Goal: Task Accomplishment & Management: Complete application form

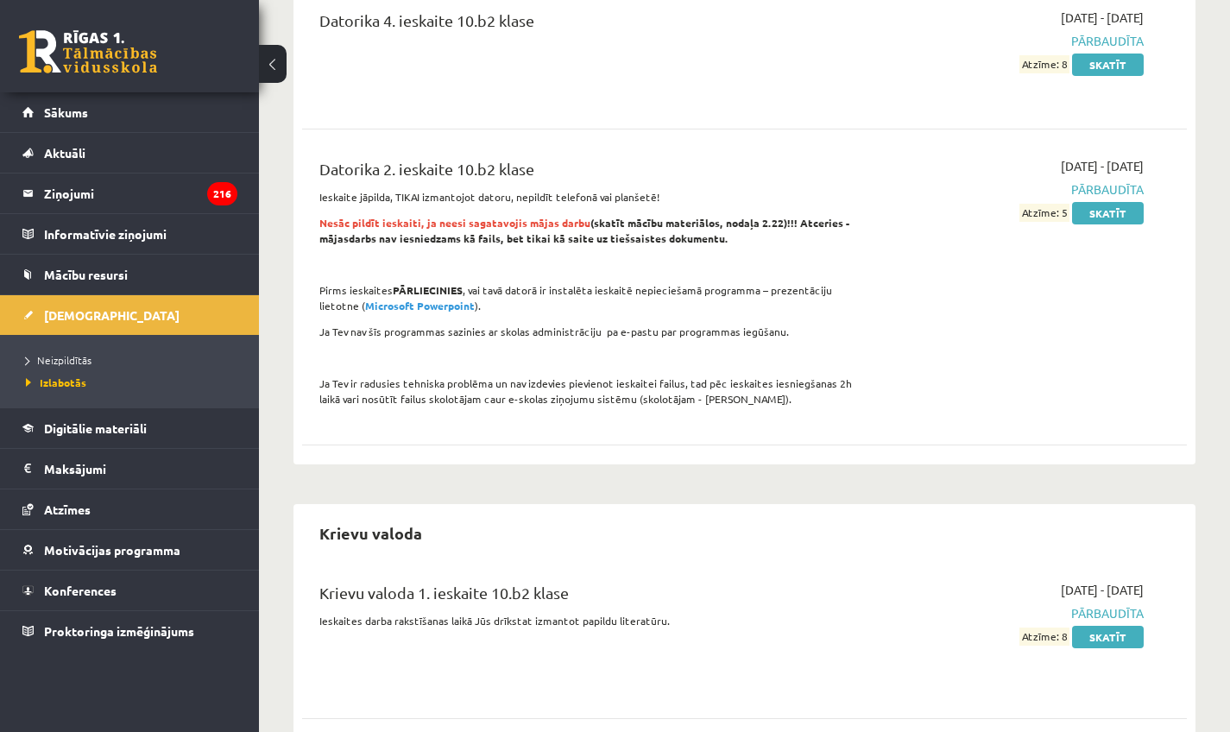
scroll to position [1765, 0]
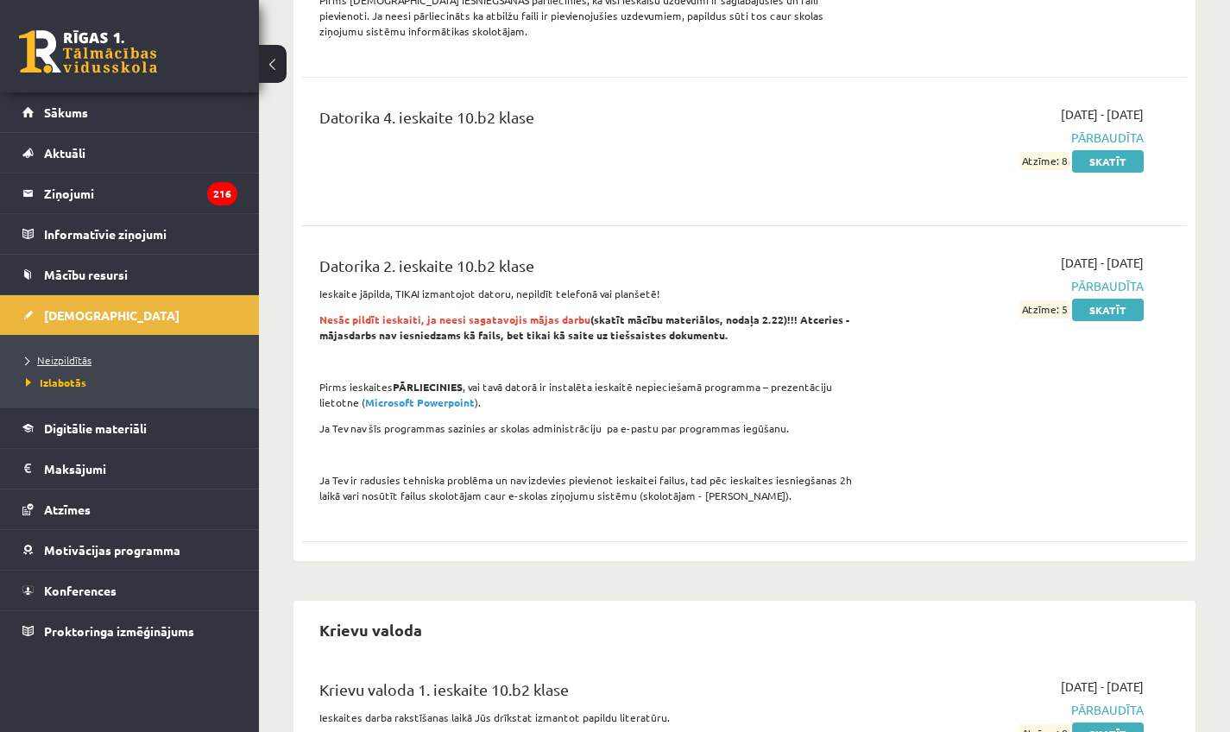
click at [75, 357] on span "Neizpildītās" at bounding box center [59, 360] width 66 height 14
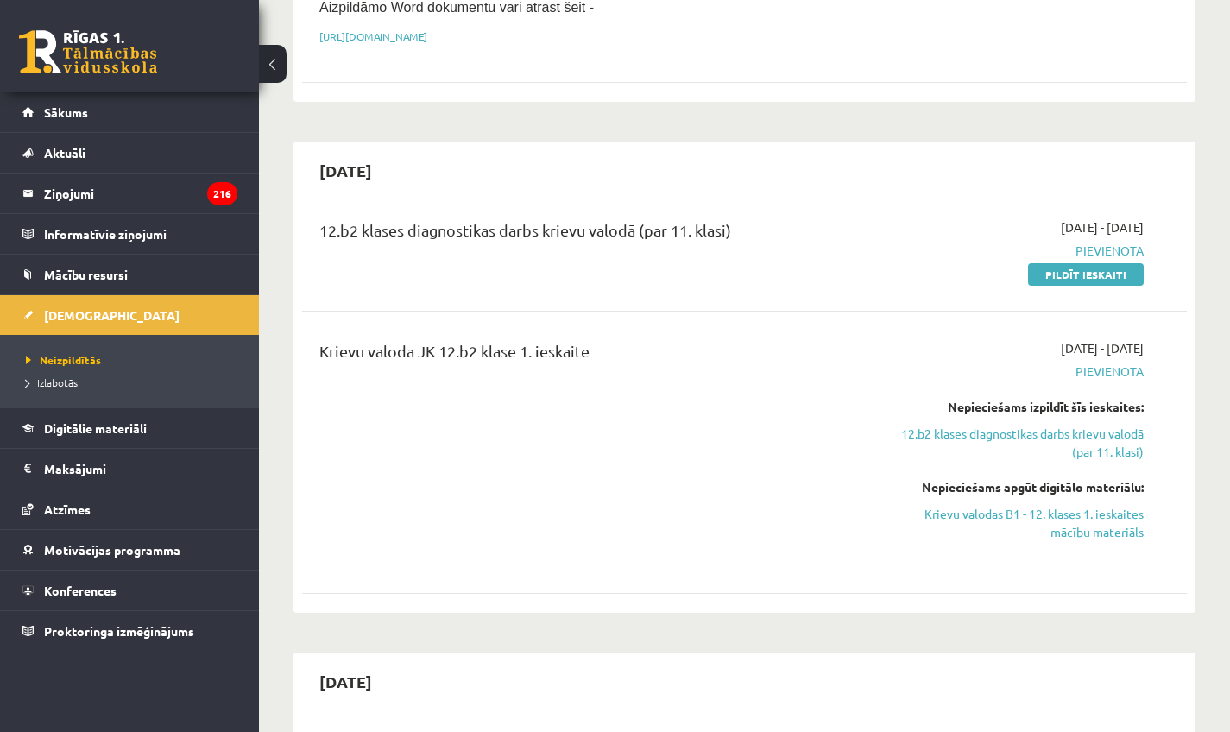
scroll to position [471, 0]
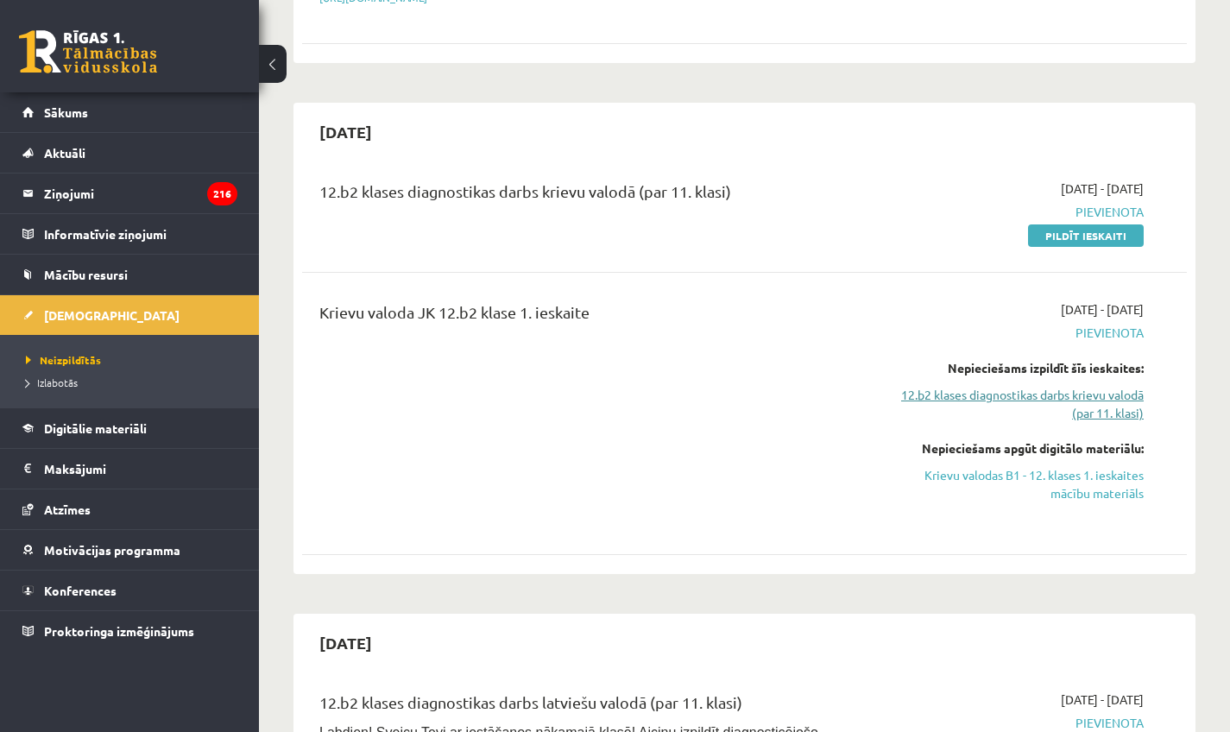
click at [1089, 388] on link "12.b2 klases diagnostikas darbs krievu valodā (par 11. klasi)" at bounding box center [1015, 404] width 257 height 36
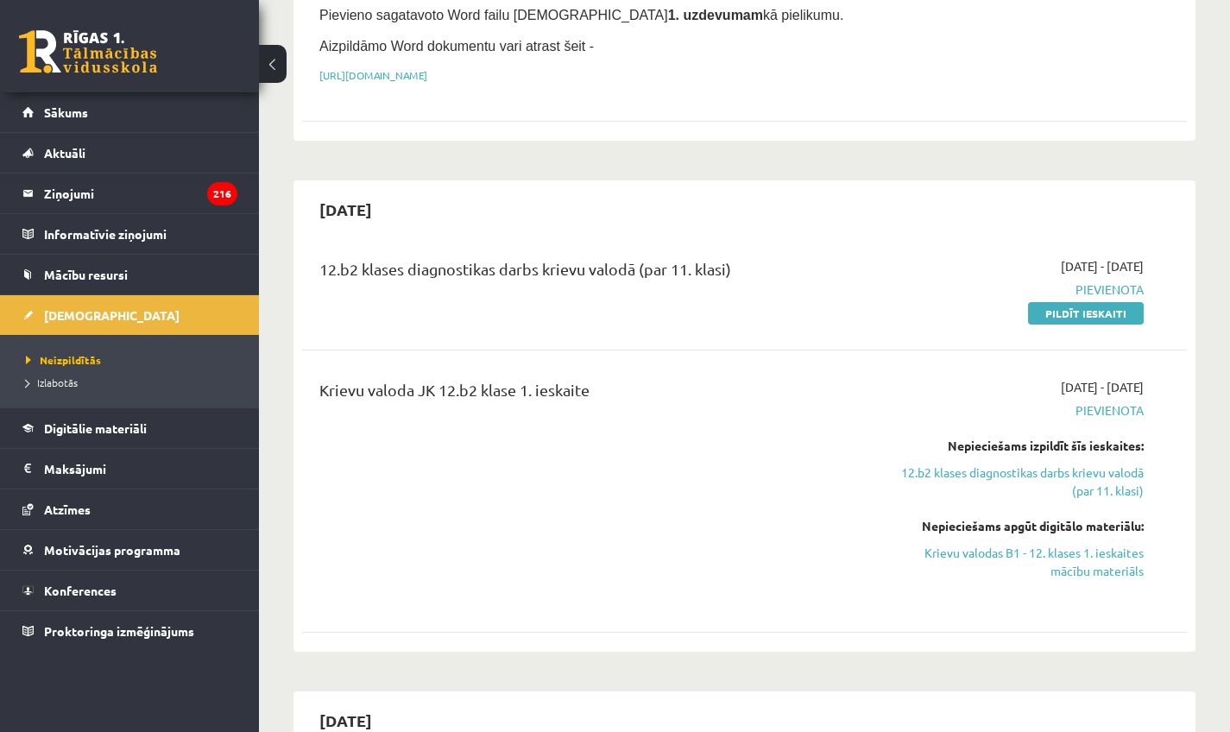
scroll to position [389, 0]
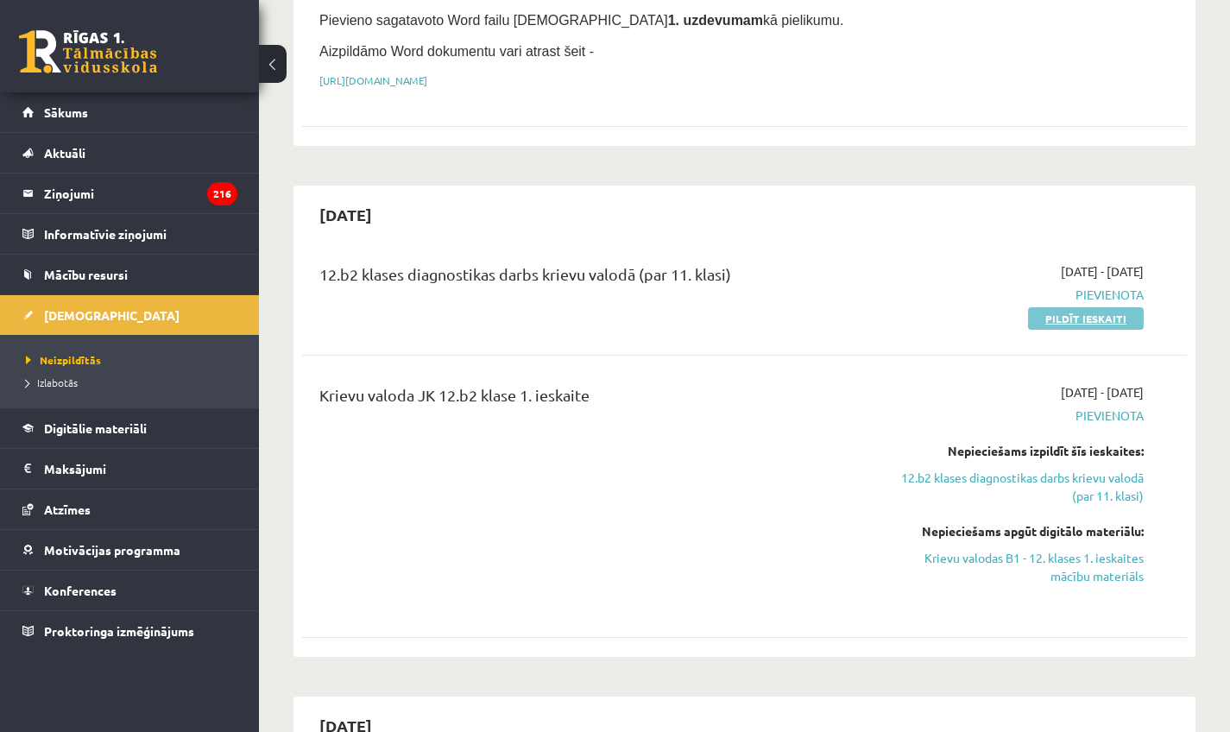
click at [1090, 312] on link "Pildīt ieskaiti" at bounding box center [1086, 318] width 116 height 22
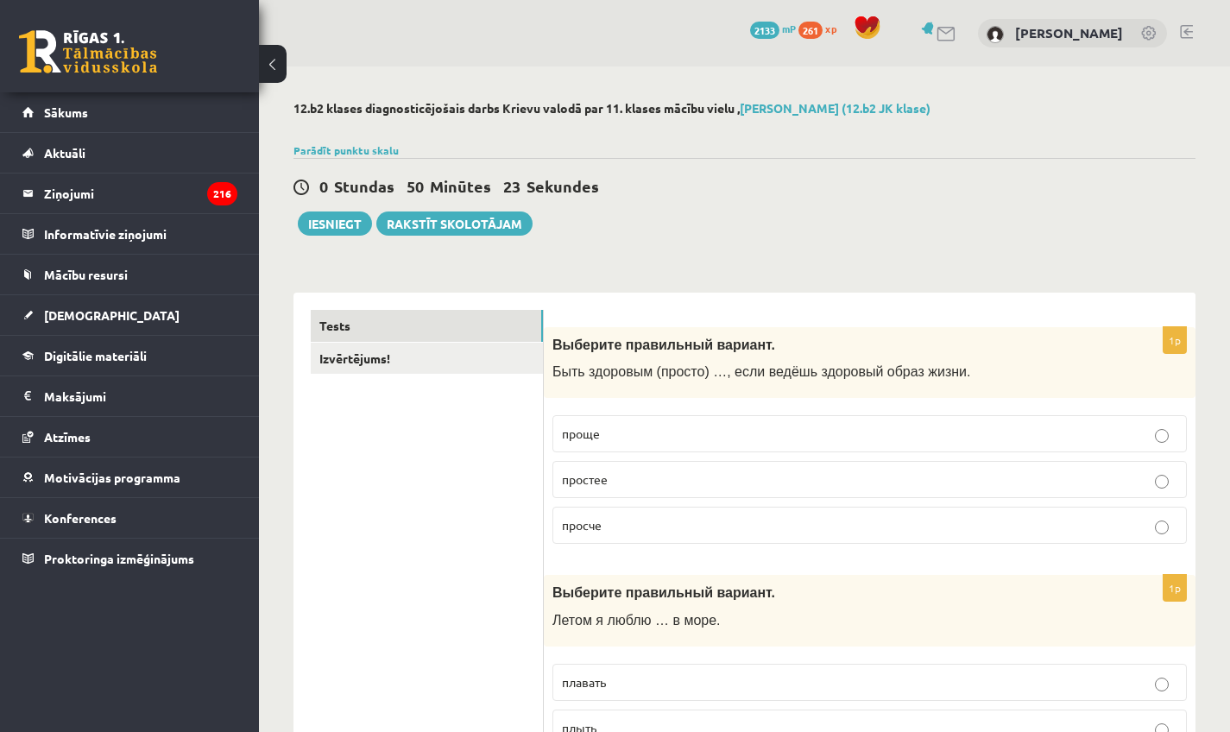
scroll to position [10, 0]
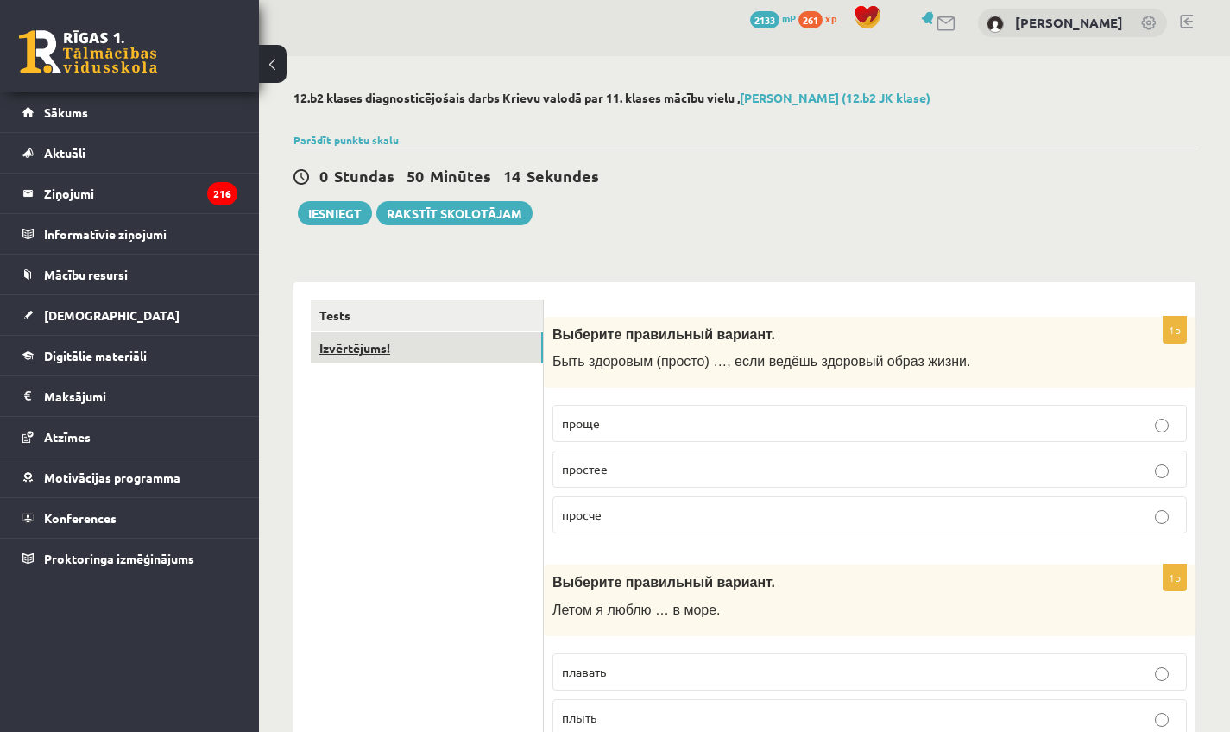
click at [388, 351] on link "Izvērtējums!" at bounding box center [427, 348] width 232 height 32
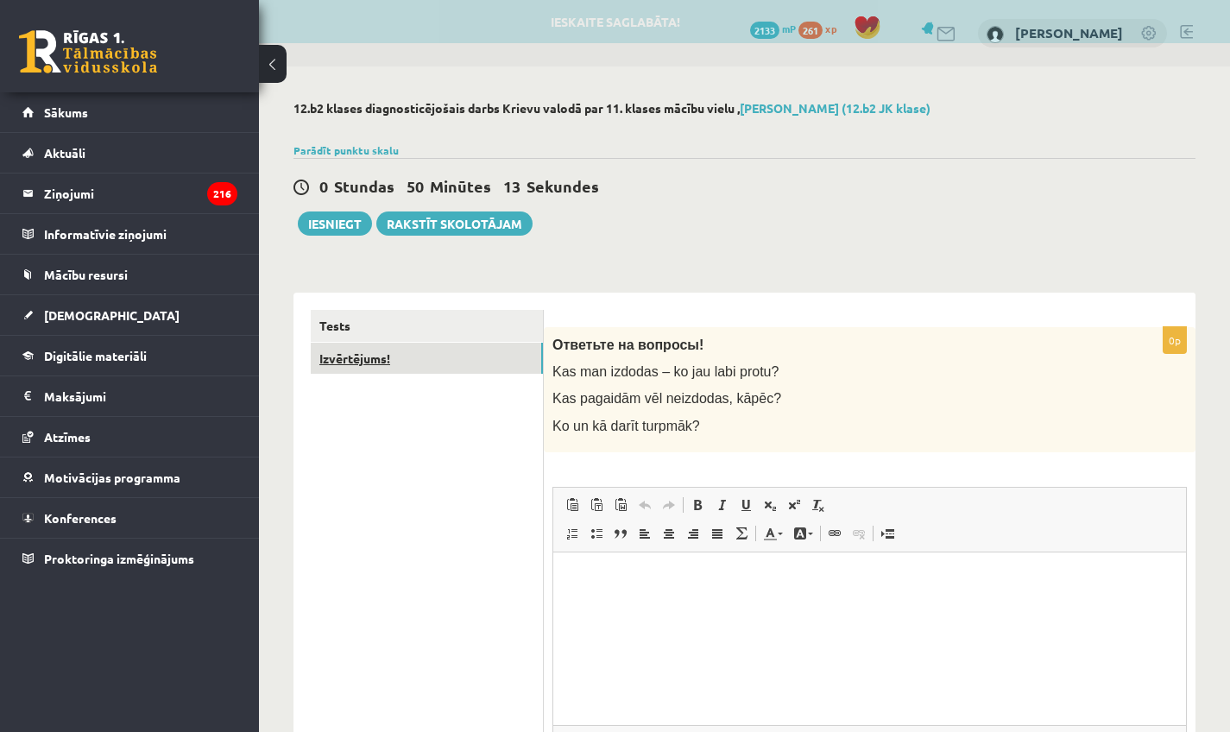
scroll to position [0, 0]
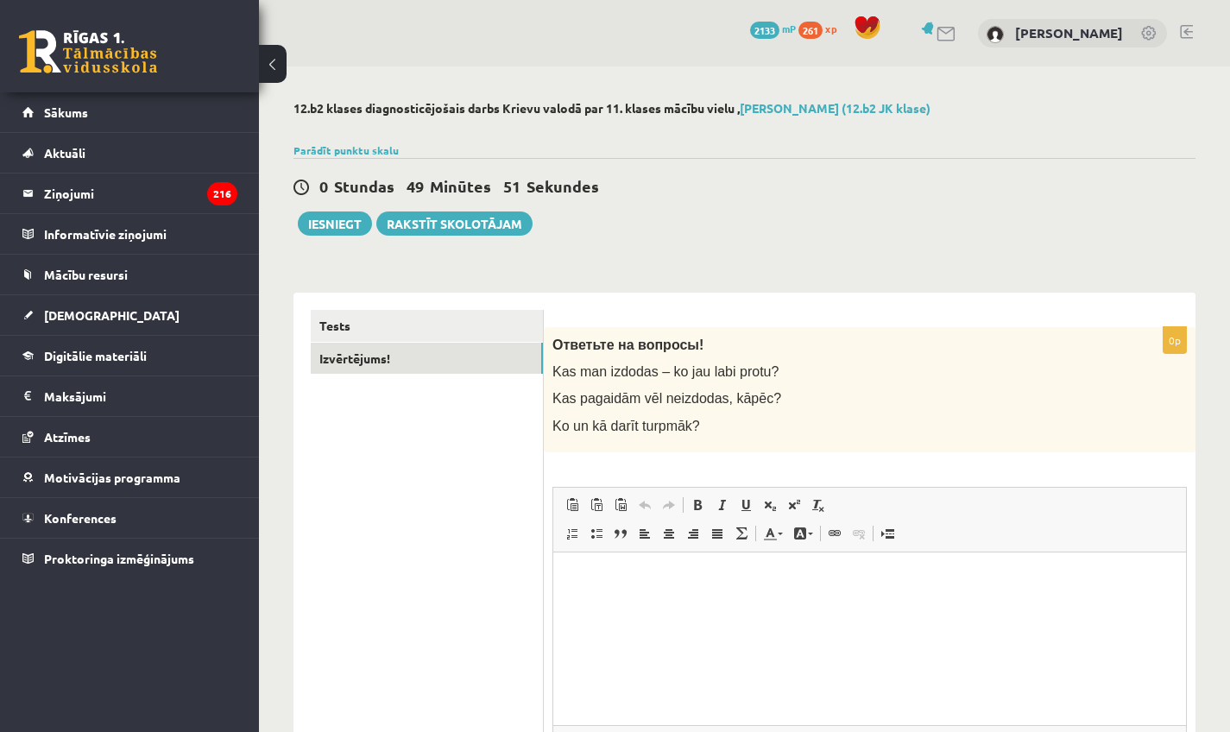
click at [597, 601] on html at bounding box center [869, 578] width 633 height 53
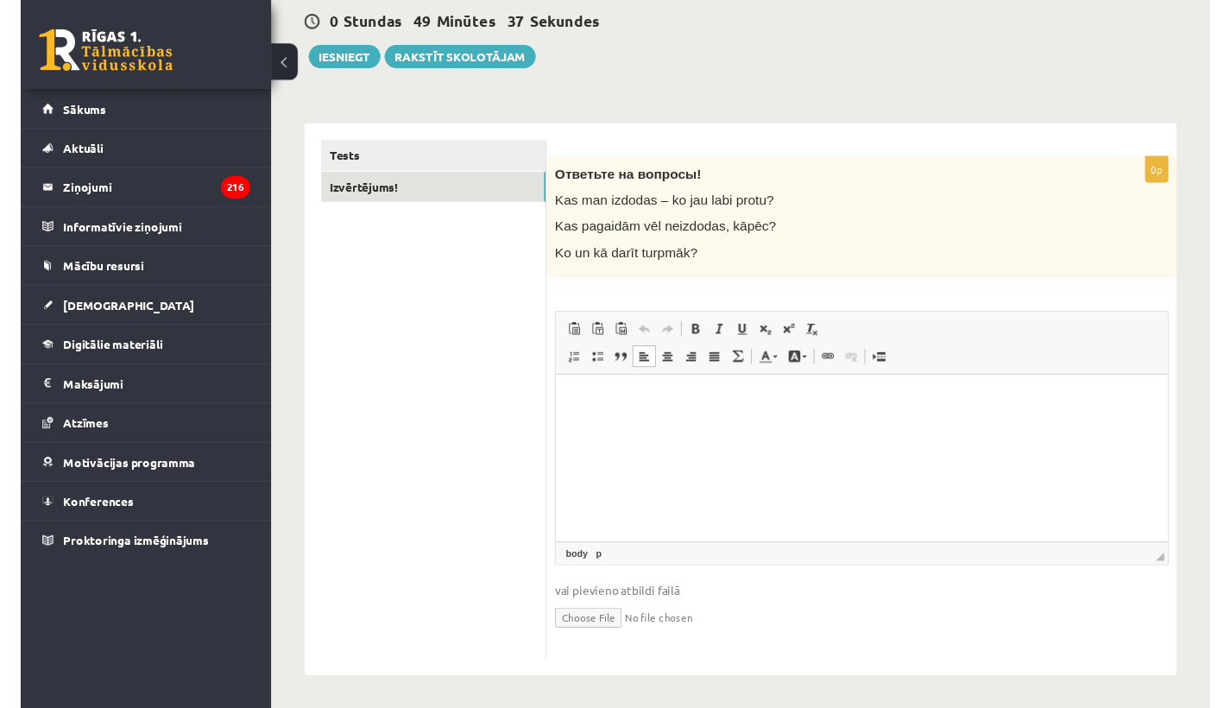
scroll to position [164, 0]
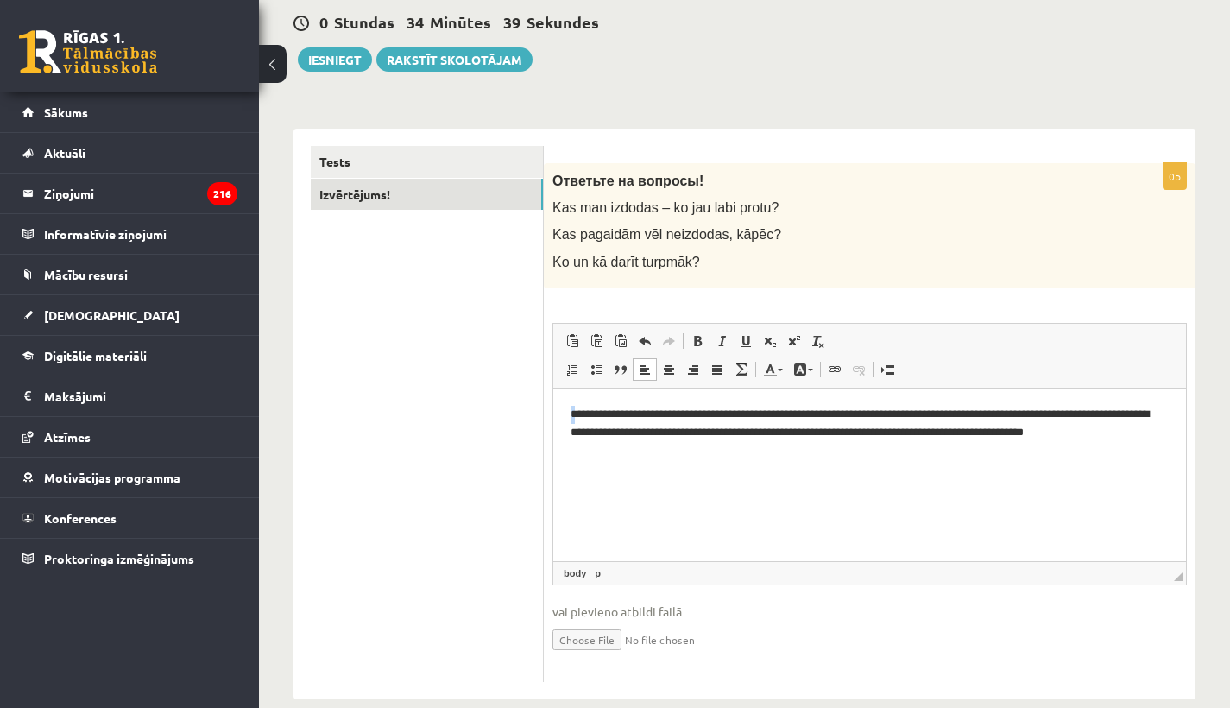
drag, startPoint x: 579, startPoint y: 417, endPoint x: 539, endPoint y: 412, distance: 40.9
click at [553, 412] on html "**********" at bounding box center [869, 431] width 633 height 86
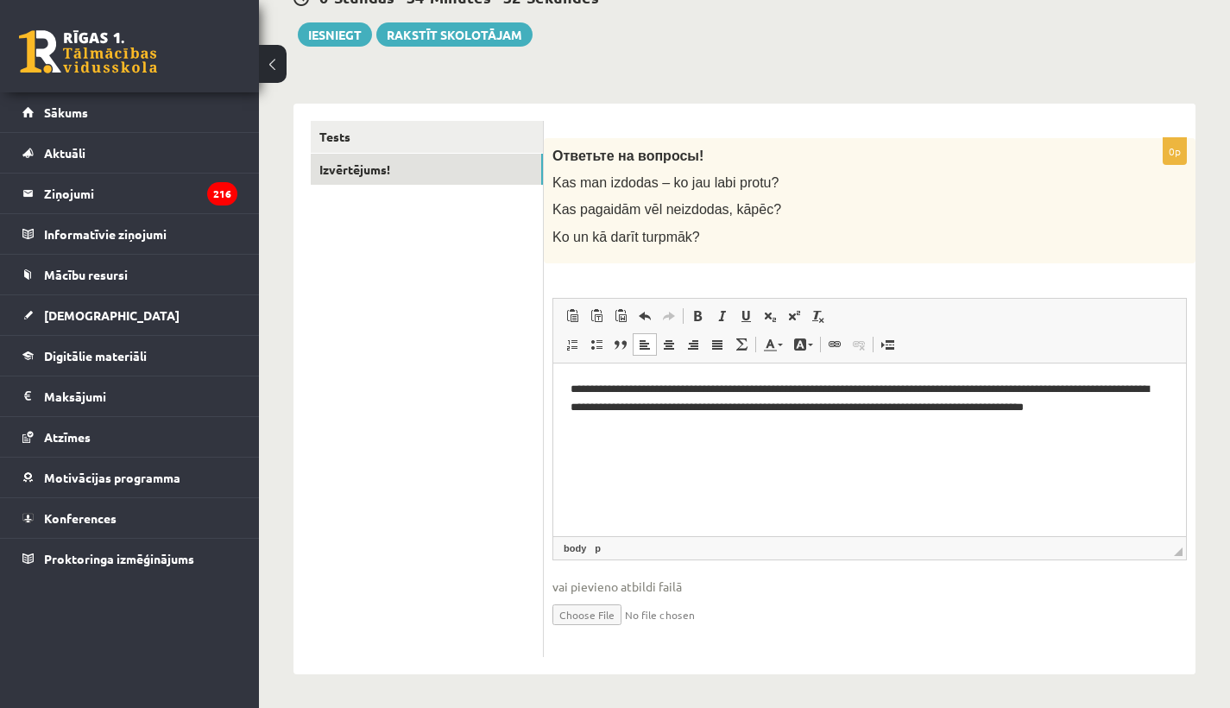
scroll to position [188, 0]
click at [466, 175] on link "Izvērtējums!" at bounding box center [427, 171] width 232 height 32
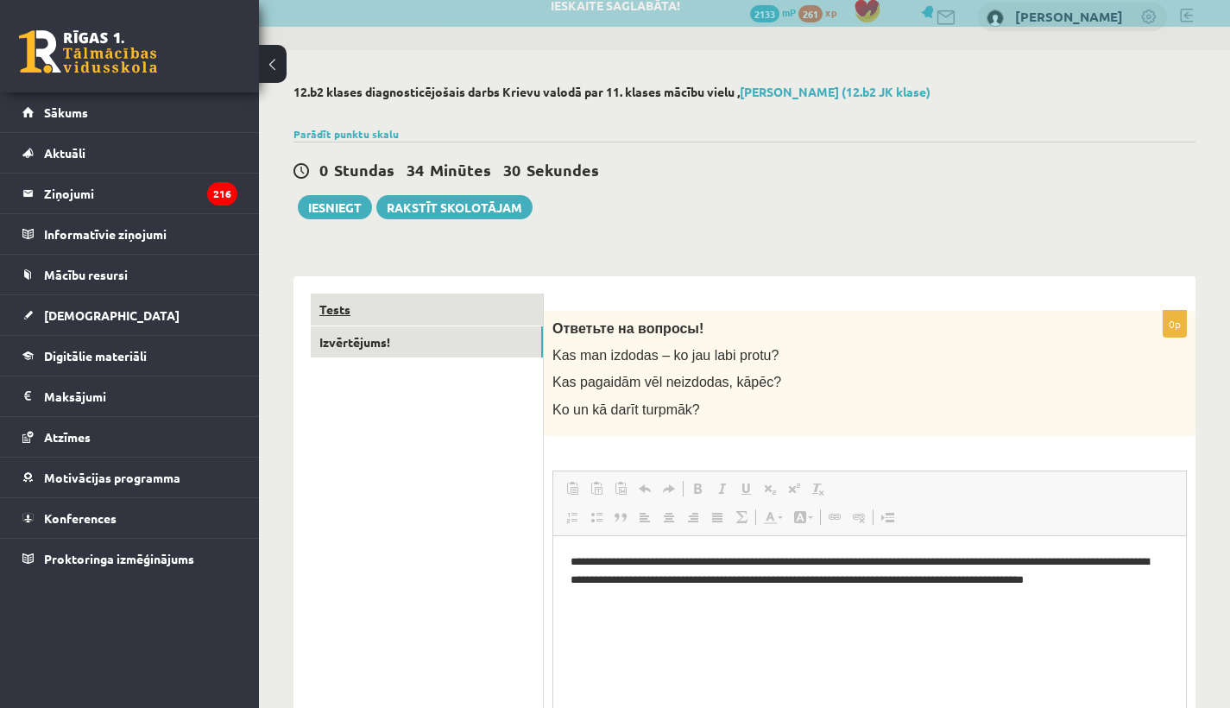
scroll to position [0, 0]
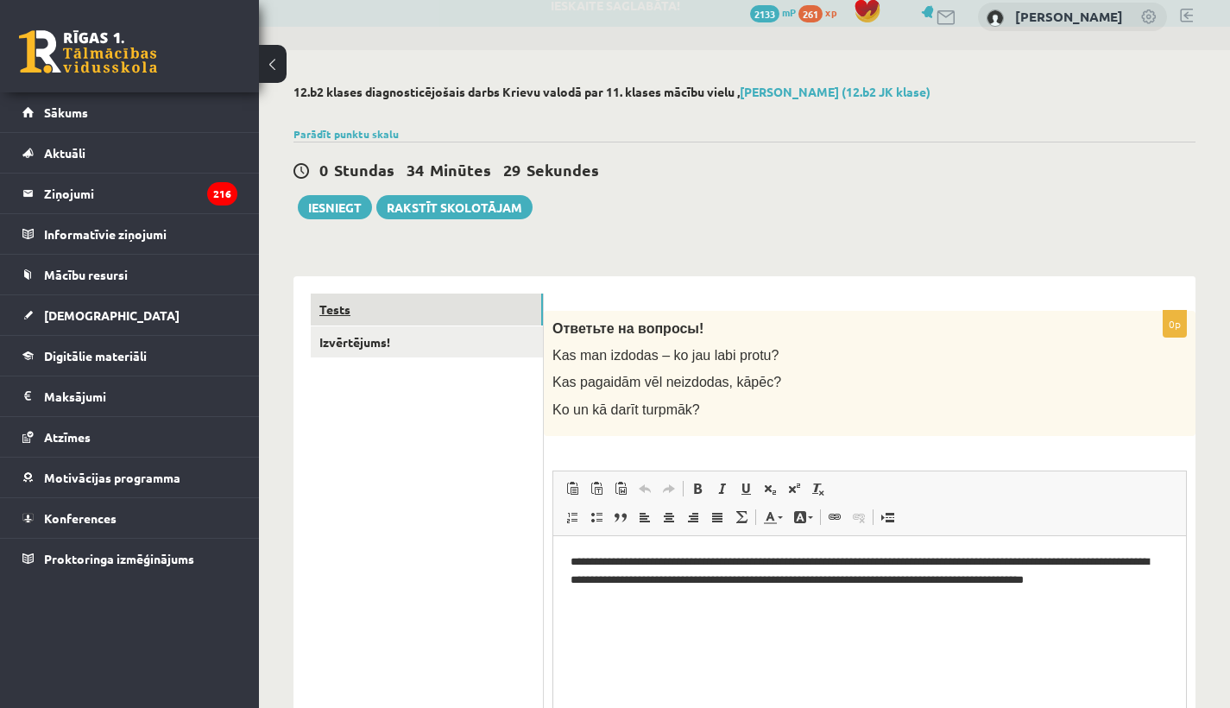
click at [439, 315] on link "Tests" at bounding box center [427, 310] width 232 height 32
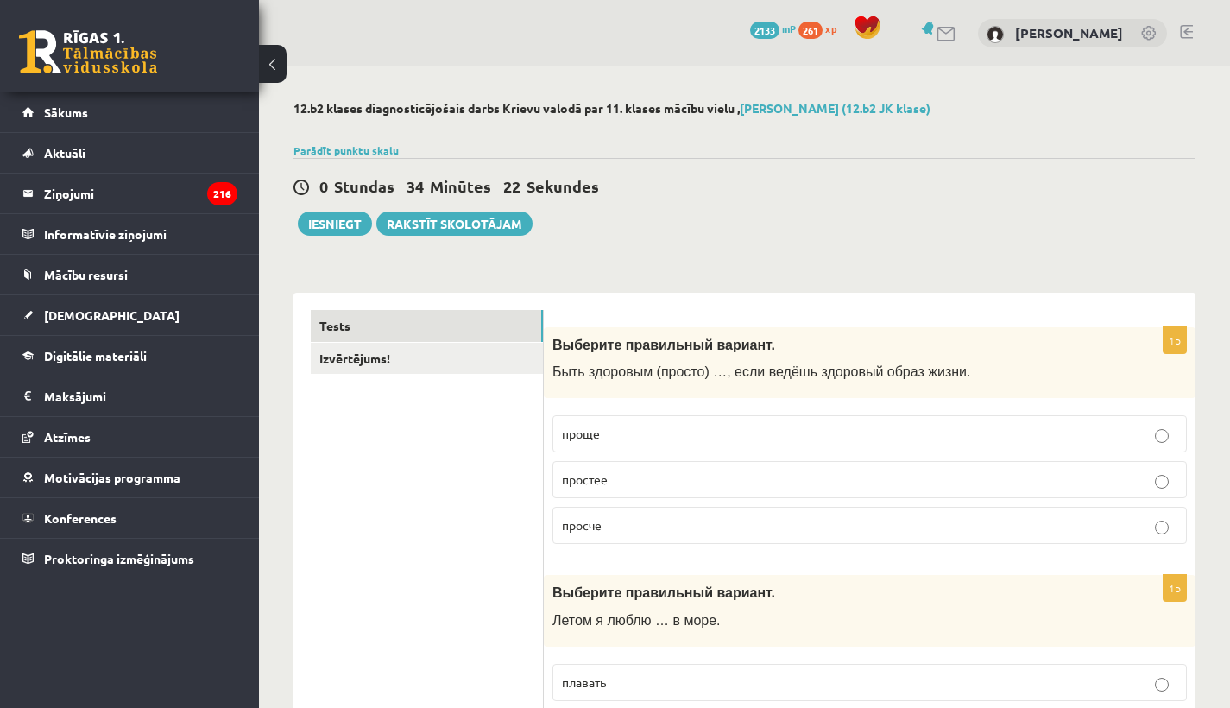
click at [420, 353] on link "Izvērtējums!" at bounding box center [427, 359] width 232 height 32
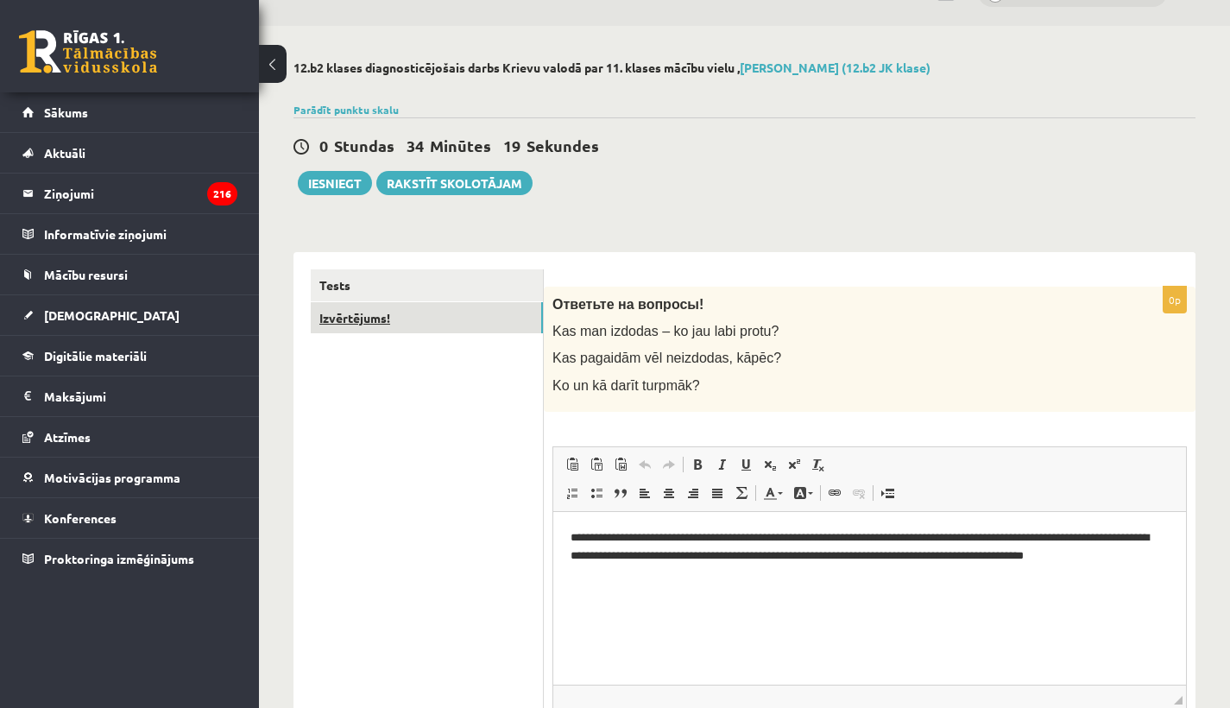
scroll to position [51, 0]
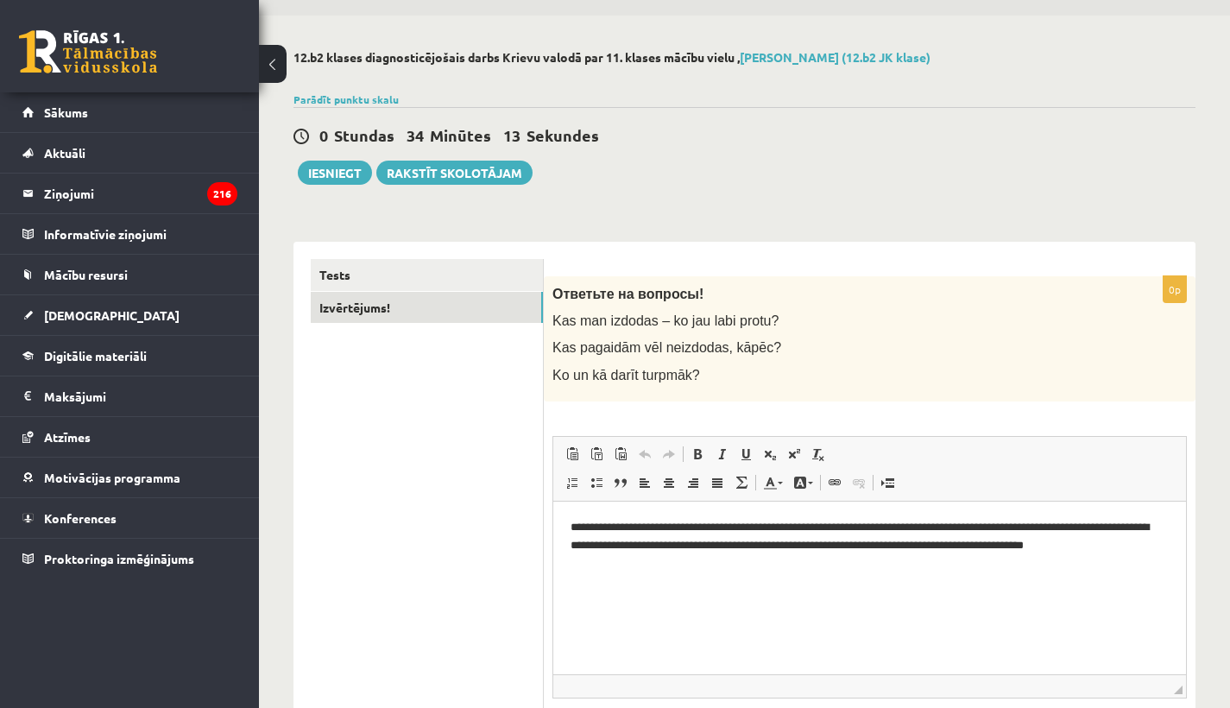
click at [837, 530] on p "**********" at bounding box center [870, 544] width 598 height 52
click at [825, 547] on p "**********" at bounding box center [870, 544] width 598 height 52
click at [351, 167] on button "Iesniegt" at bounding box center [335, 173] width 74 height 24
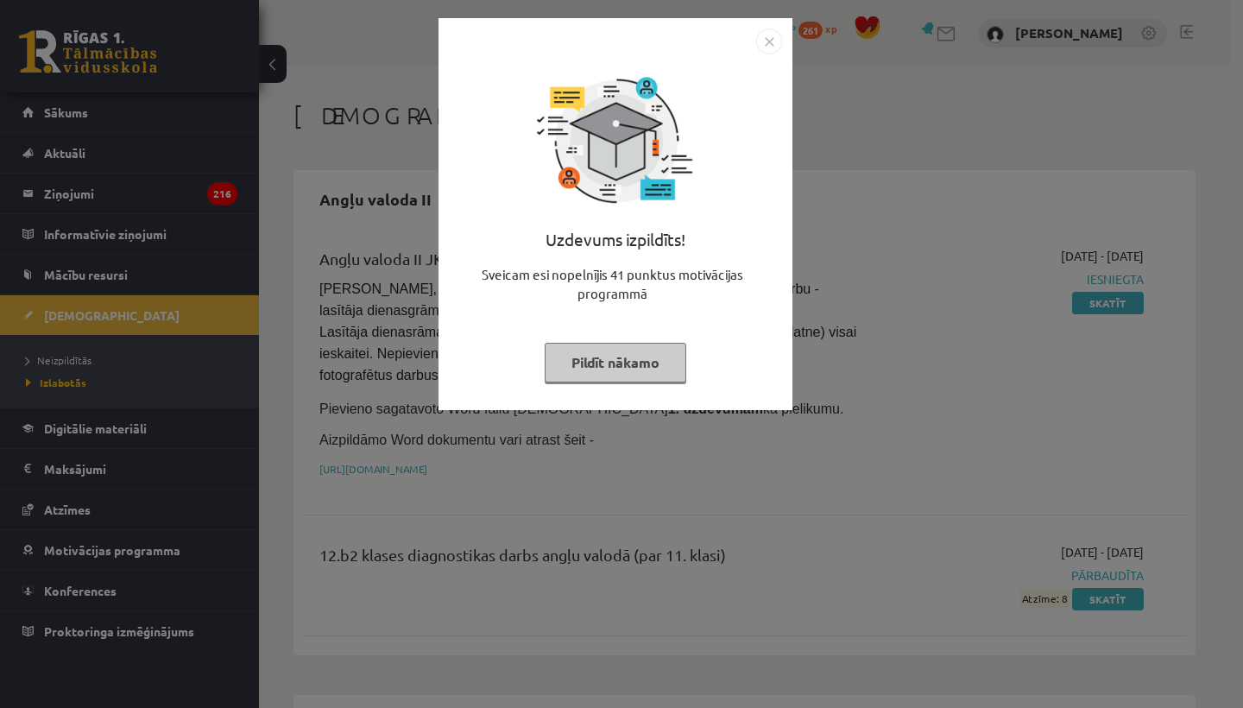
click at [772, 43] on img "Close" at bounding box center [769, 41] width 26 height 26
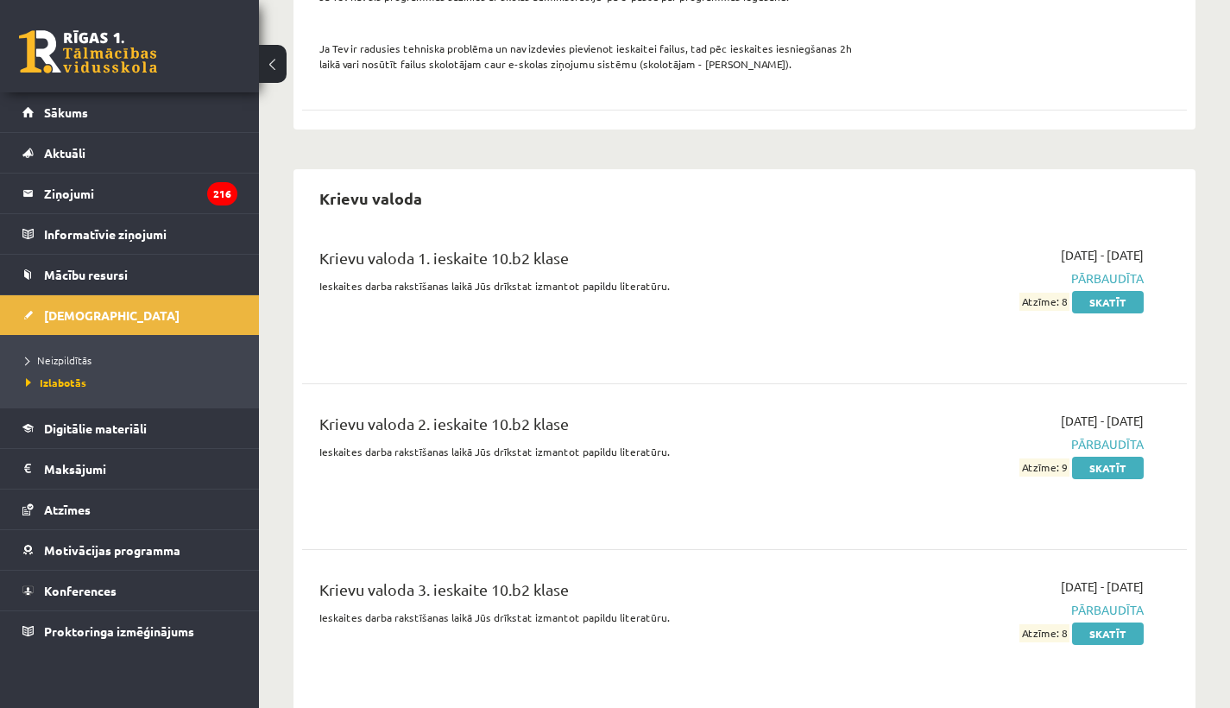
scroll to position [2197, 0]
click at [91, 363] on span "Neizpildītās" at bounding box center [59, 360] width 66 height 14
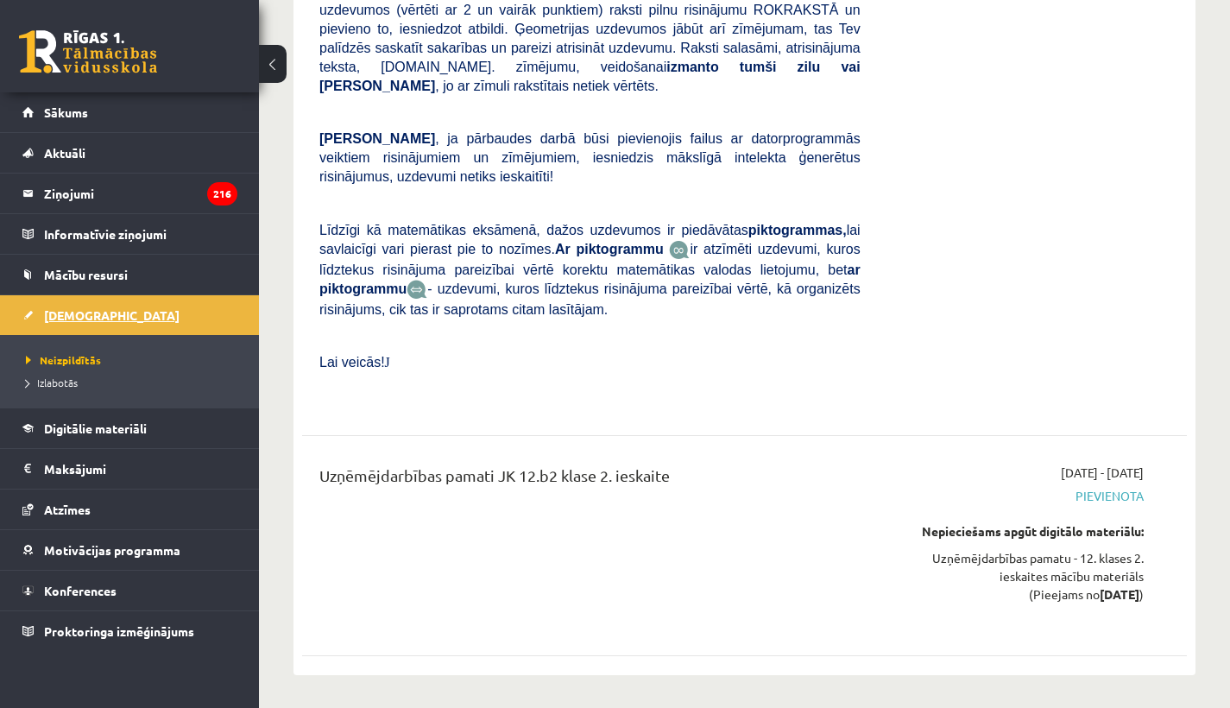
click at [98, 314] on link "[DEMOGRAPHIC_DATA]" at bounding box center [129, 315] width 215 height 40
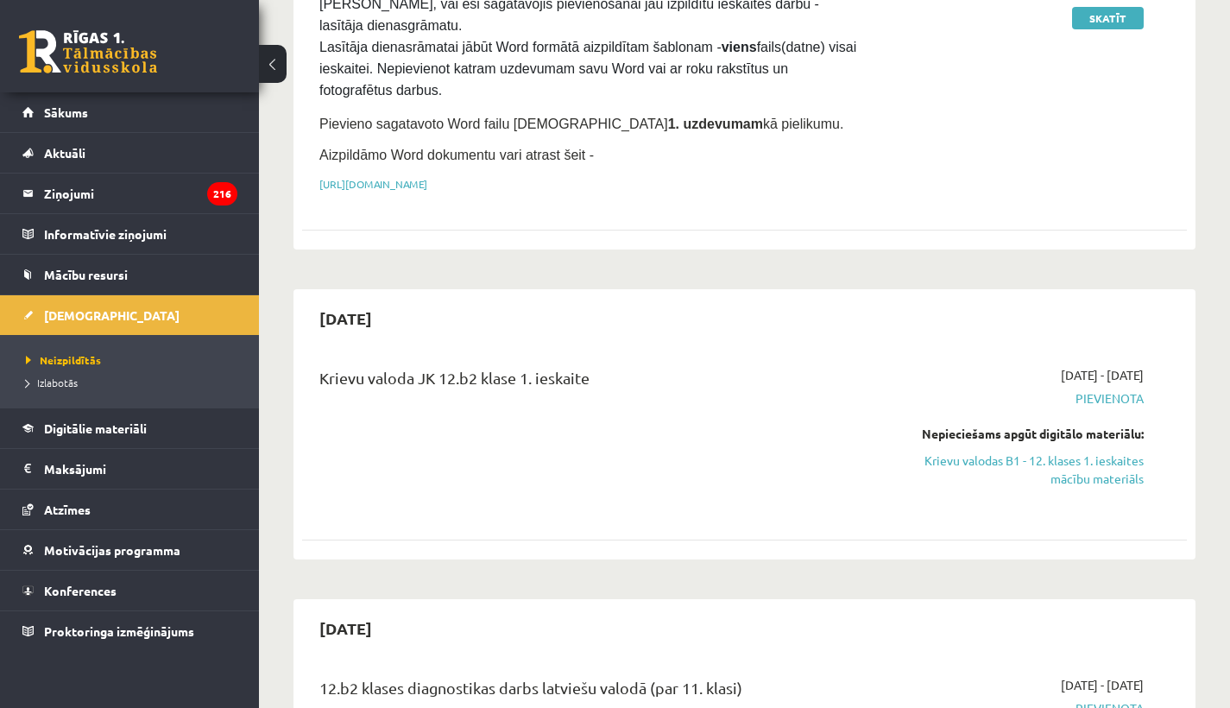
scroll to position [288, 0]
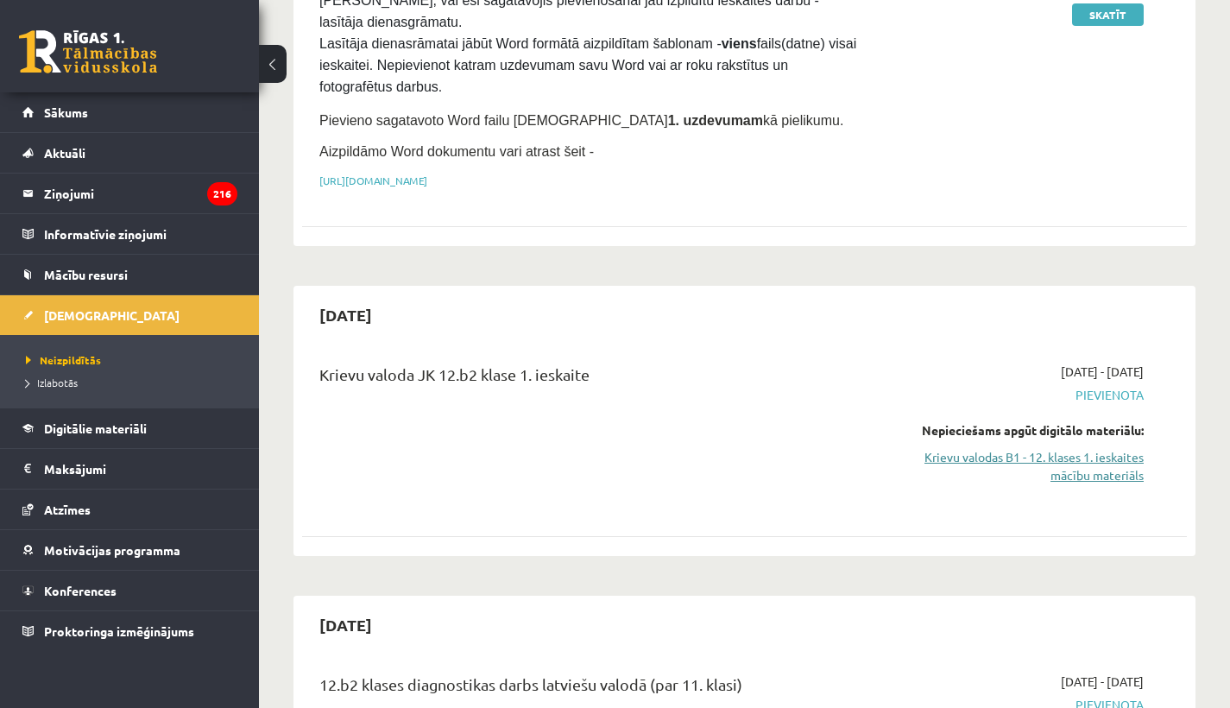
click at [1082, 460] on link "Krievu valodas B1 - 12. klases 1. ieskaites mācību materiāls" at bounding box center [1015, 466] width 257 height 36
click at [1009, 448] on link "Krievu valodas B1 - 12. klases 1. ieskaites mācību materiāls" at bounding box center [1015, 466] width 257 height 36
click at [1001, 458] on link "Krievu valodas B1 - 12. klases 1. ieskaites mācību materiāls" at bounding box center [1015, 466] width 257 height 36
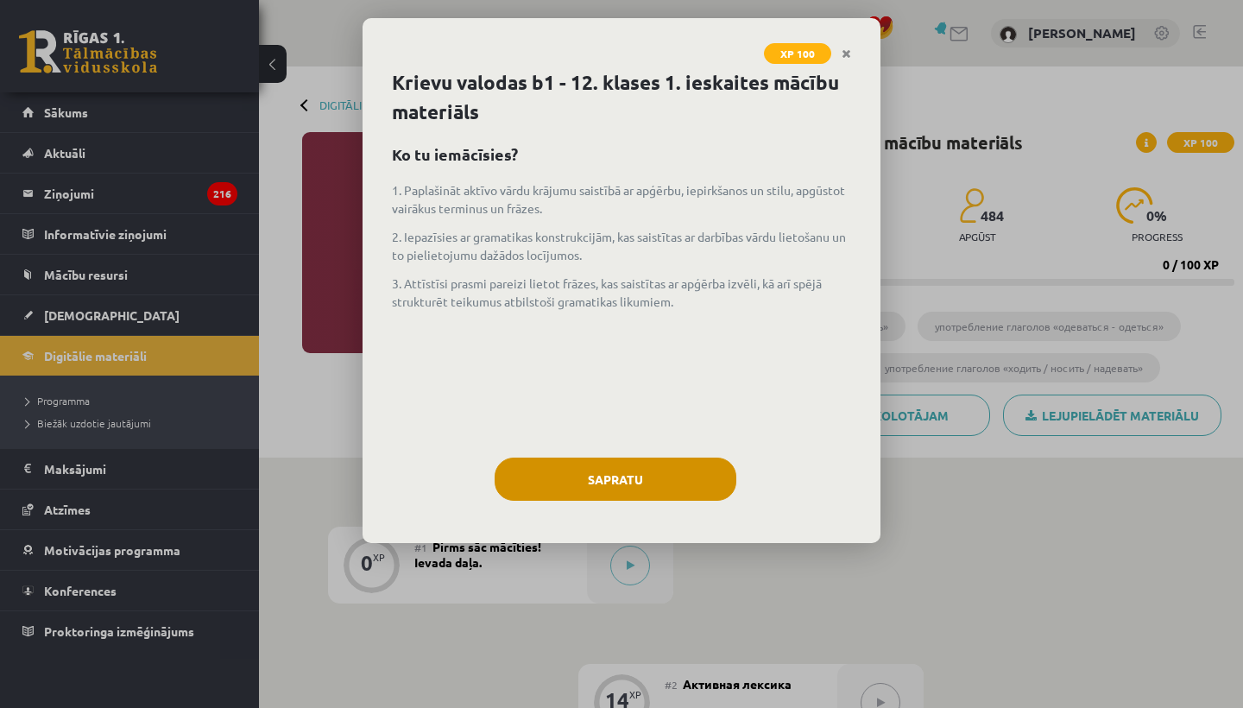
click at [620, 478] on button "Sapratu" at bounding box center [616, 479] width 242 height 43
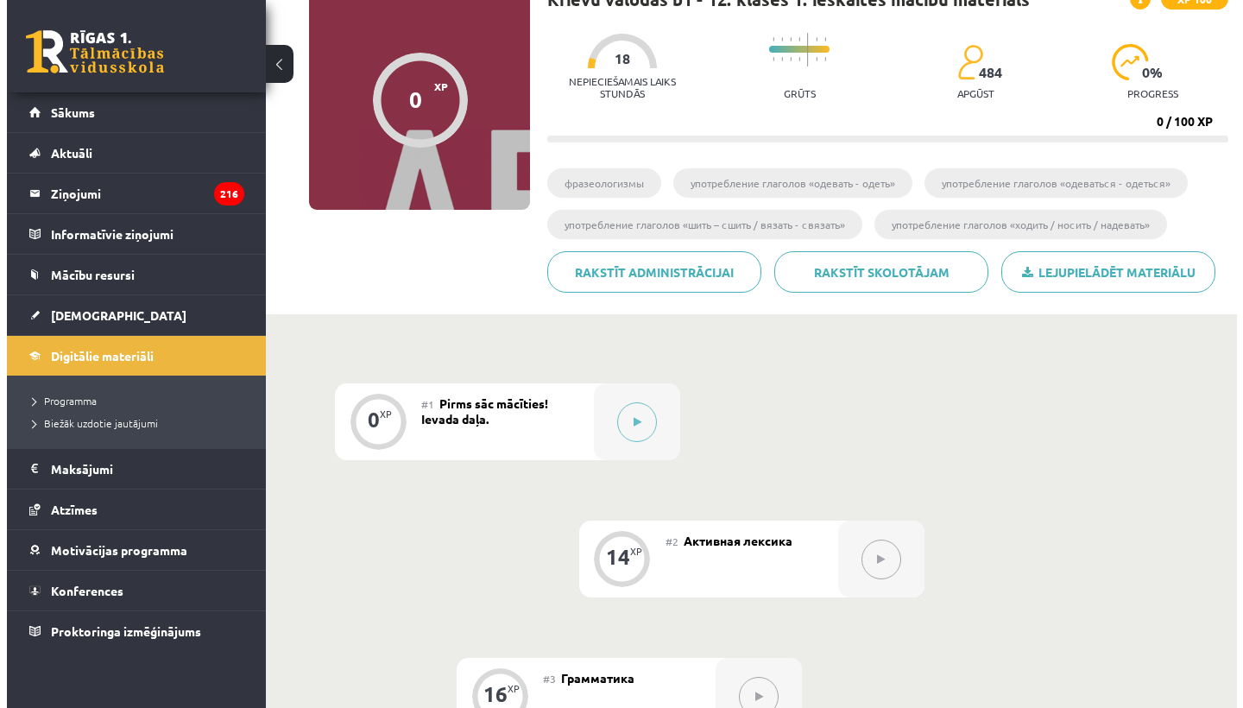
scroll to position [177, 0]
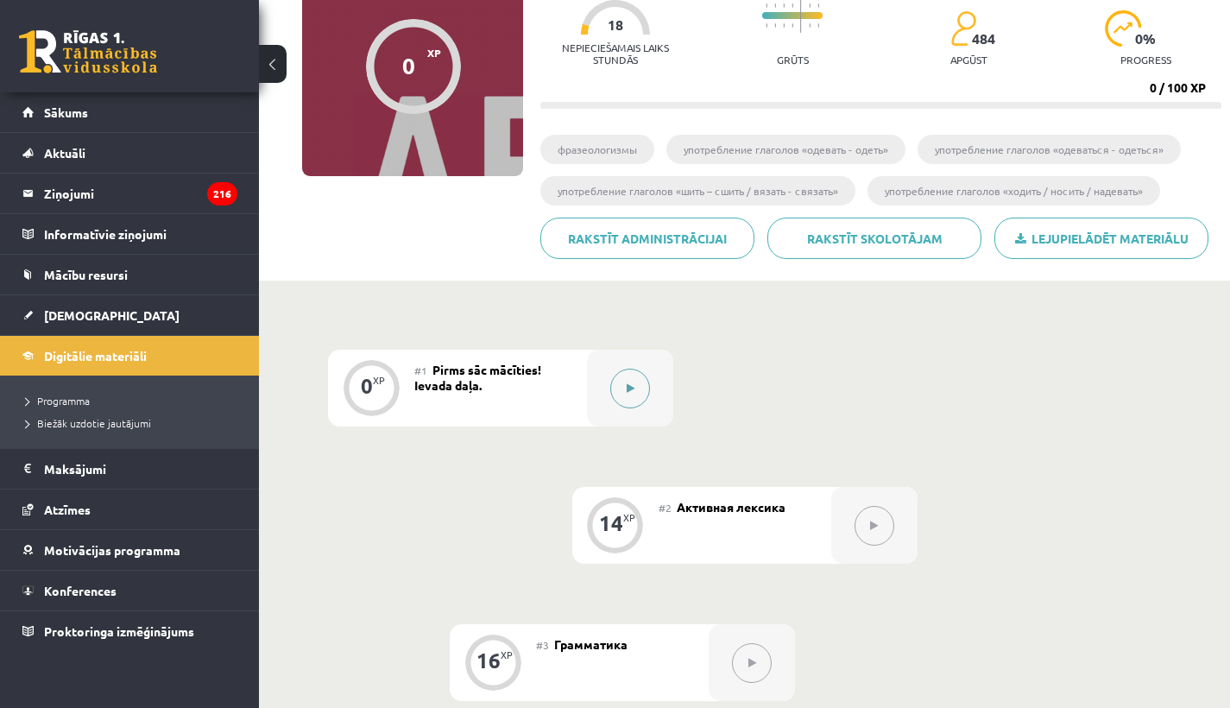
click at [616, 386] on button at bounding box center [630, 389] width 40 height 40
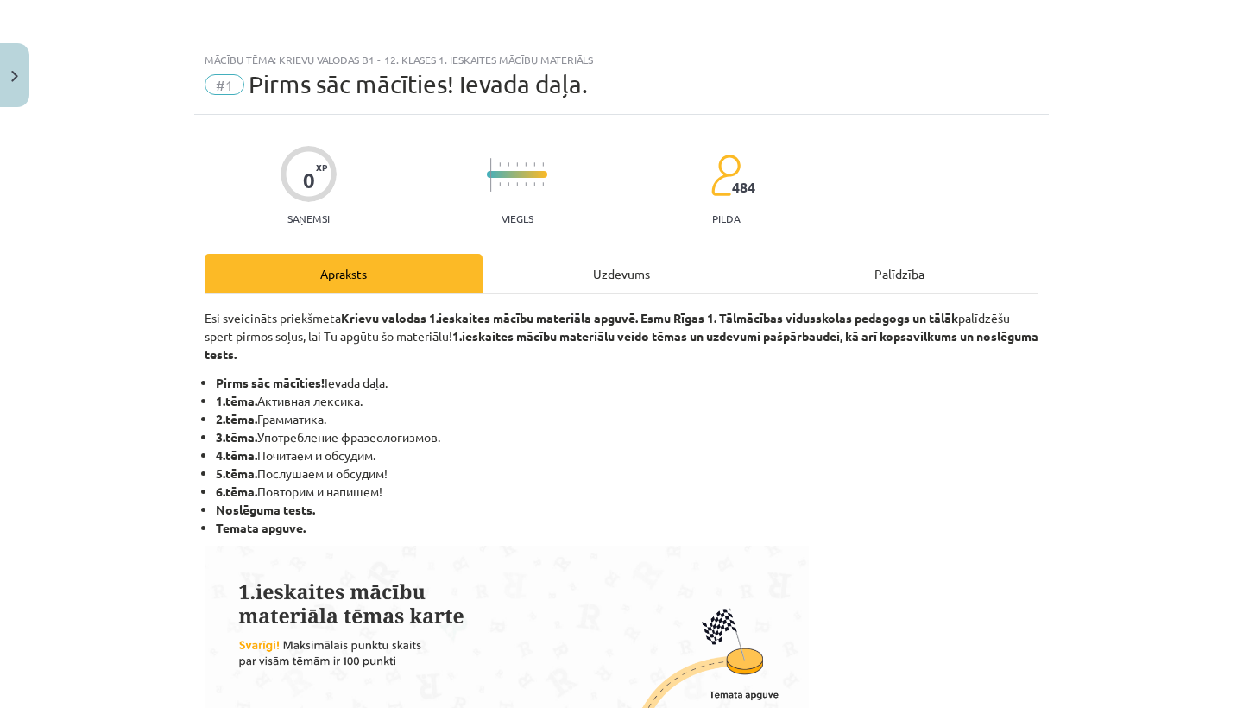
scroll to position [-1, 0]
click at [636, 269] on div "Uzdevums" at bounding box center [622, 273] width 278 height 39
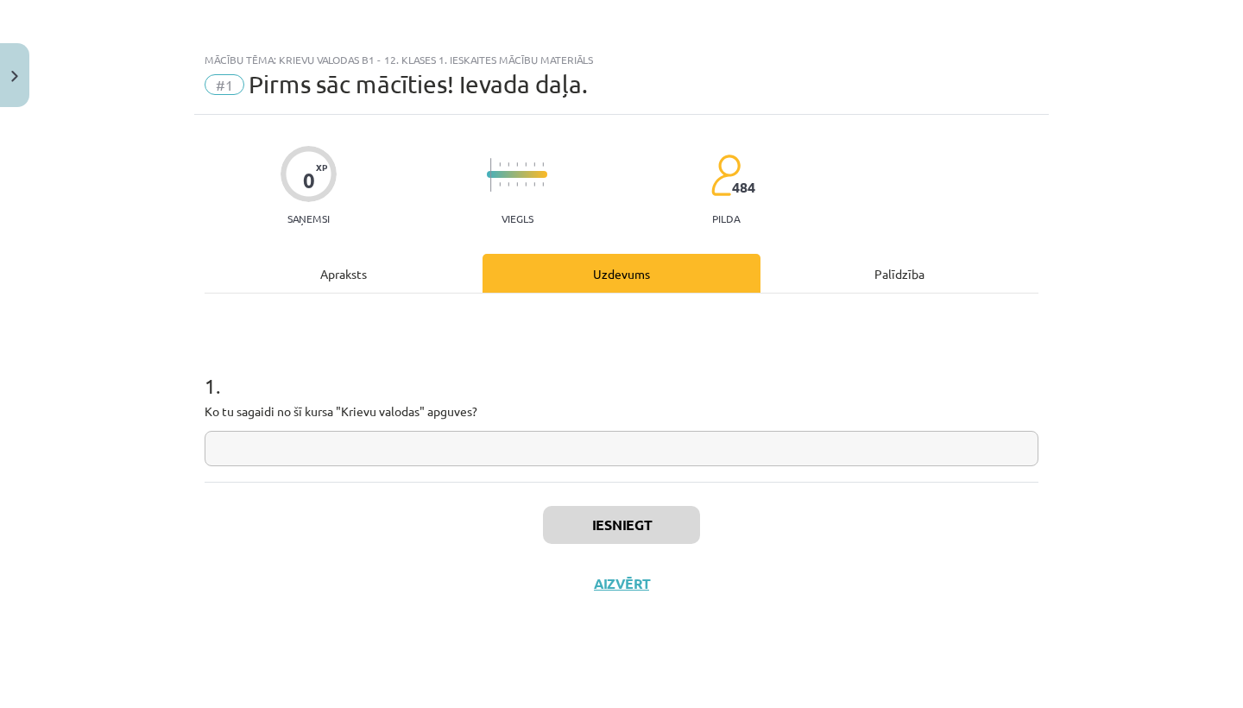
scroll to position [0, 0]
click at [332, 266] on div "Apraksts" at bounding box center [344, 273] width 278 height 39
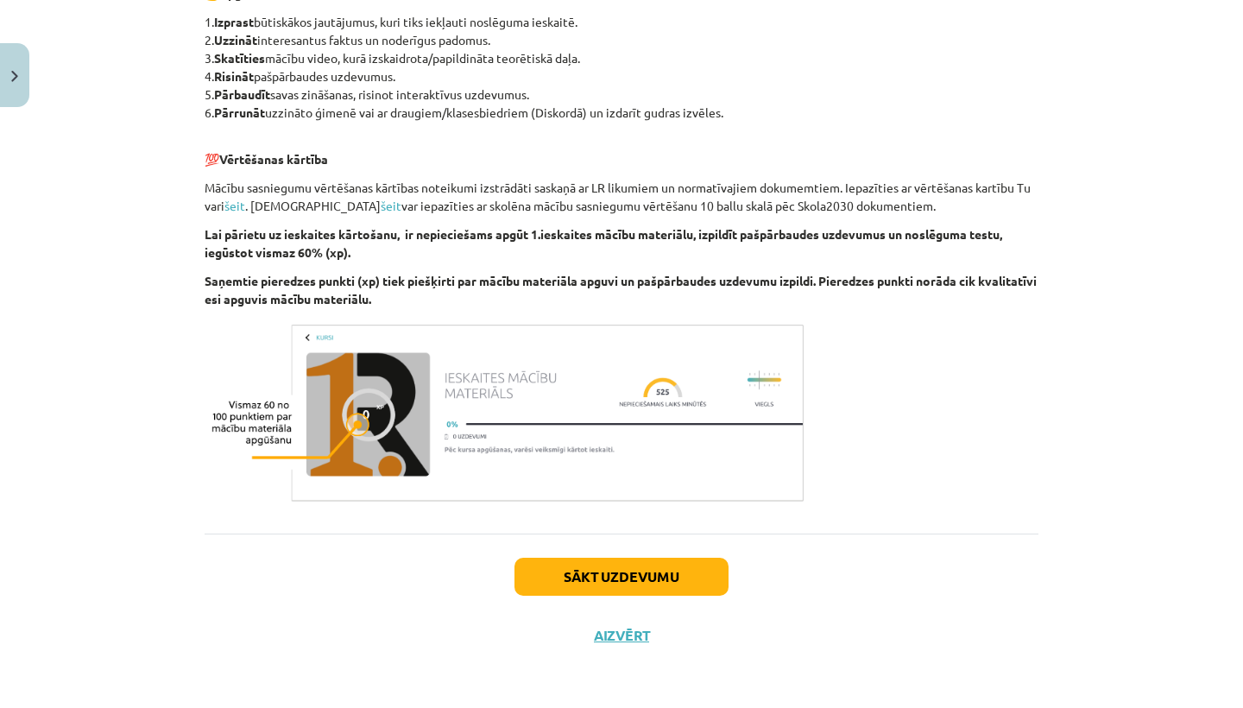
scroll to position [943, 0]
click at [583, 572] on button "Sākt uzdevumu" at bounding box center [622, 577] width 214 height 38
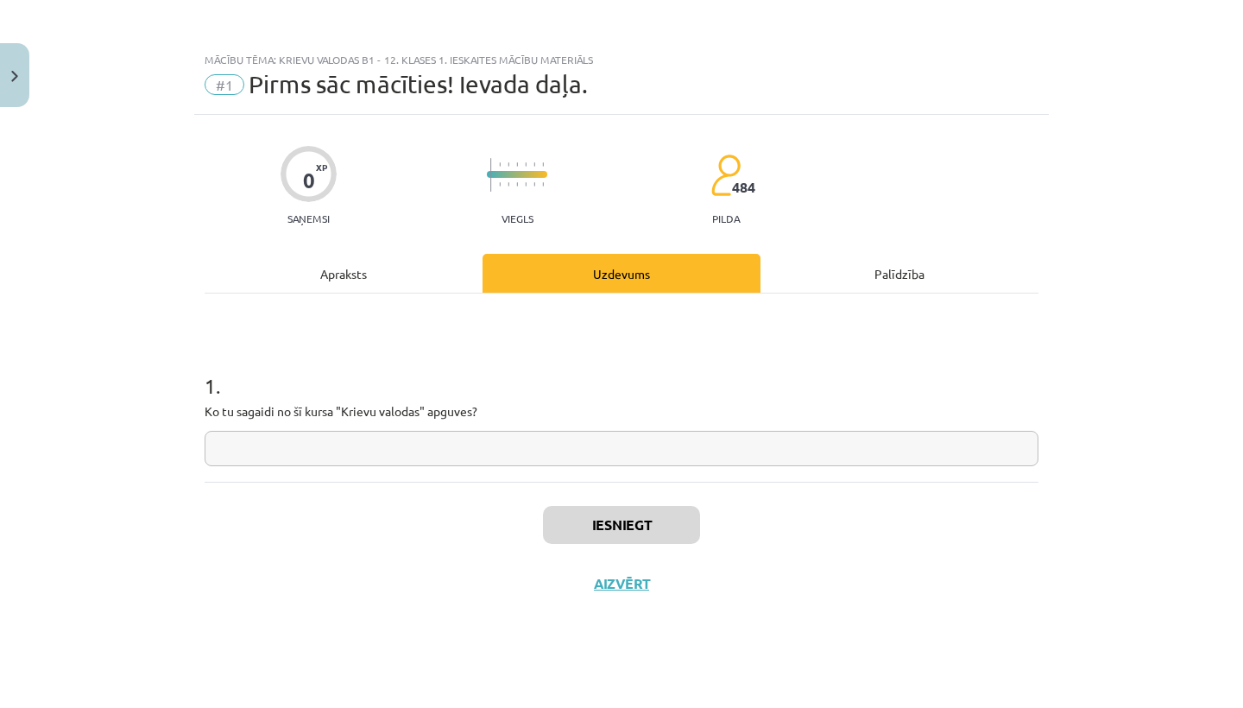
scroll to position [0, 0]
click at [353, 453] on input "text" at bounding box center [622, 448] width 834 height 35
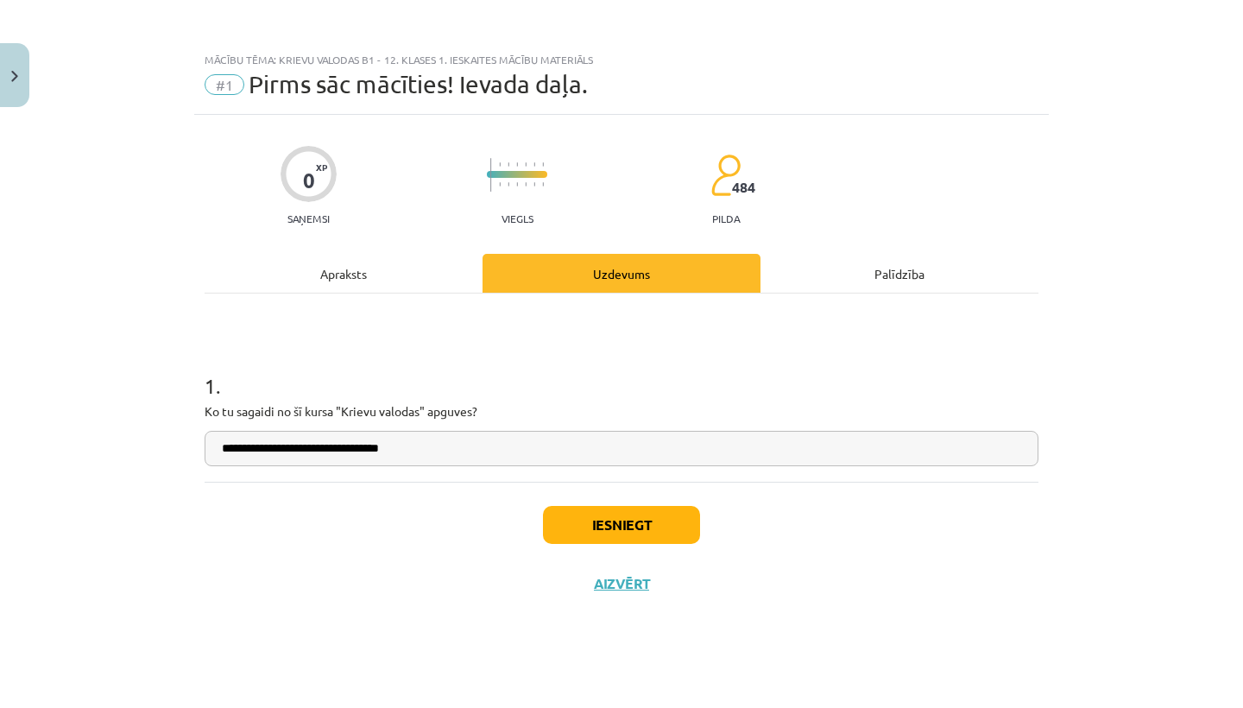
click at [273, 445] on input "**********" at bounding box center [622, 448] width 834 height 35
type input "**********"
click at [577, 522] on button "Iesniegt" at bounding box center [621, 525] width 157 height 38
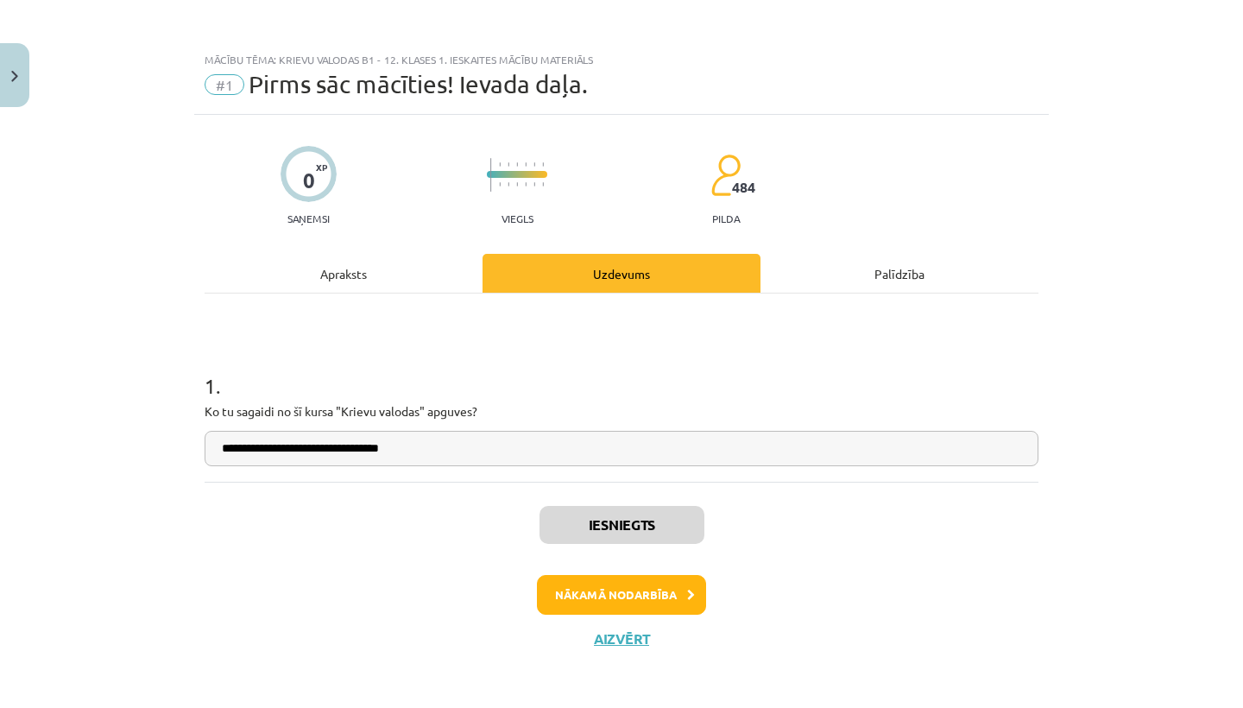
click at [597, 589] on button "Nākamā nodarbība" at bounding box center [621, 595] width 169 height 40
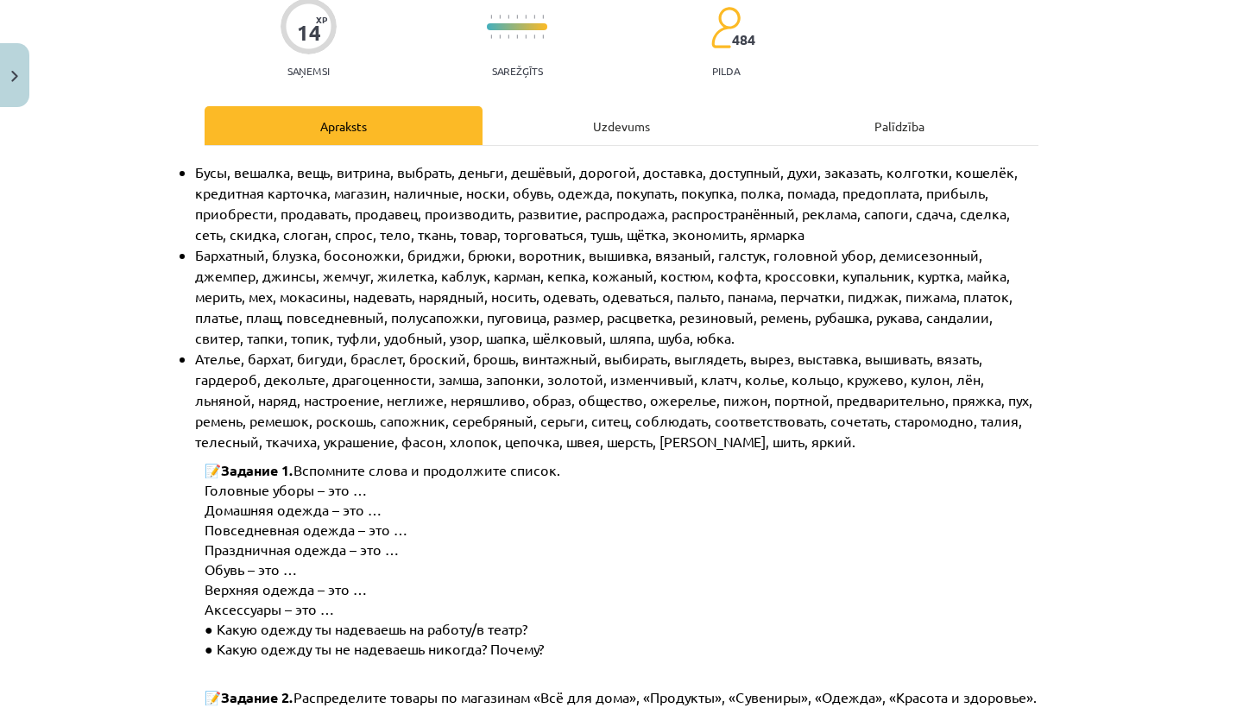
scroll to position [151, 0]
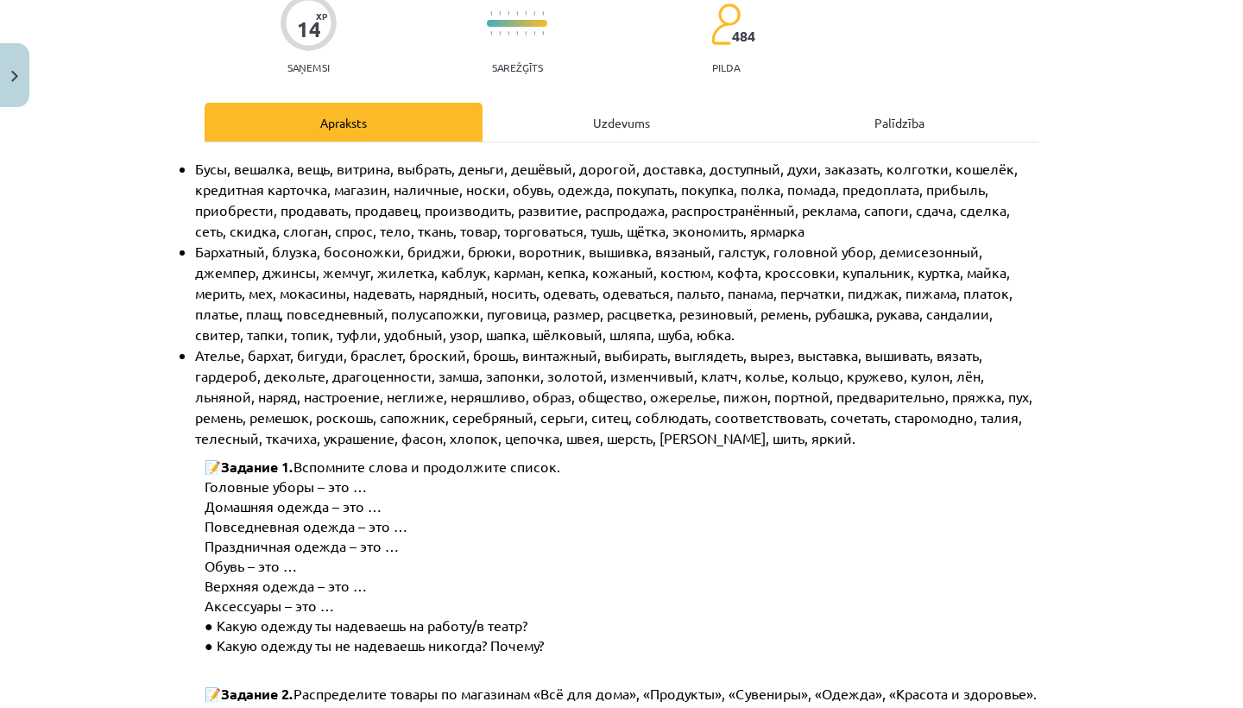
click at [355, 489] on span "Головные уборы – это …" at bounding box center [286, 485] width 162 height 17
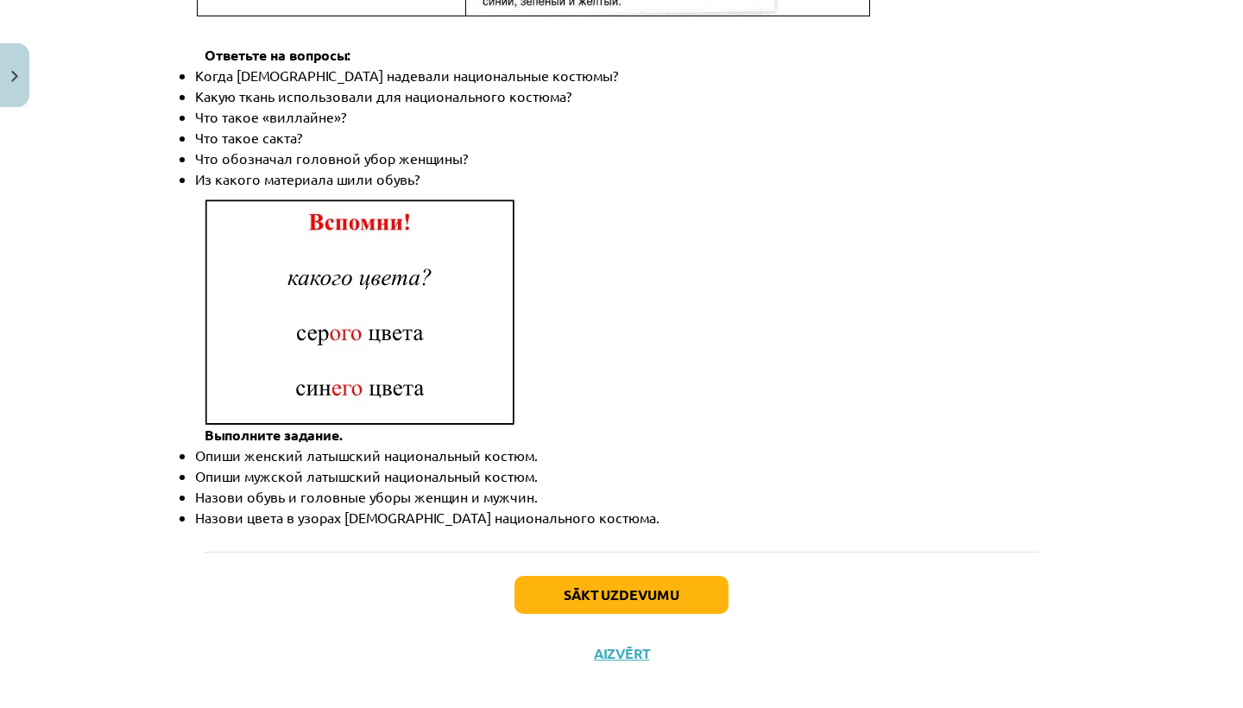
scroll to position [2479, 0]
click at [572, 577] on button "Sākt uzdevumu" at bounding box center [622, 596] width 214 height 38
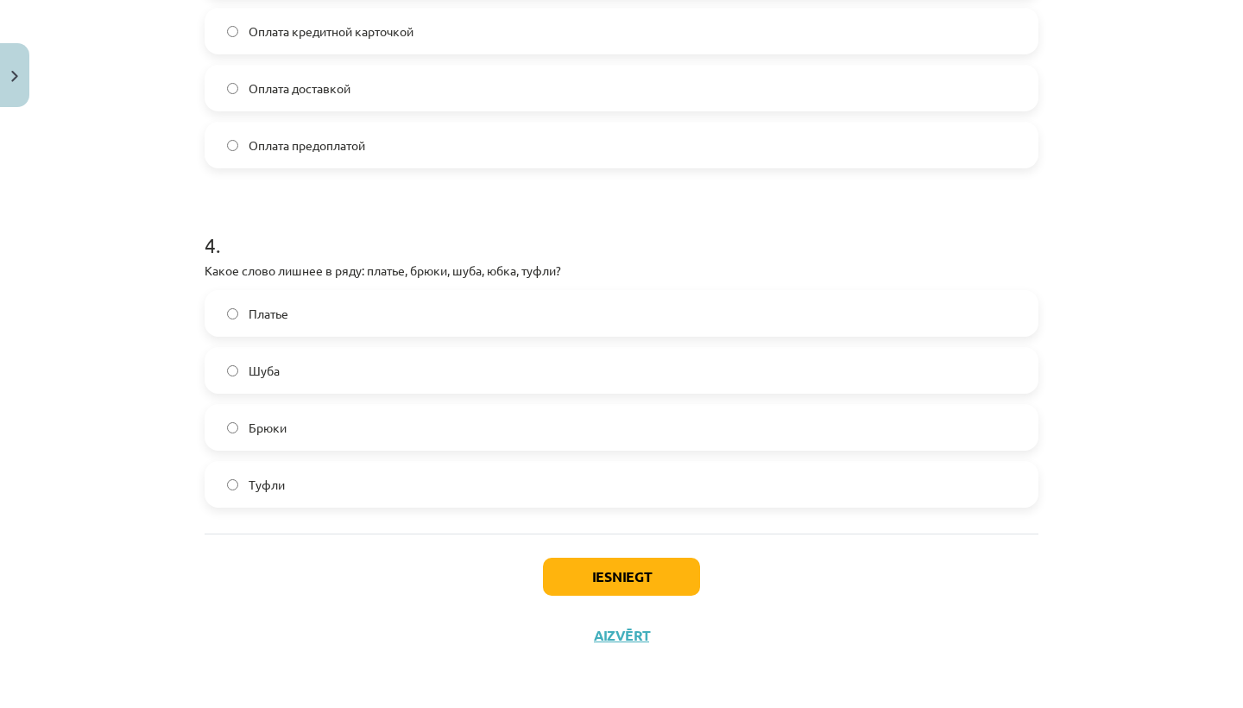
scroll to position [1161, 0]
click at [591, 571] on button "Iesniegt" at bounding box center [621, 577] width 157 height 38
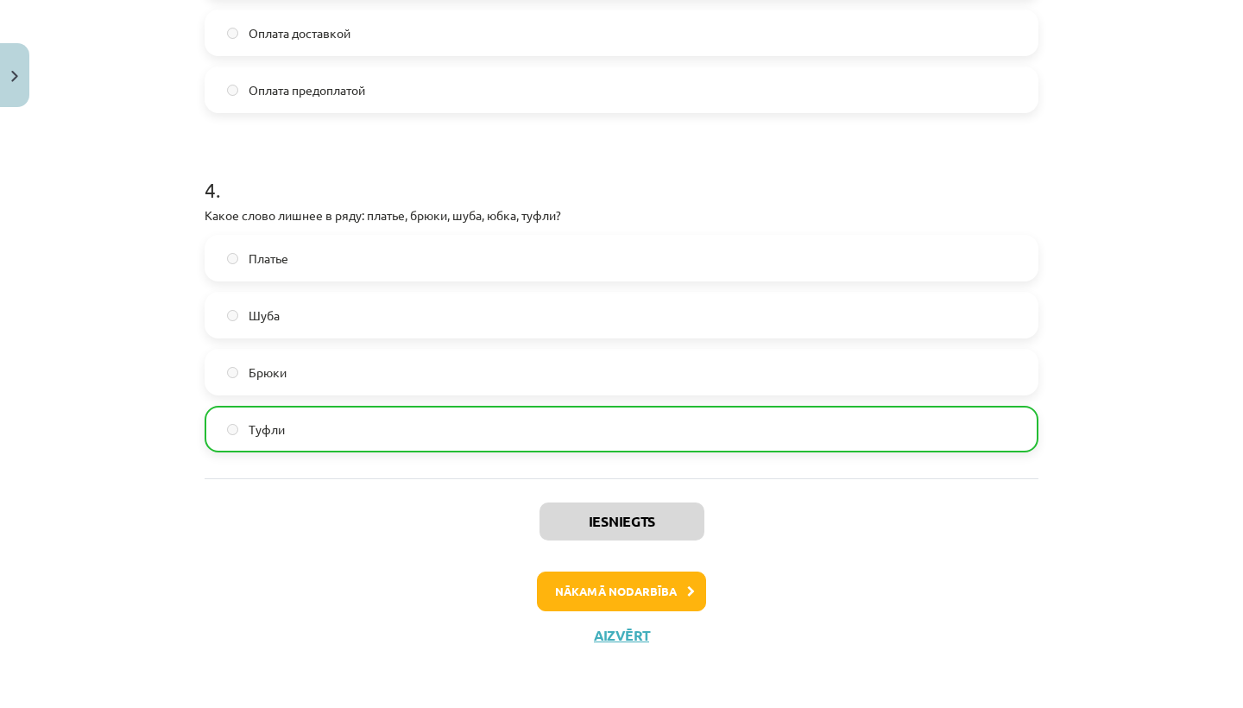
scroll to position [1216, 0]
click at [591, 601] on button "Nākamā nodarbība" at bounding box center [621, 592] width 169 height 40
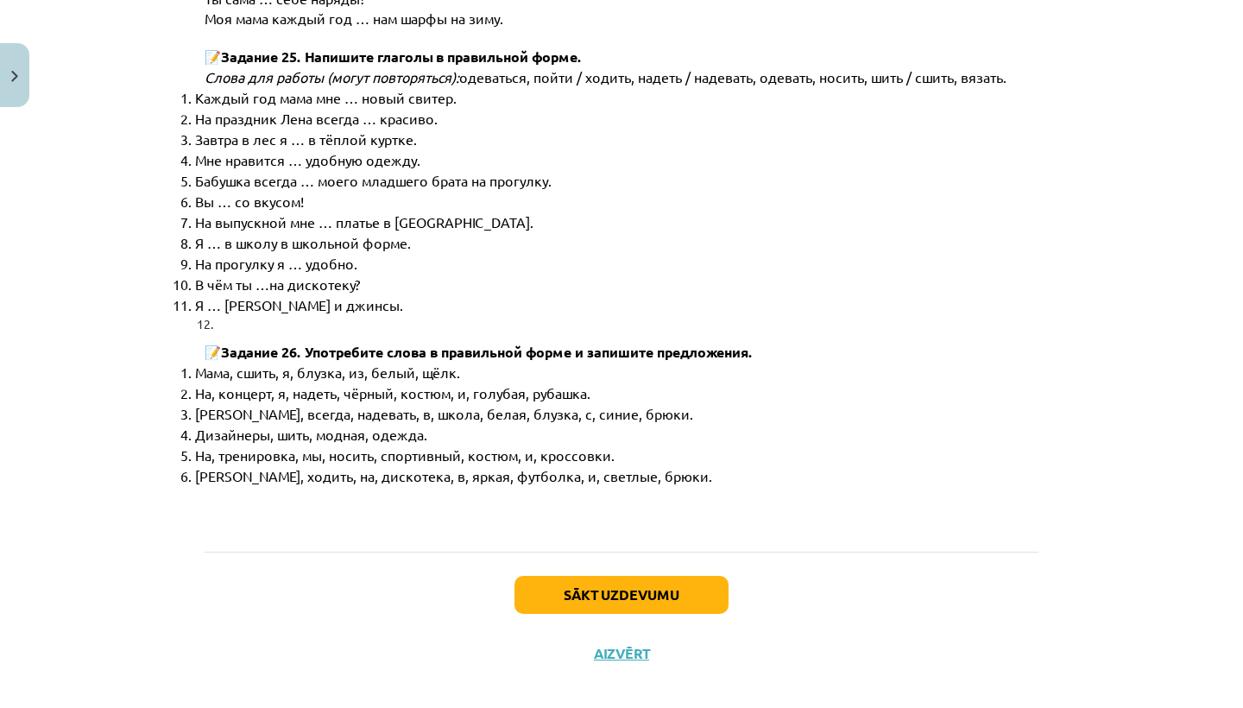
scroll to position [8770, 0]
click at [585, 577] on button "Sākt uzdevumu" at bounding box center [622, 596] width 214 height 38
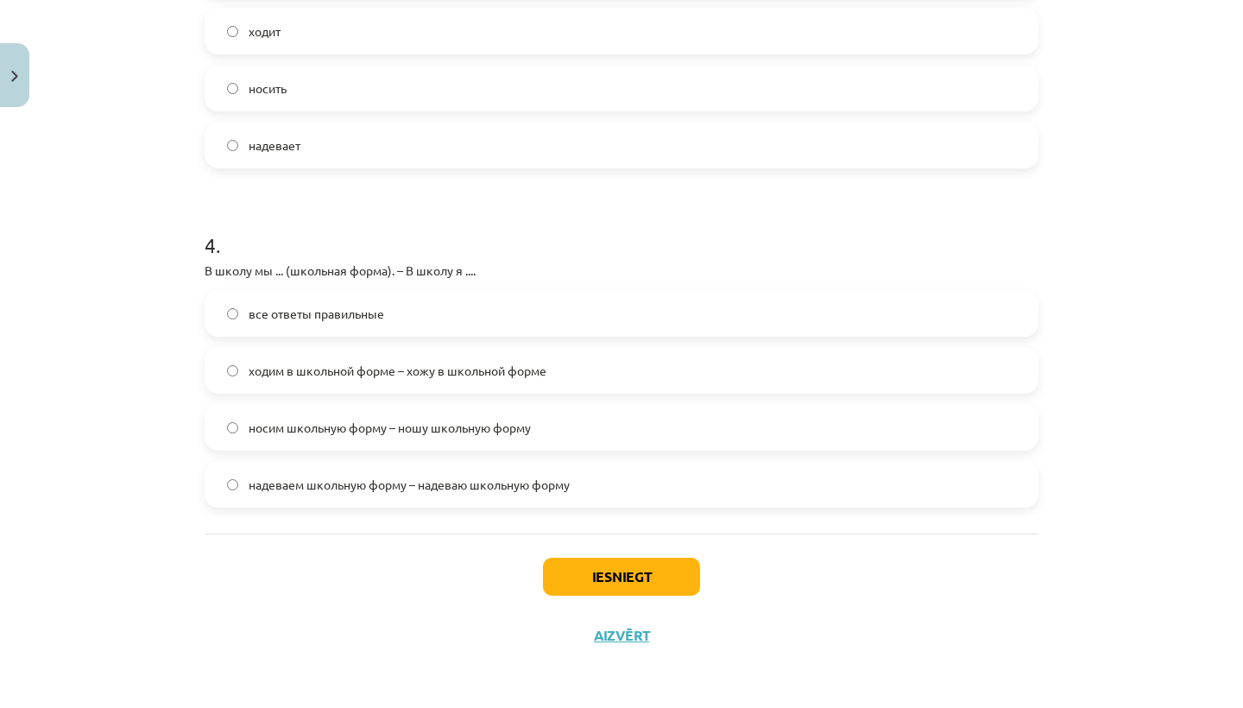
scroll to position [1190, 0]
click at [568, 572] on button "Iesniegt" at bounding box center [621, 577] width 157 height 38
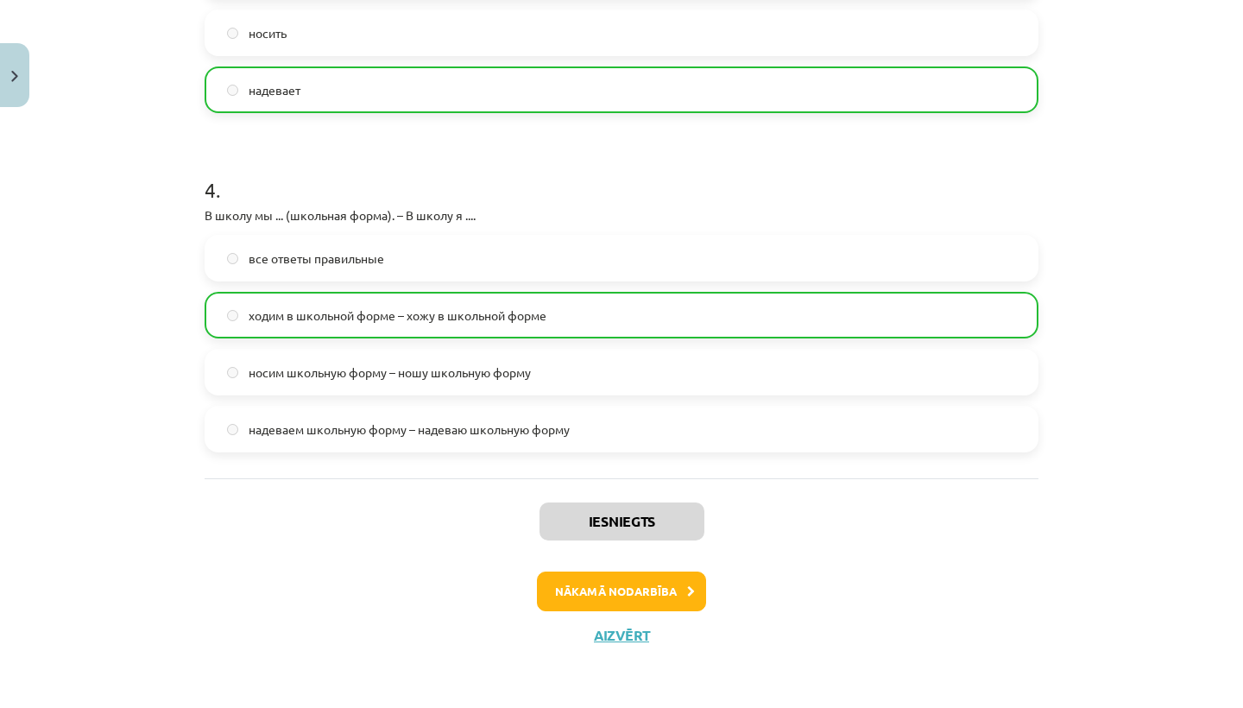
scroll to position [1244, 0]
click at [580, 582] on button "Nākamā nodarbība" at bounding box center [621, 592] width 169 height 40
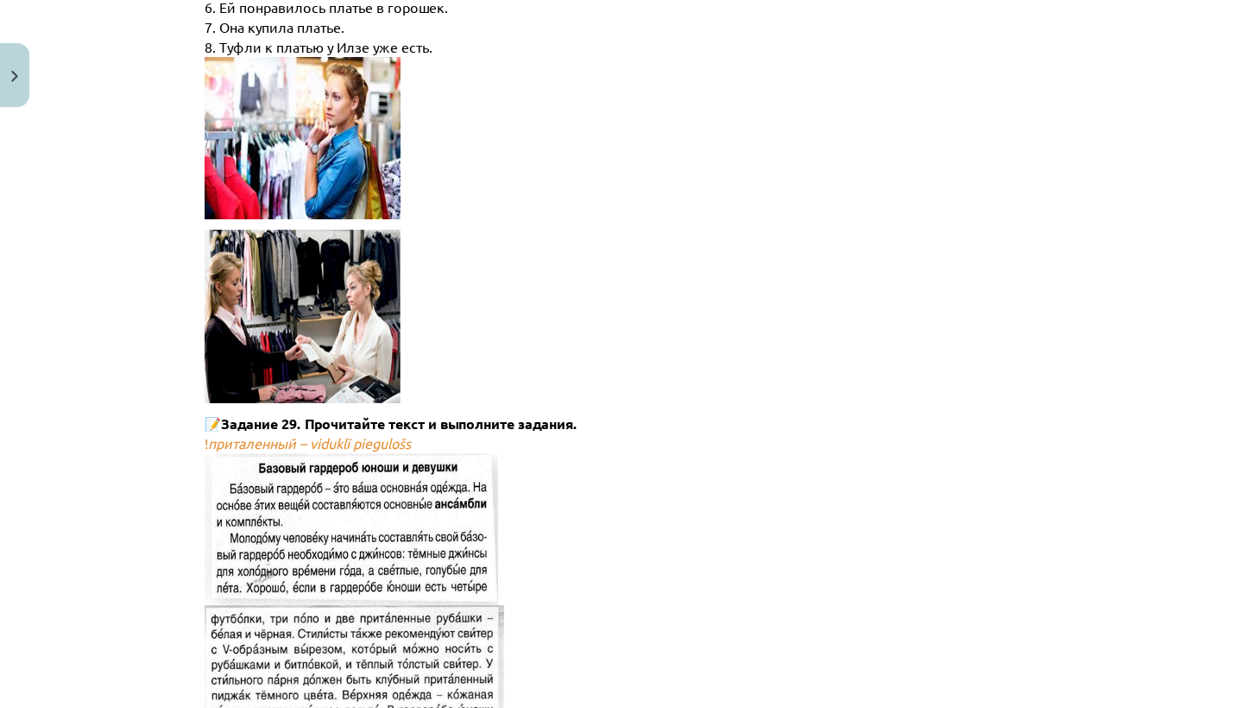
scroll to position [43, 0]
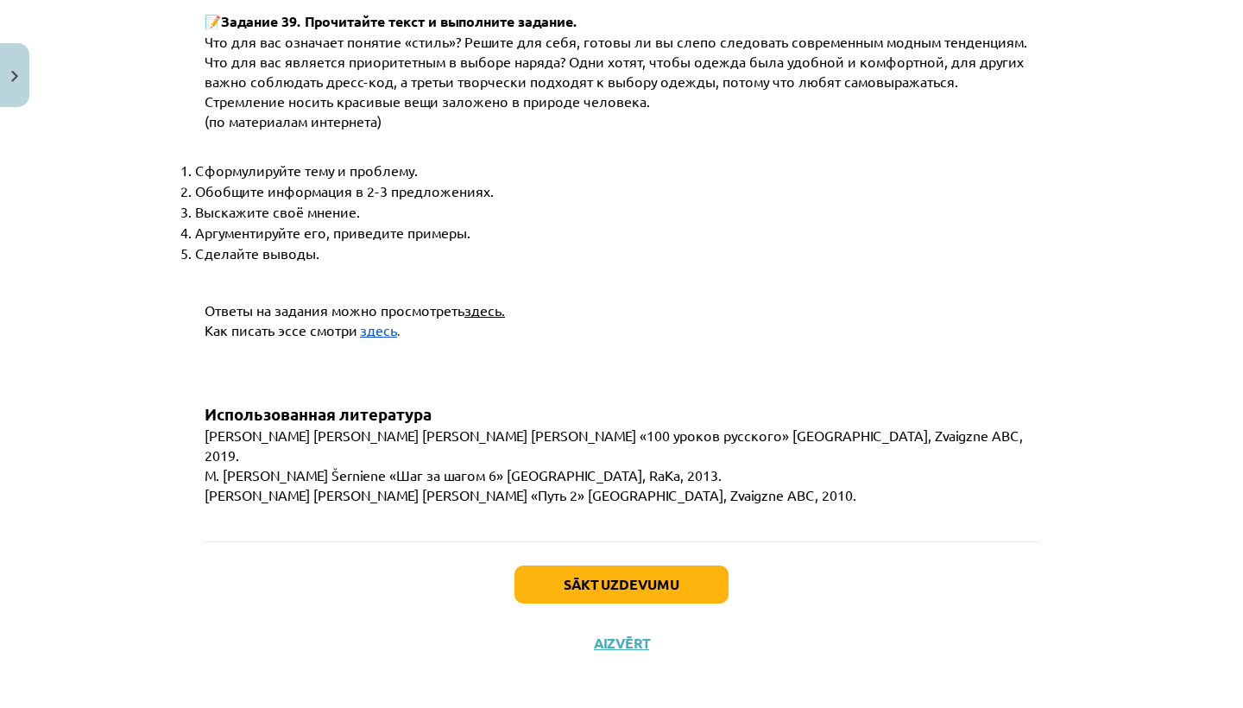
click at [579, 577] on button "Sākt uzdevumu" at bounding box center [622, 585] width 214 height 38
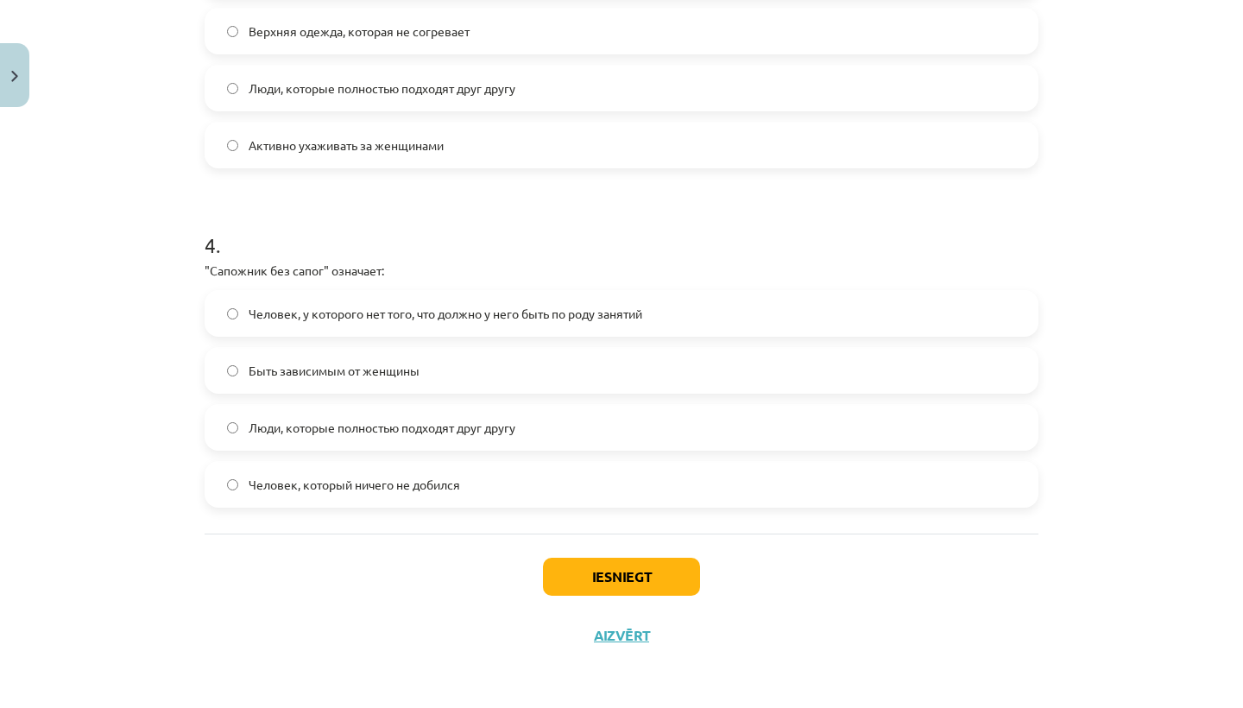
scroll to position [1161, 0]
click at [592, 578] on button "Iesniegt" at bounding box center [621, 577] width 157 height 38
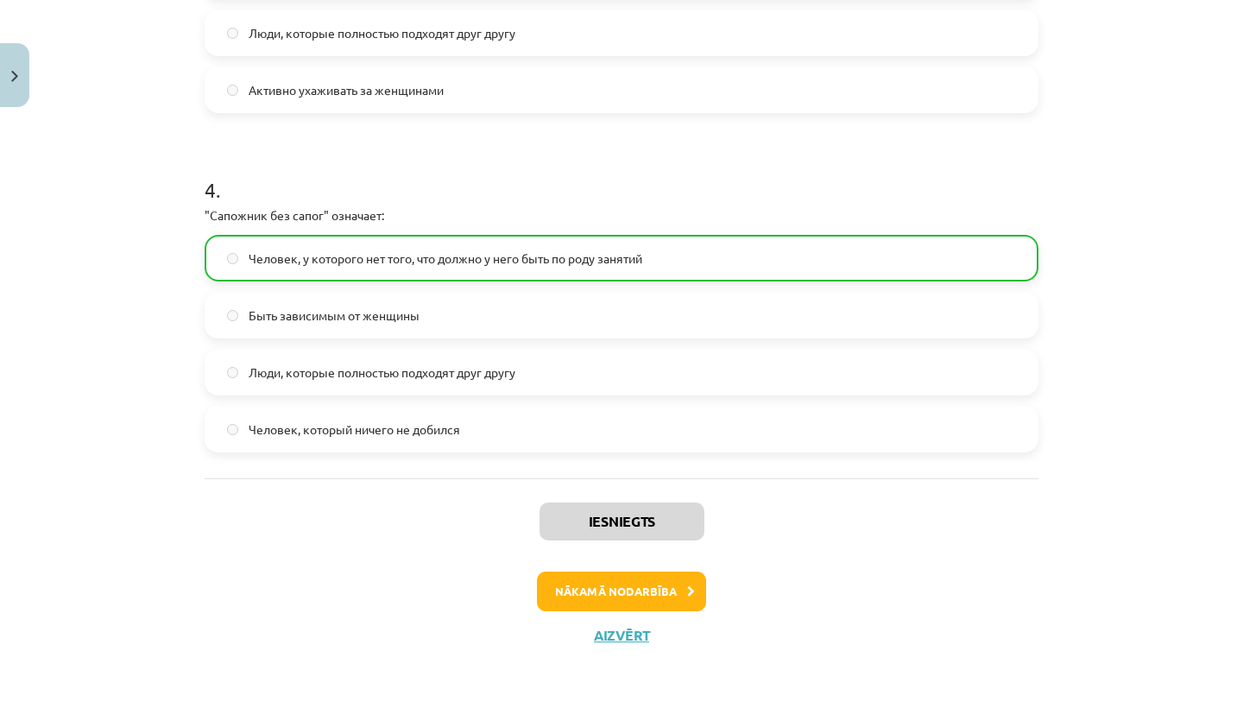
scroll to position [1216, 0]
click at [580, 591] on button "Nākamā nodarbība" at bounding box center [621, 592] width 169 height 40
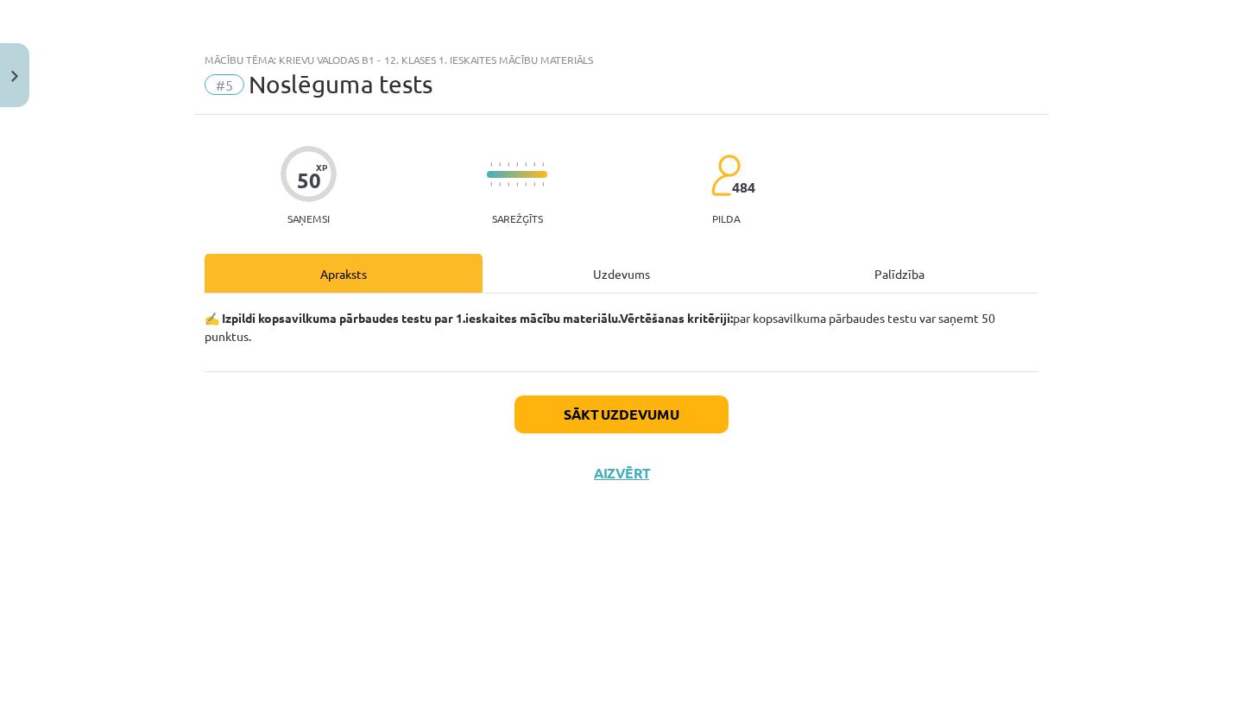
click at [650, 418] on button "Sākt uzdevumu" at bounding box center [622, 414] width 214 height 38
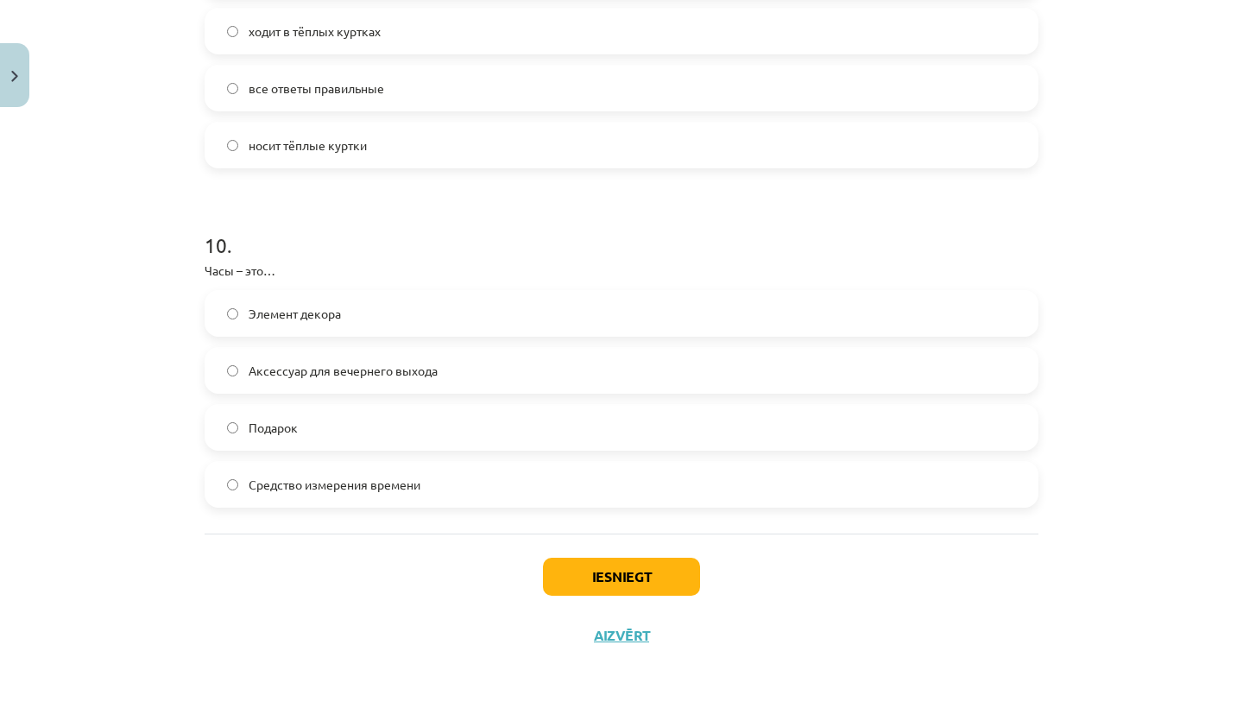
scroll to position [3197, 0]
click at [587, 574] on button "Iesniegt" at bounding box center [621, 577] width 157 height 38
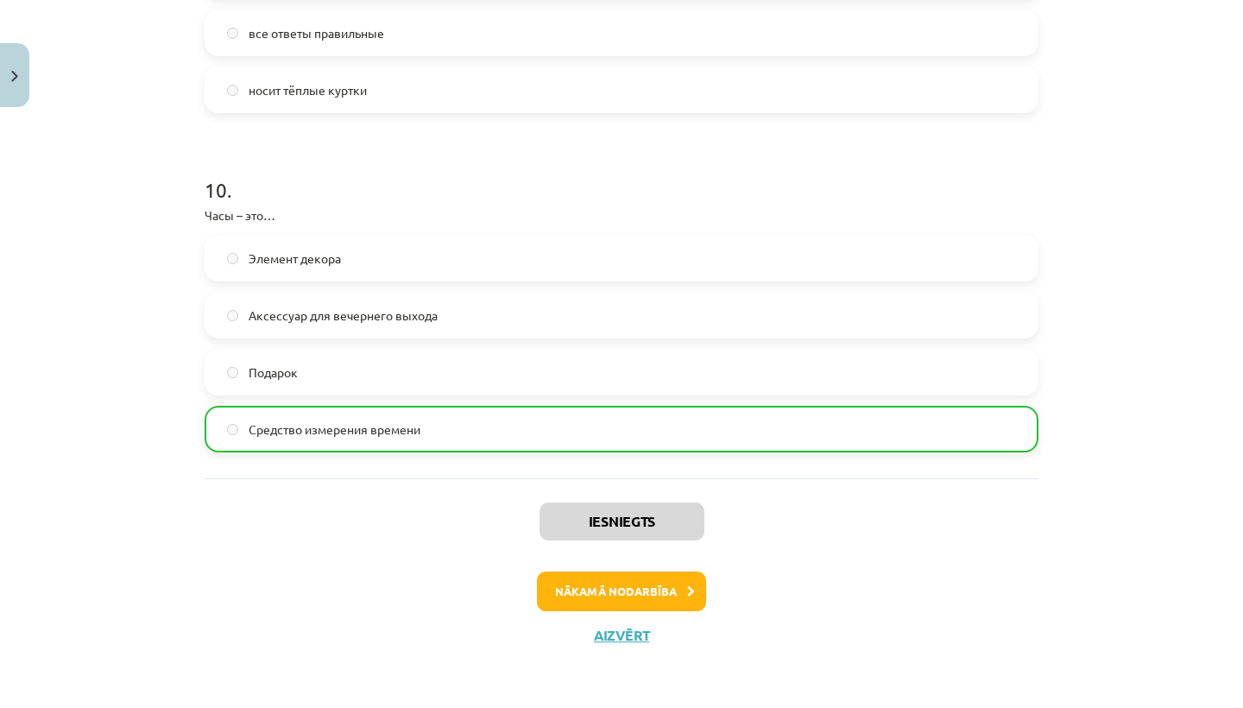
scroll to position [3251, 0]
click at [568, 592] on button "Nākamā nodarbība" at bounding box center [621, 592] width 169 height 40
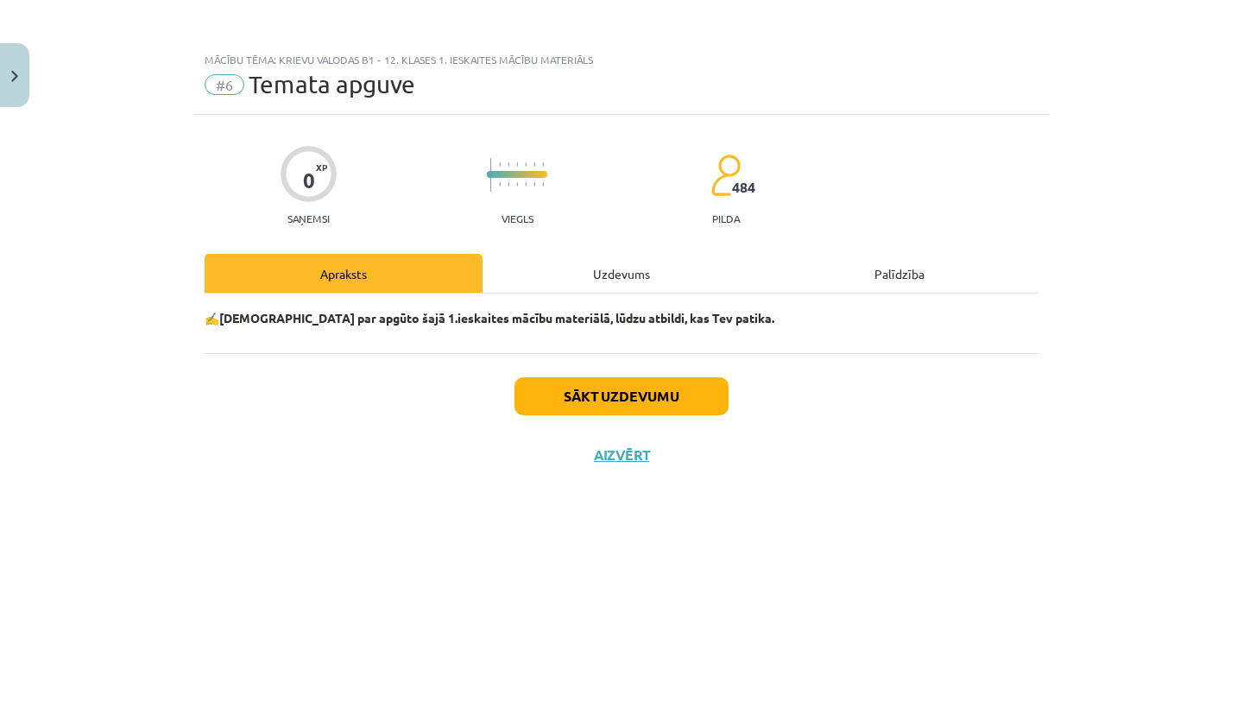
click at [627, 393] on button "Sākt uzdevumu" at bounding box center [622, 396] width 214 height 38
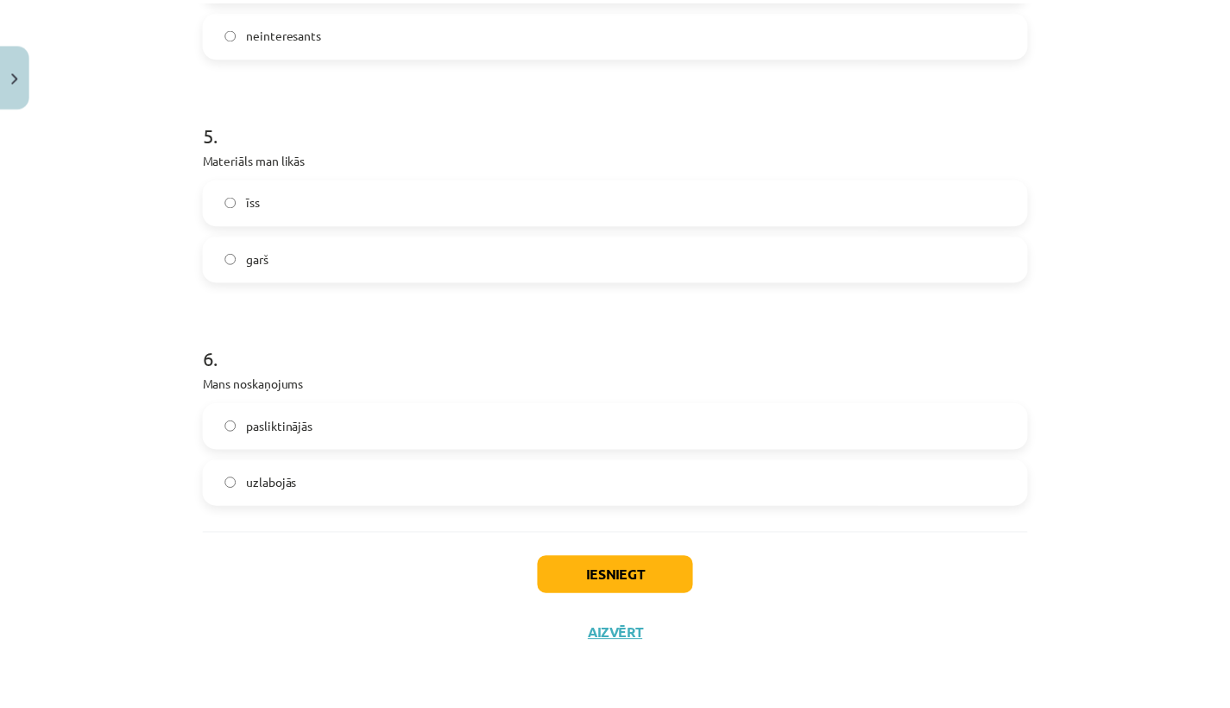
scroll to position [1421, 0]
click at [597, 570] on button "Iesniegt" at bounding box center [621, 577] width 157 height 38
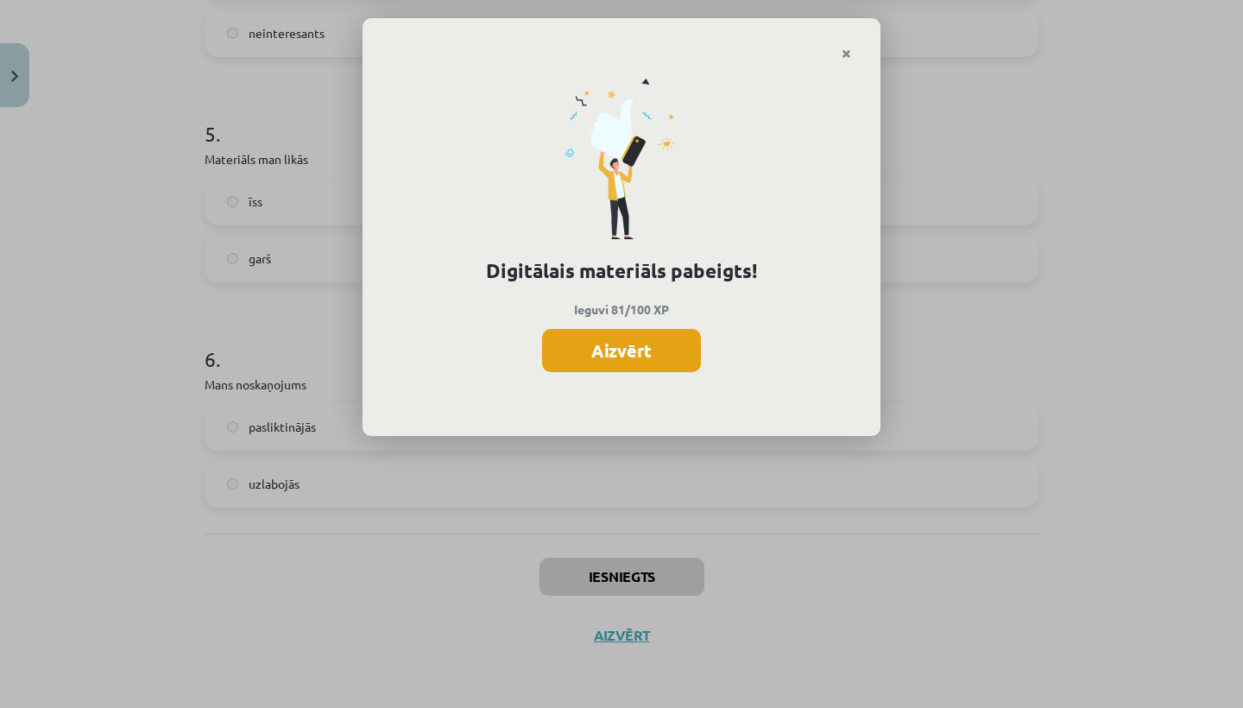
click at [650, 362] on button "Aizvērt" at bounding box center [621, 350] width 159 height 43
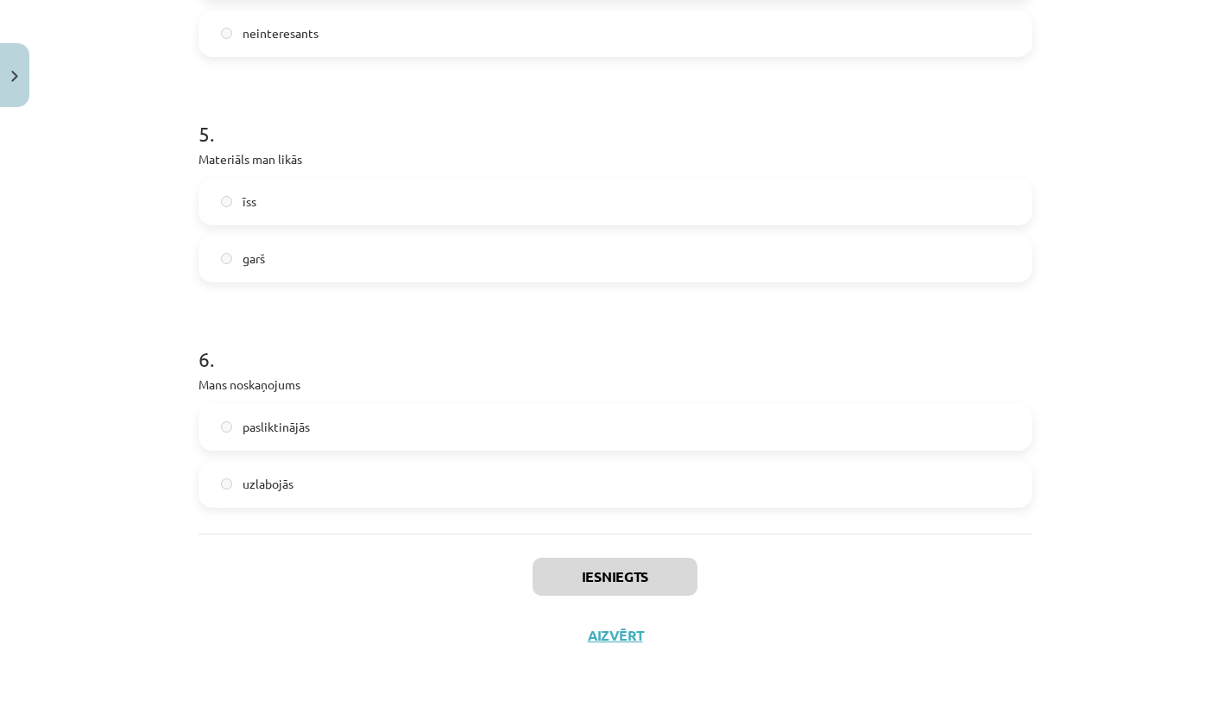
click at [619, 636] on button "Aizvērt" at bounding box center [616, 635] width 66 height 17
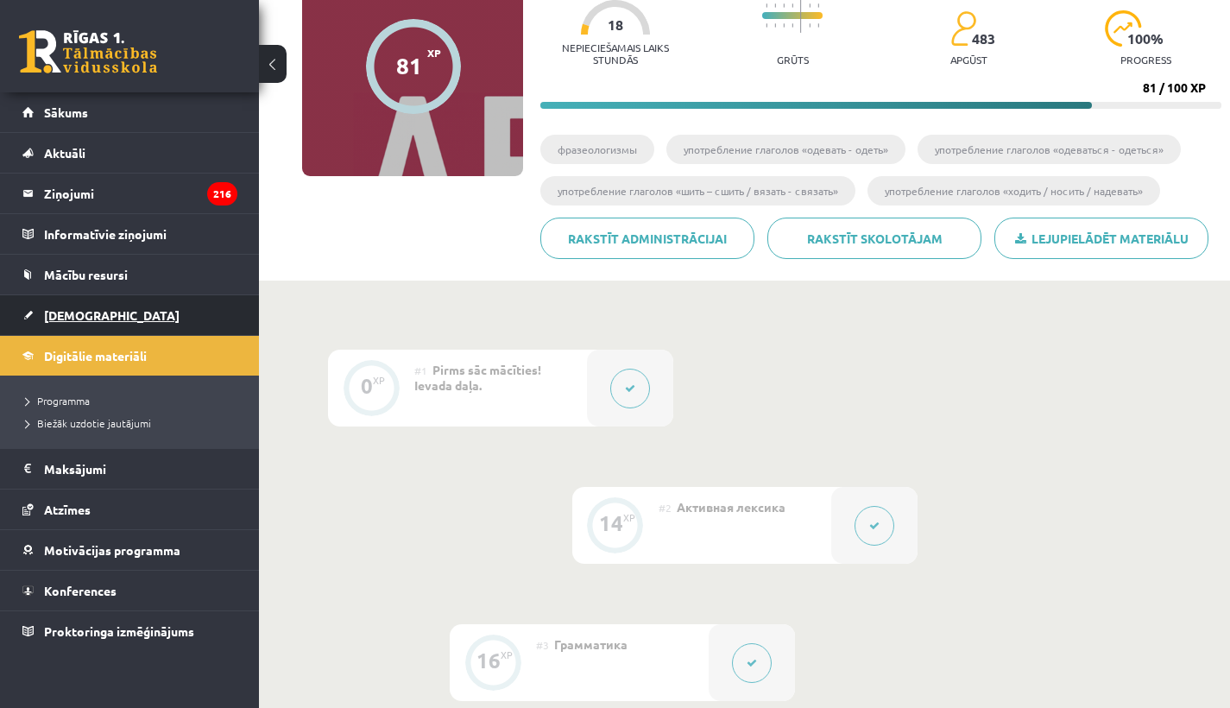
click at [64, 307] on link "[DEMOGRAPHIC_DATA]" at bounding box center [129, 315] width 215 height 40
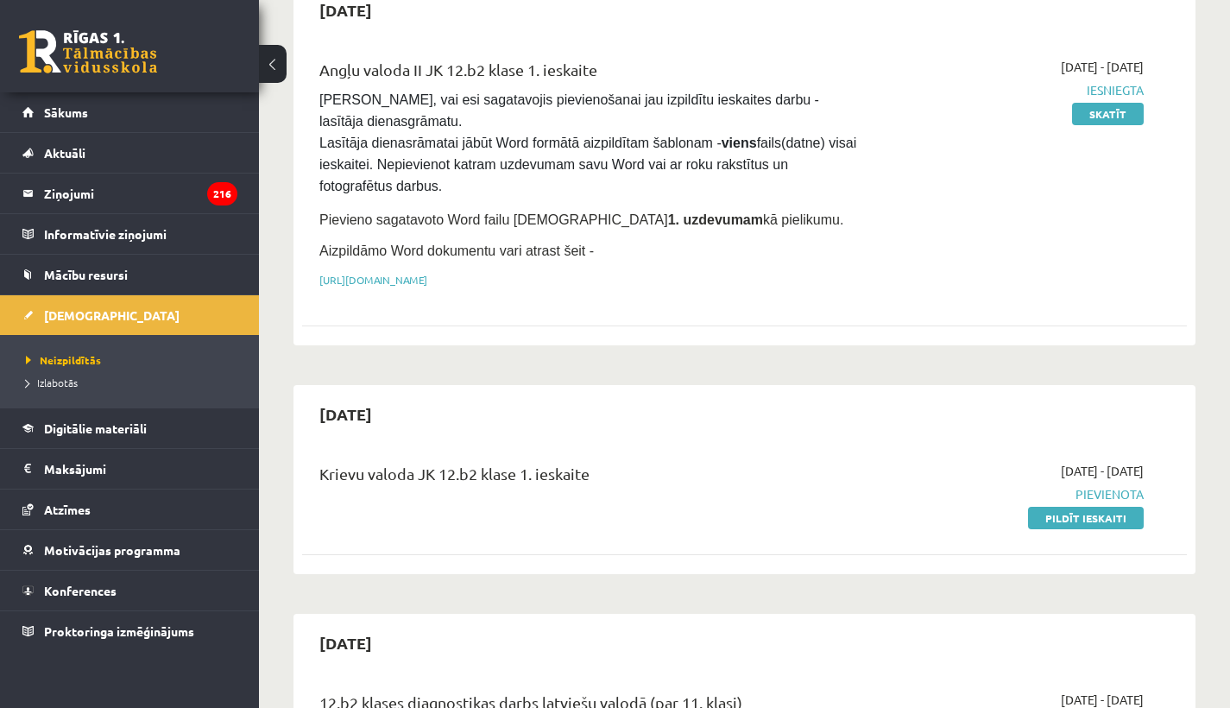
scroll to position [206, 0]
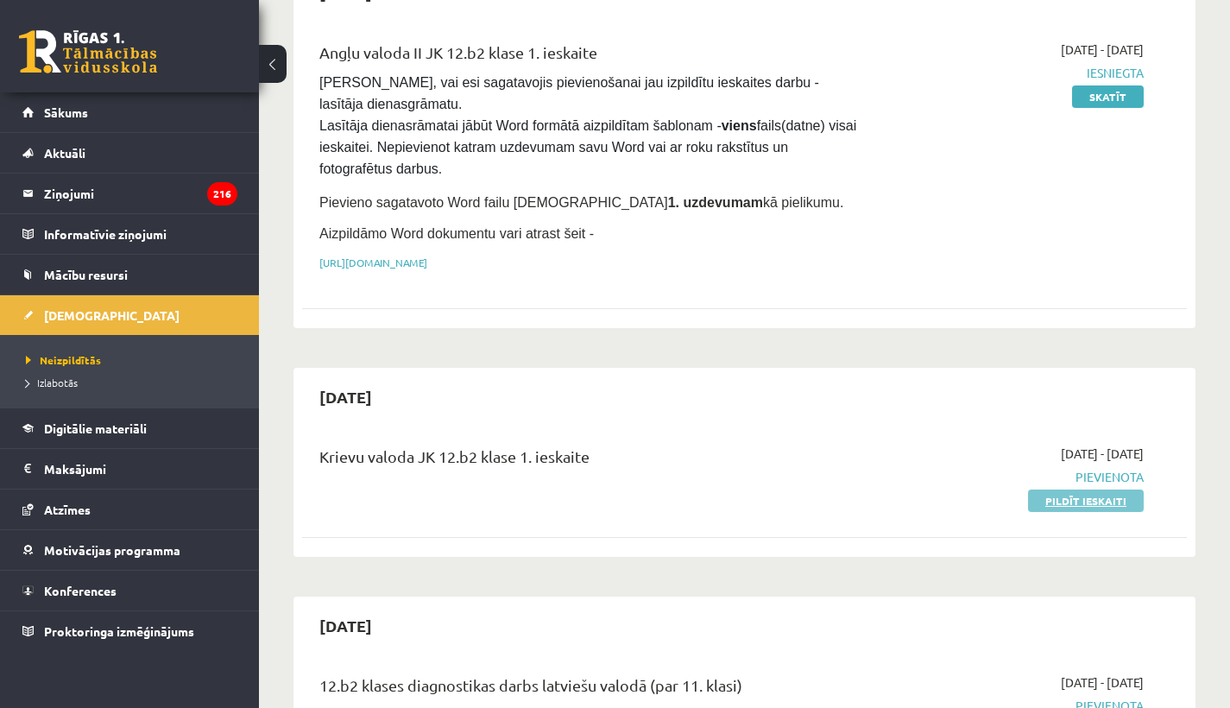
click at [1093, 497] on link "Pildīt ieskaiti" at bounding box center [1086, 501] width 116 height 22
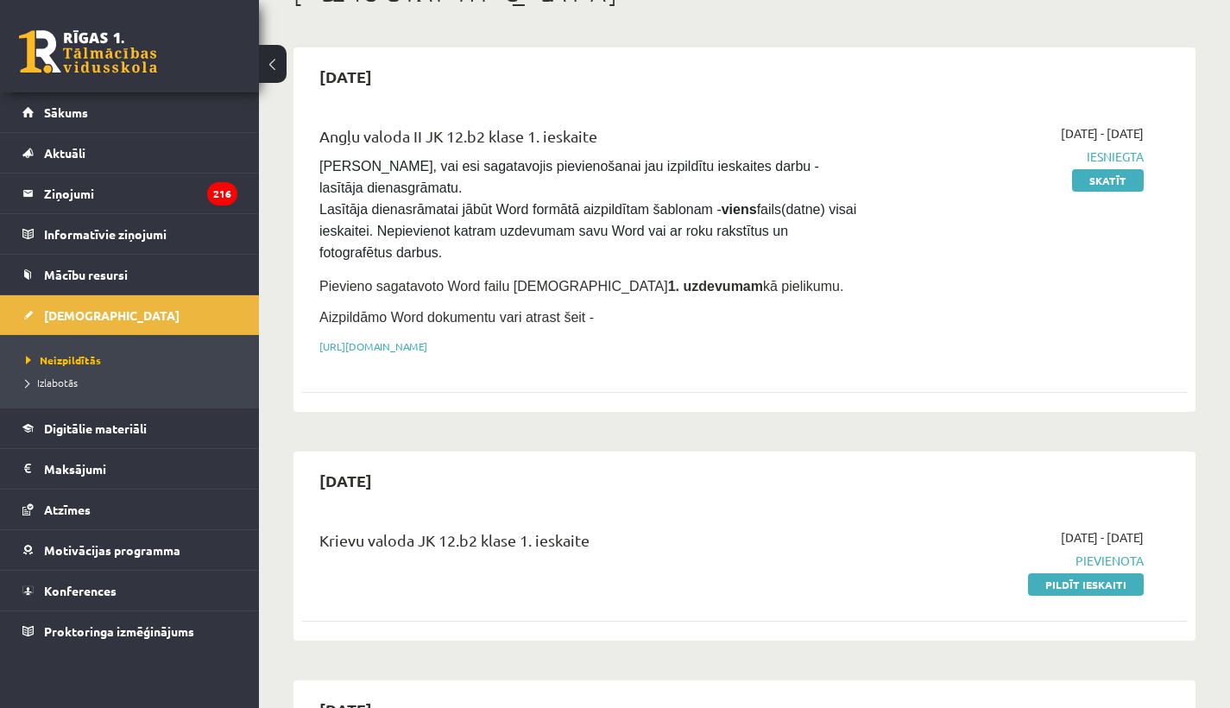
scroll to position [131, 0]
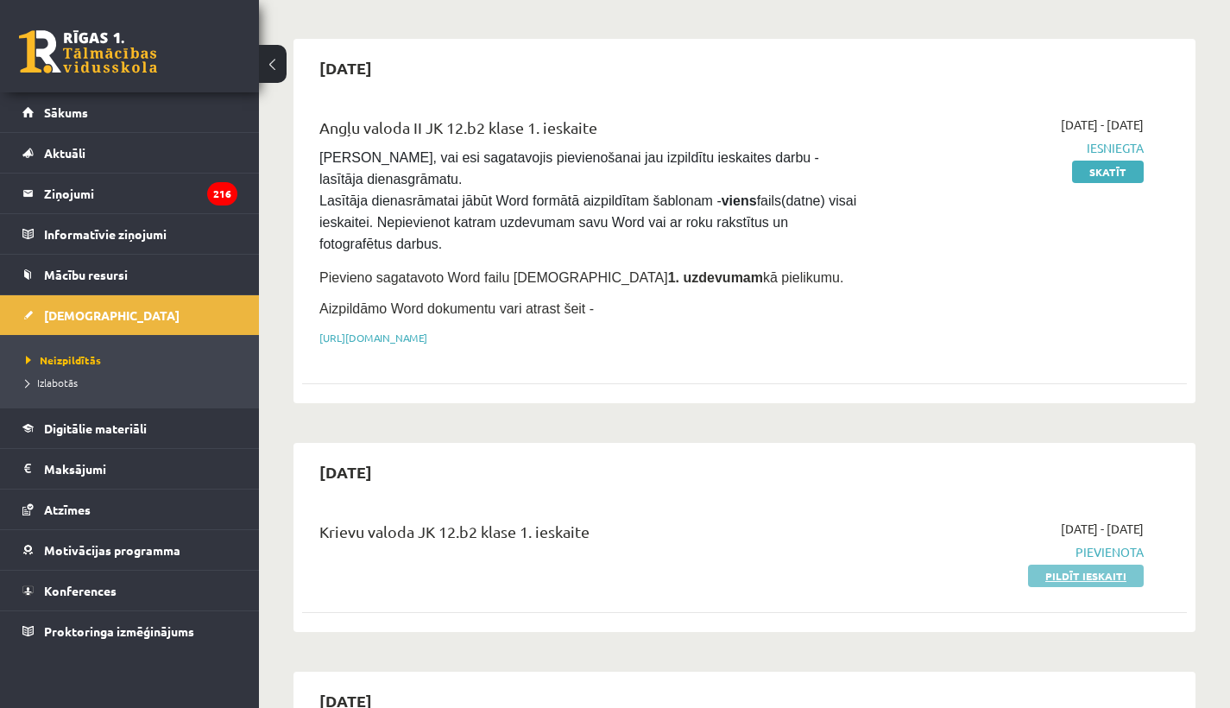
click at [1051, 573] on link "Pildīt ieskaiti" at bounding box center [1086, 576] width 116 height 22
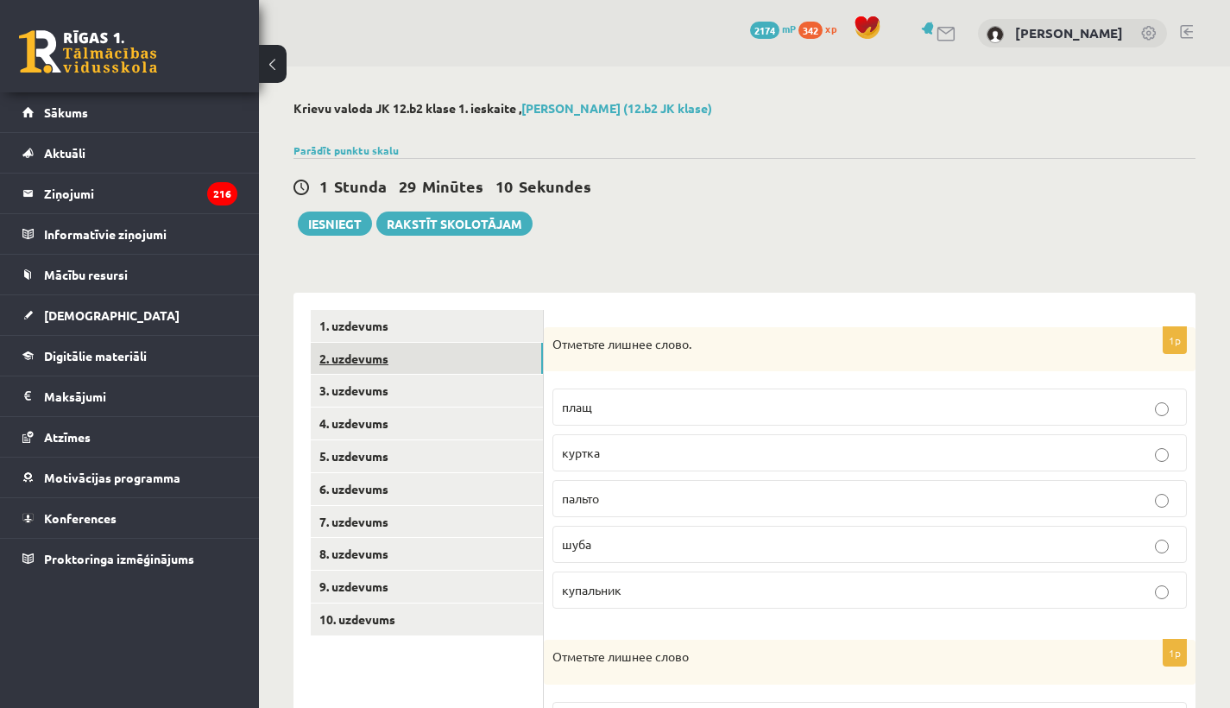
click at [351, 357] on link "2. uzdevums" at bounding box center [427, 359] width 232 height 32
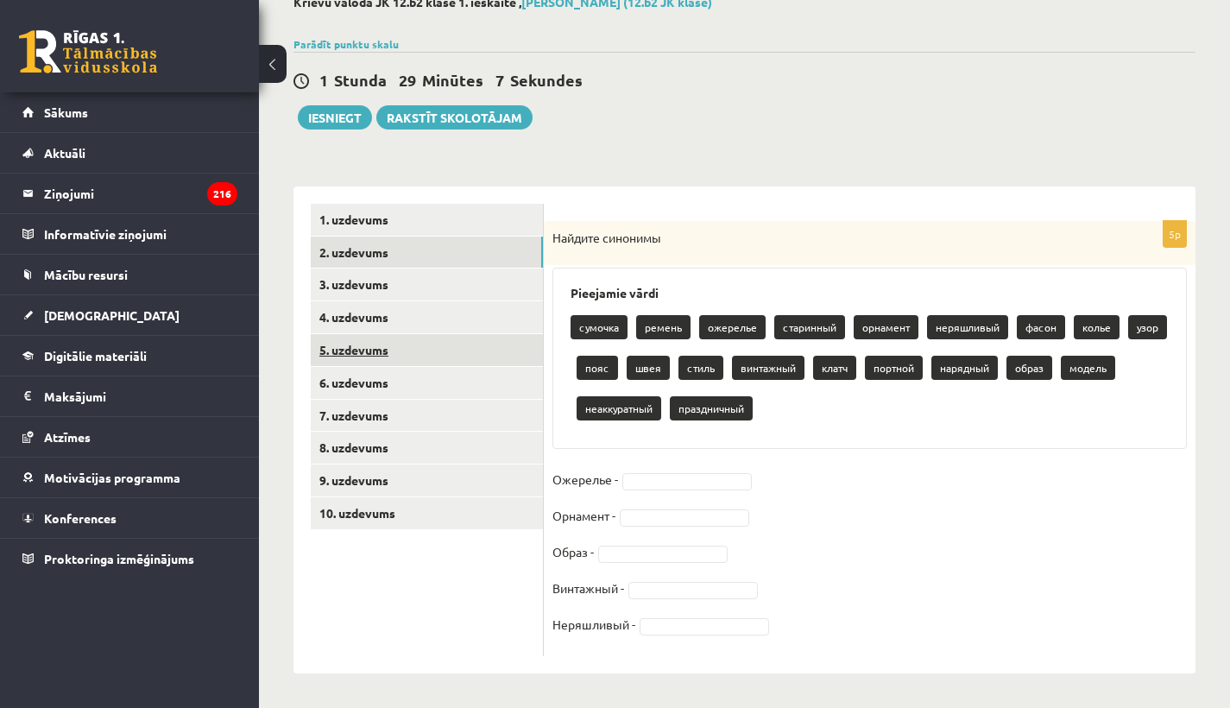
scroll to position [105, 0]
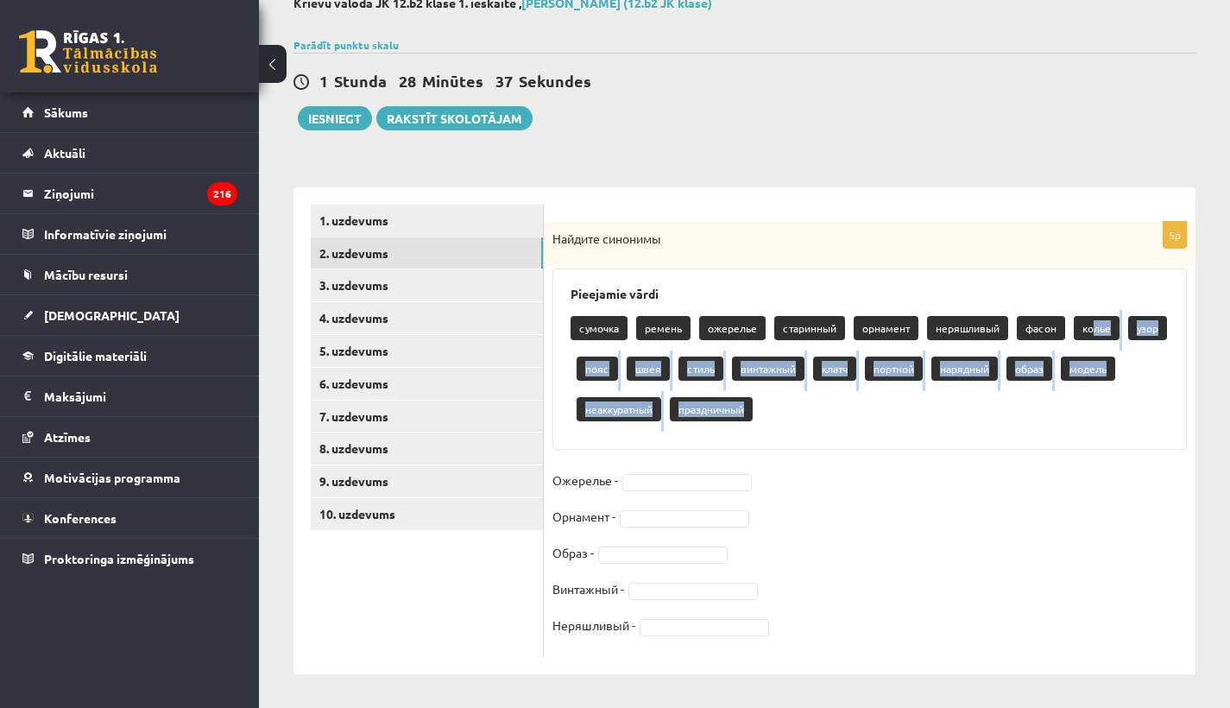
drag, startPoint x: 1093, startPoint y: 328, endPoint x: 859, endPoint y: 459, distance: 268.3
click at [859, 459] on div "5p Найдите синонимы Pieejamie vārdi сумочка ремень ожерелье старинный орнамент …" at bounding box center [870, 439] width 652 height 435
click at [992, 427] on div "сумочка ремень ожерелье старинный орнамент неряшливый фасон колье узор пояс шве…" at bounding box center [870, 371] width 598 height 122
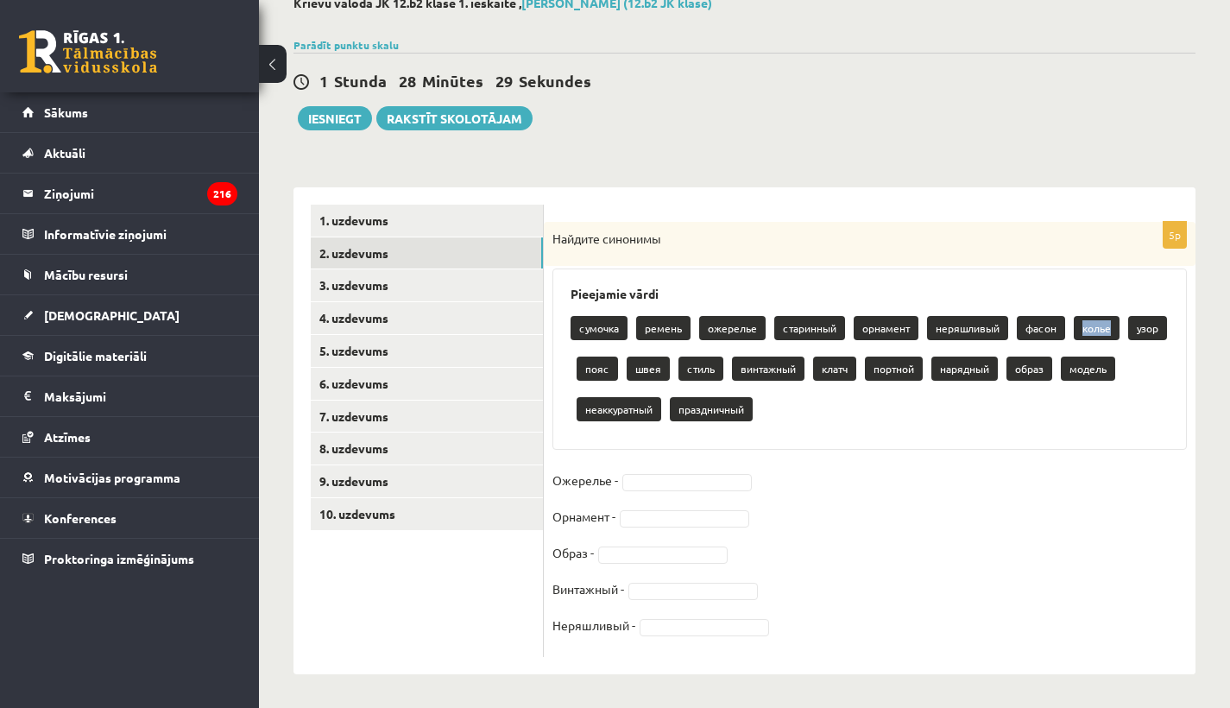
click at [1071, 342] on div "сумочка ремень ожерелье старинный орнамент неряшливый фасон колье узор пояс шве…" at bounding box center [870, 371] width 598 height 122
click at [613, 332] on p "сумочка" at bounding box center [599, 328] width 57 height 24
drag, startPoint x: 613, startPoint y: 332, endPoint x: 641, endPoint y: 313, distance: 34.7
click at [641, 313] on div "сумочка ремень ожерелье старинный орнамент неряшливый фасон колье узор пояс шве…" at bounding box center [870, 371] width 598 height 122
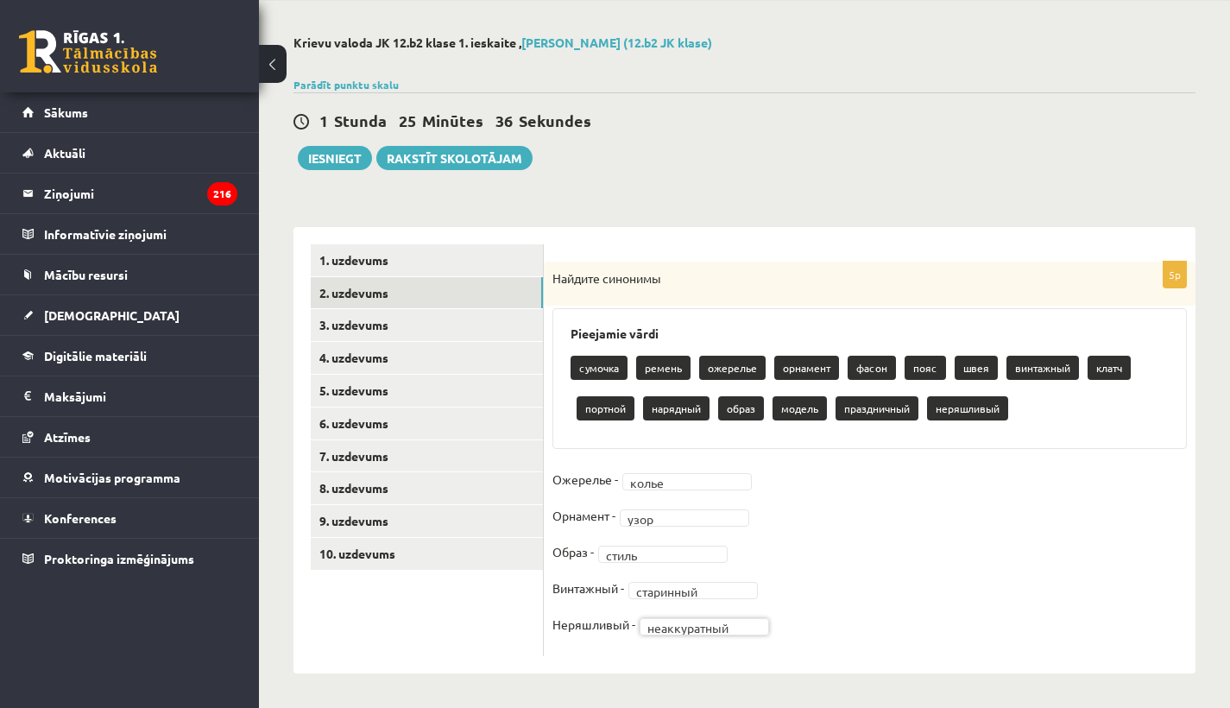
scroll to position [65, 0]
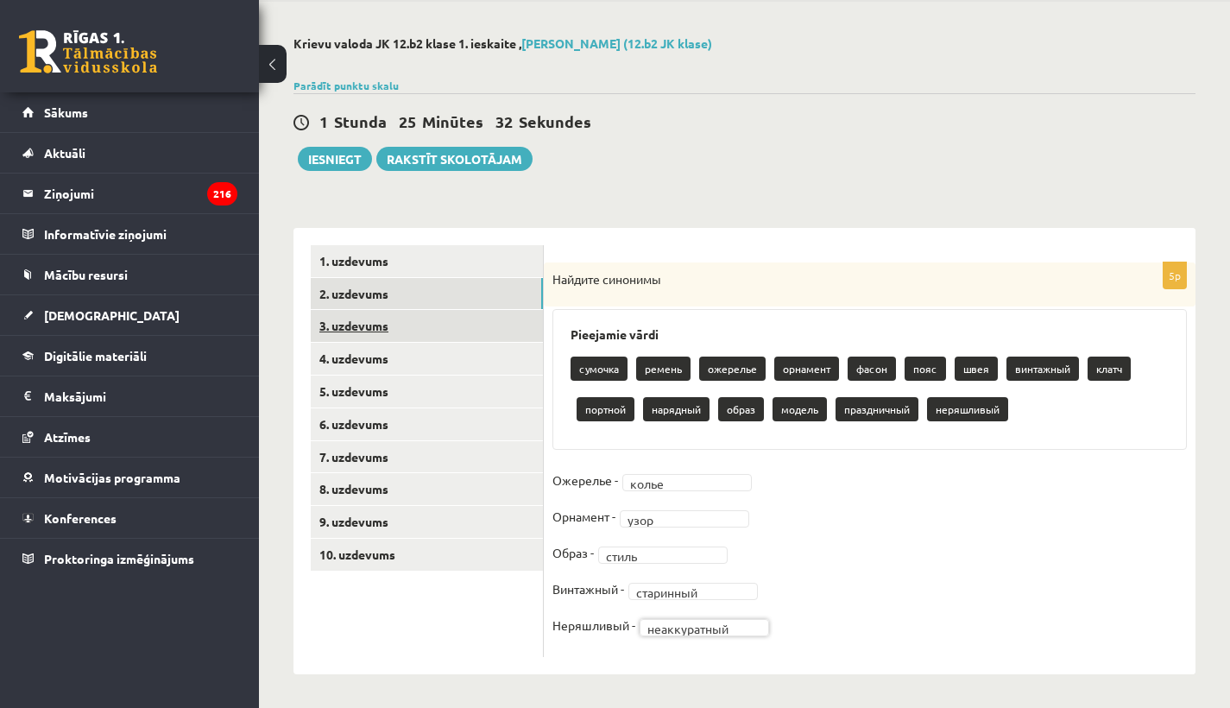
click at [355, 320] on link "3. uzdevums" at bounding box center [427, 326] width 232 height 32
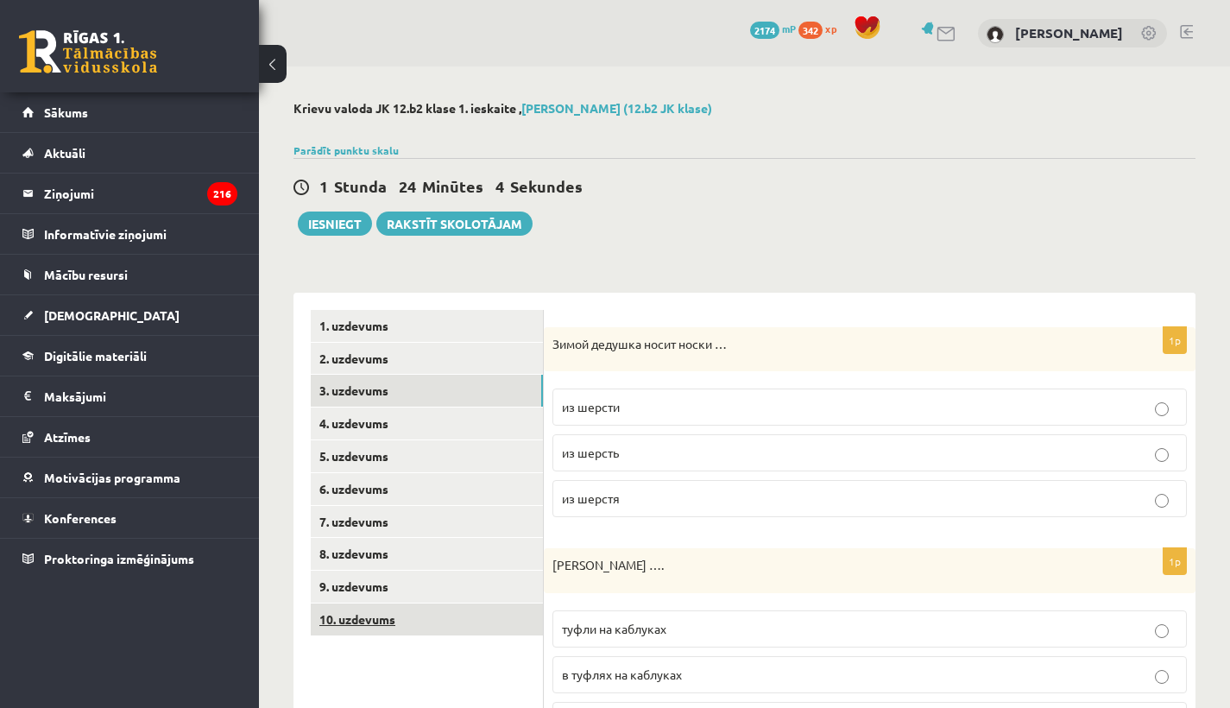
scroll to position [0, 0]
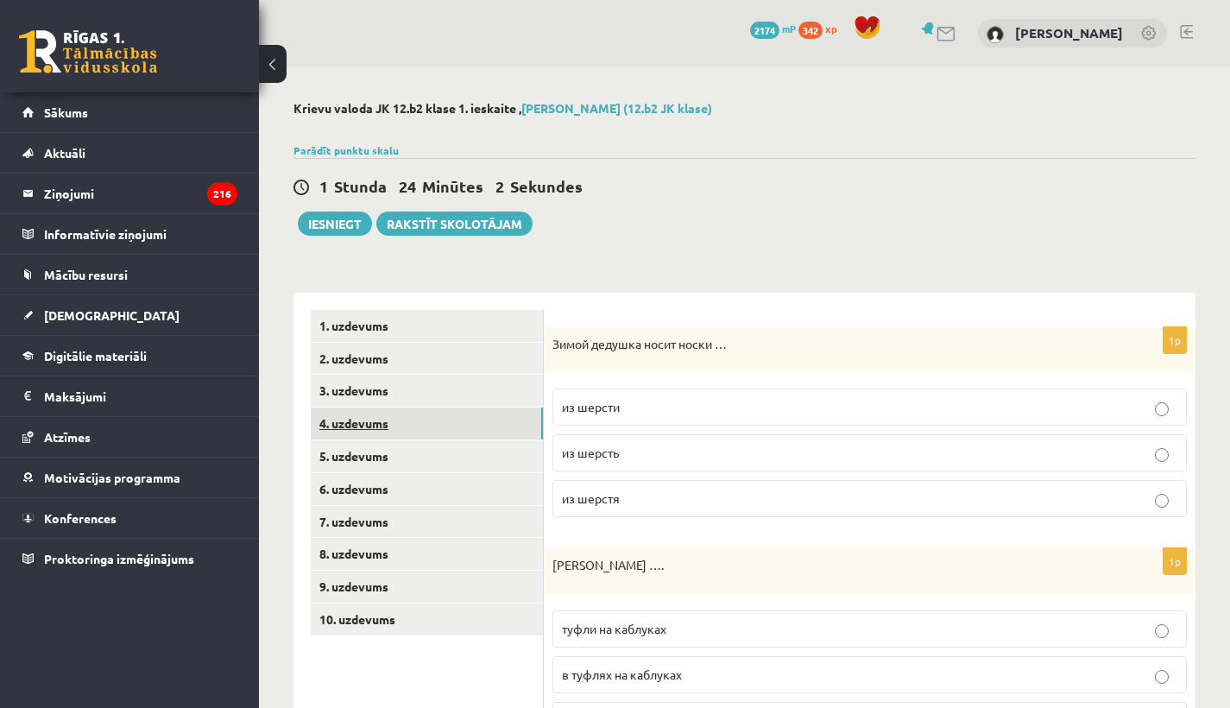
click at [371, 418] on link "4. uzdevums" at bounding box center [427, 424] width 232 height 32
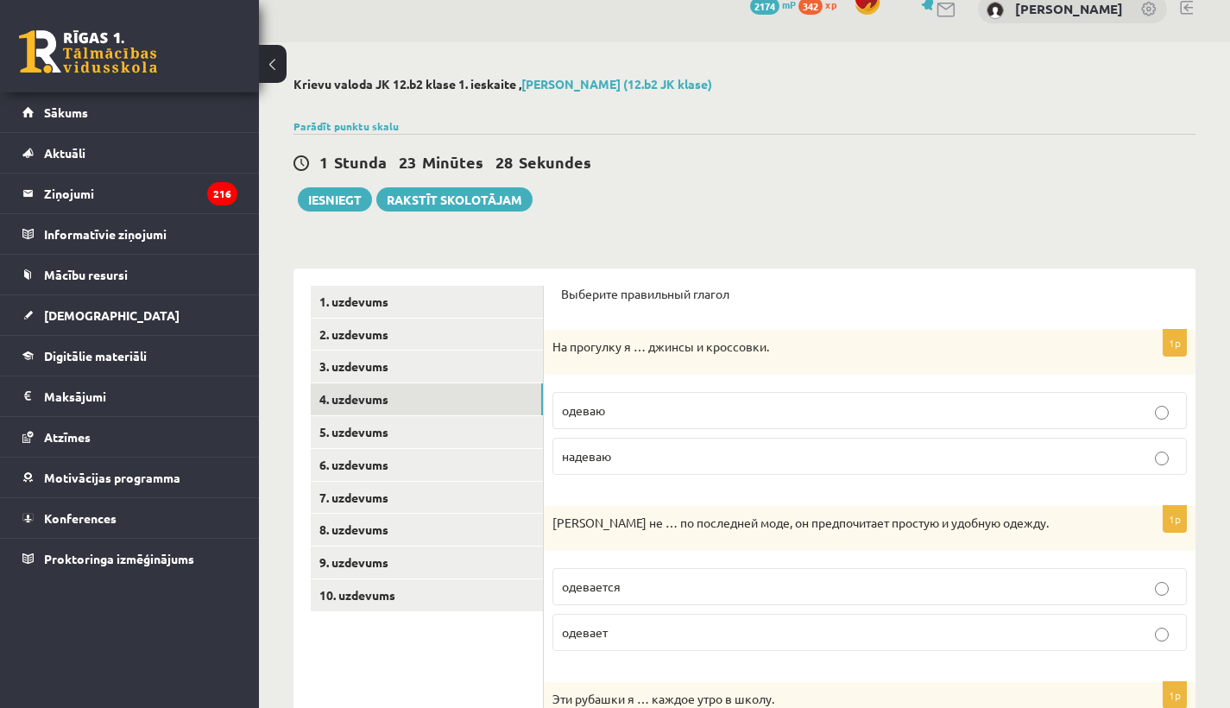
scroll to position [19, 0]
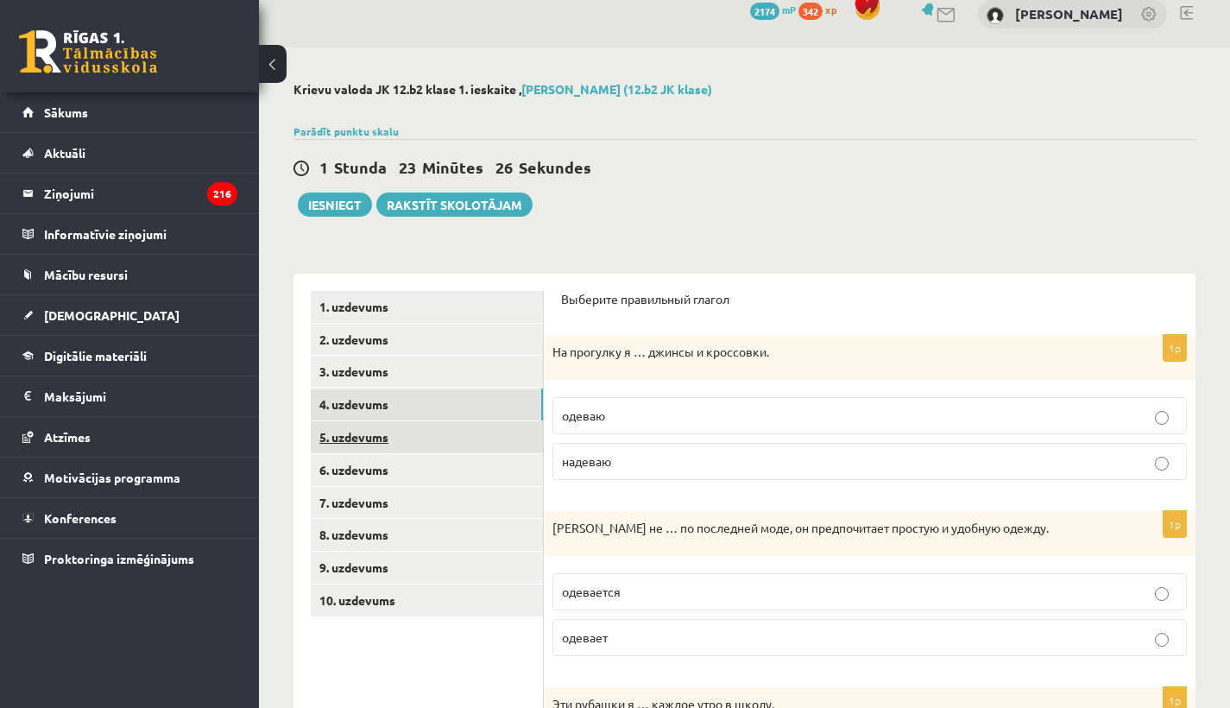
click at [356, 433] on link "5. uzdevums" at bounding box center [427, 437] width 232 height 32
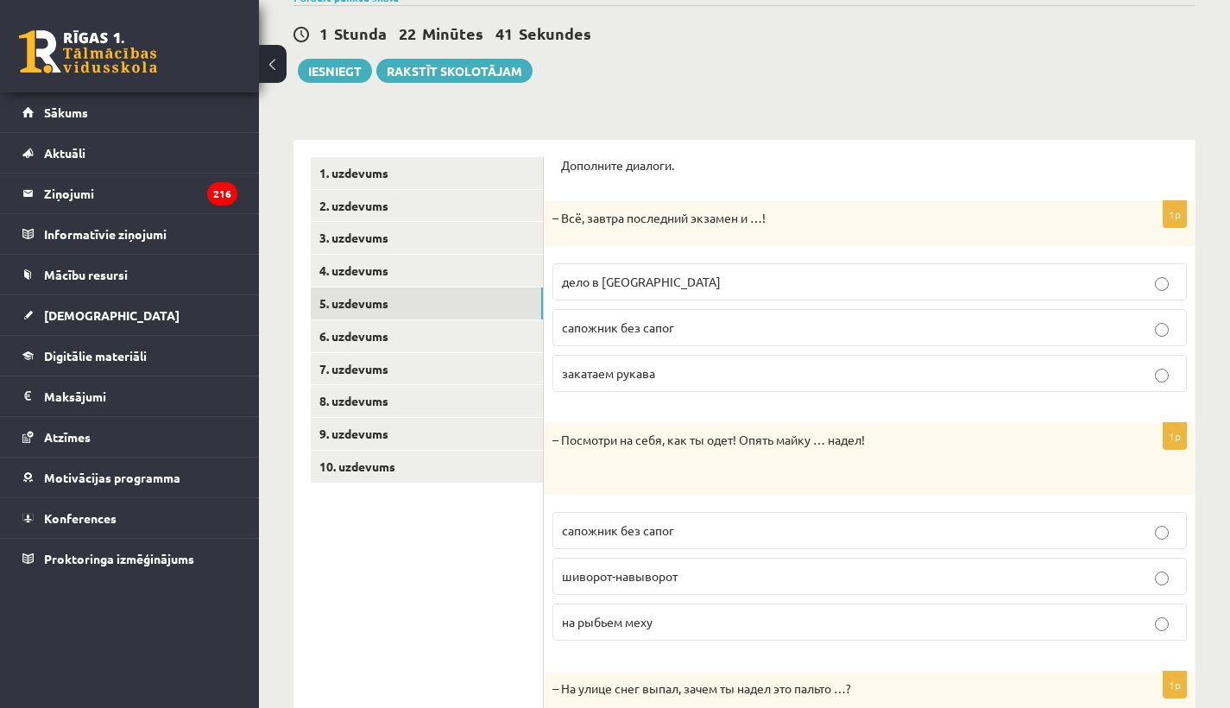
scroll to position [139, 0]
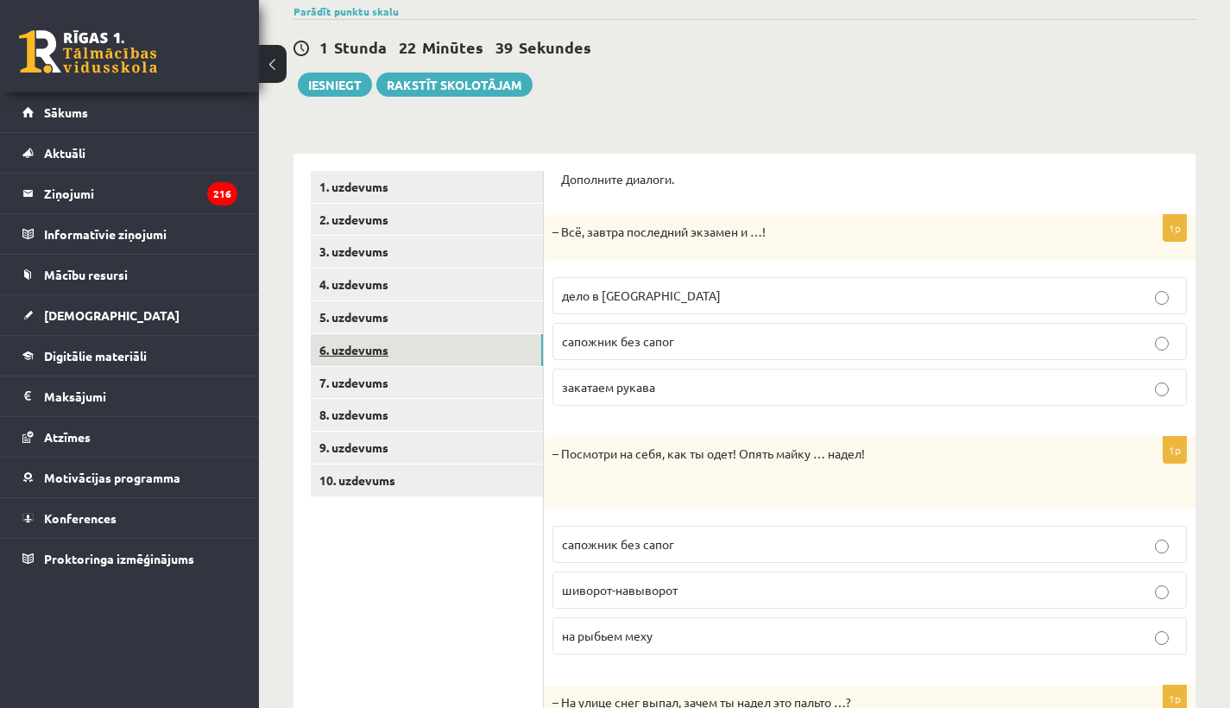
click at [349, 341] on link "6. uzdevums" at bounding box center [427, 350] width 232 height 32
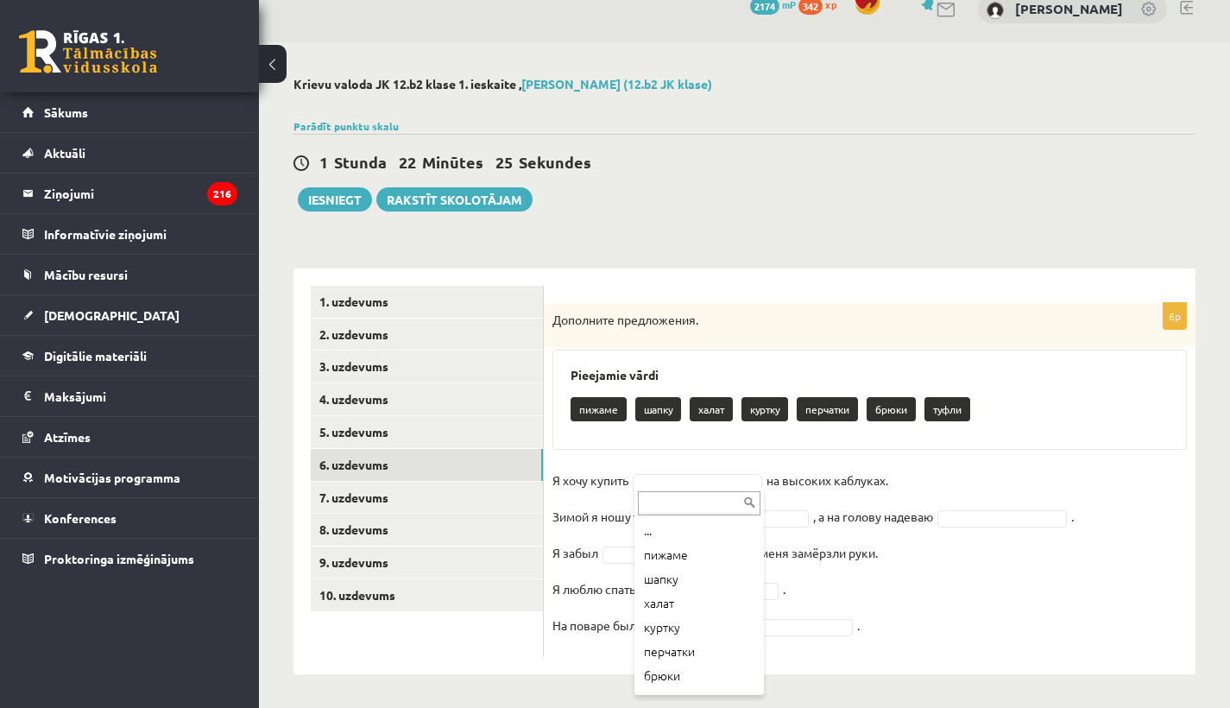
scroll to position [21, 0]
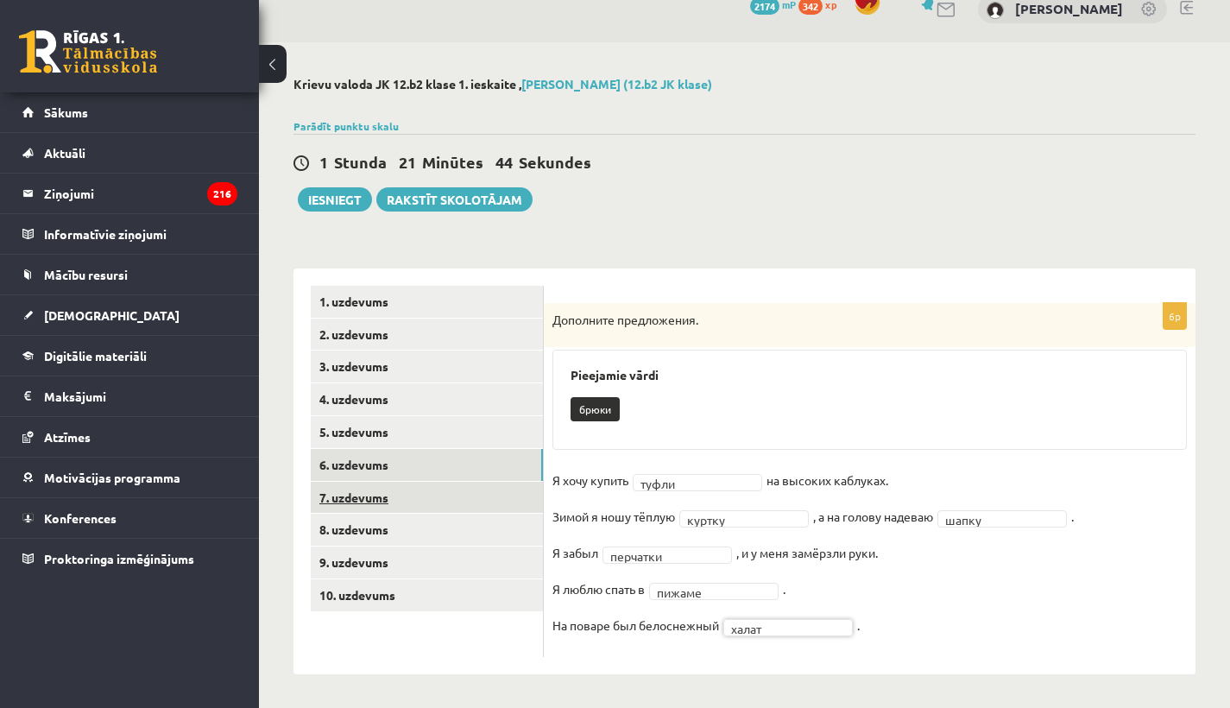
click at [371, 493] on link "7. uzdevums" at bounding box center [427, 498] width 232 height 32
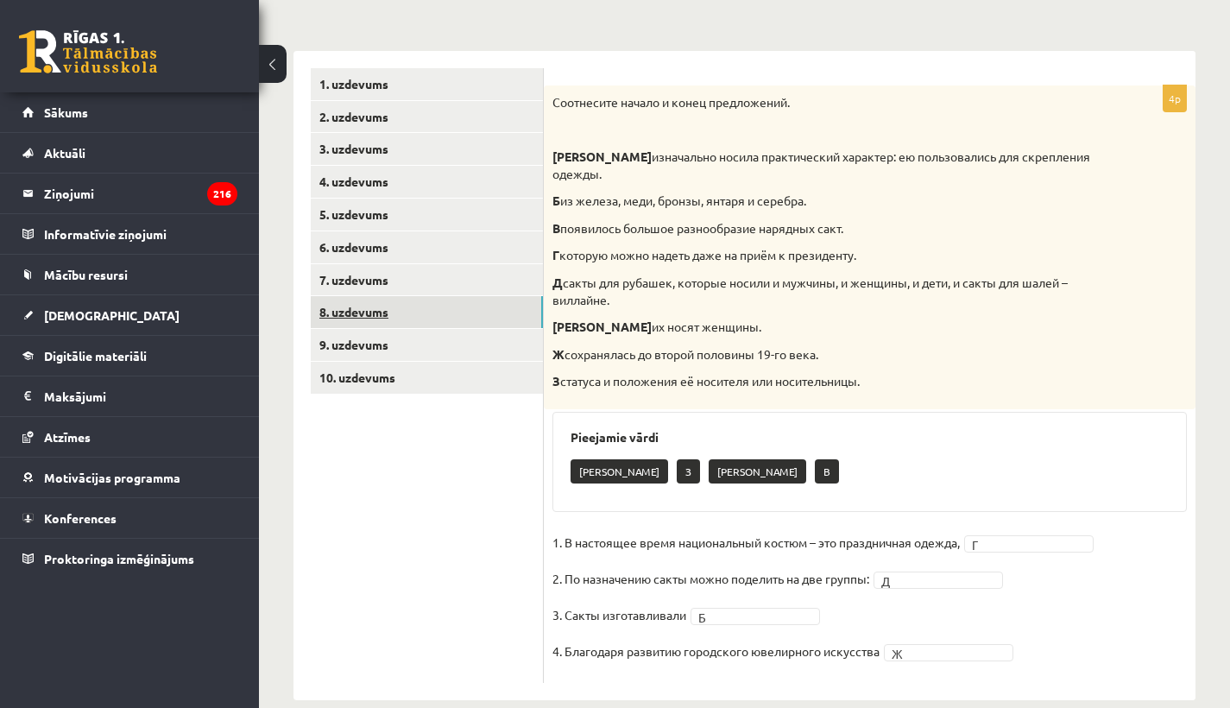
click at [389, 306] on link "8. uzdevums" at bounding box center [427, 312] width 232 height 32
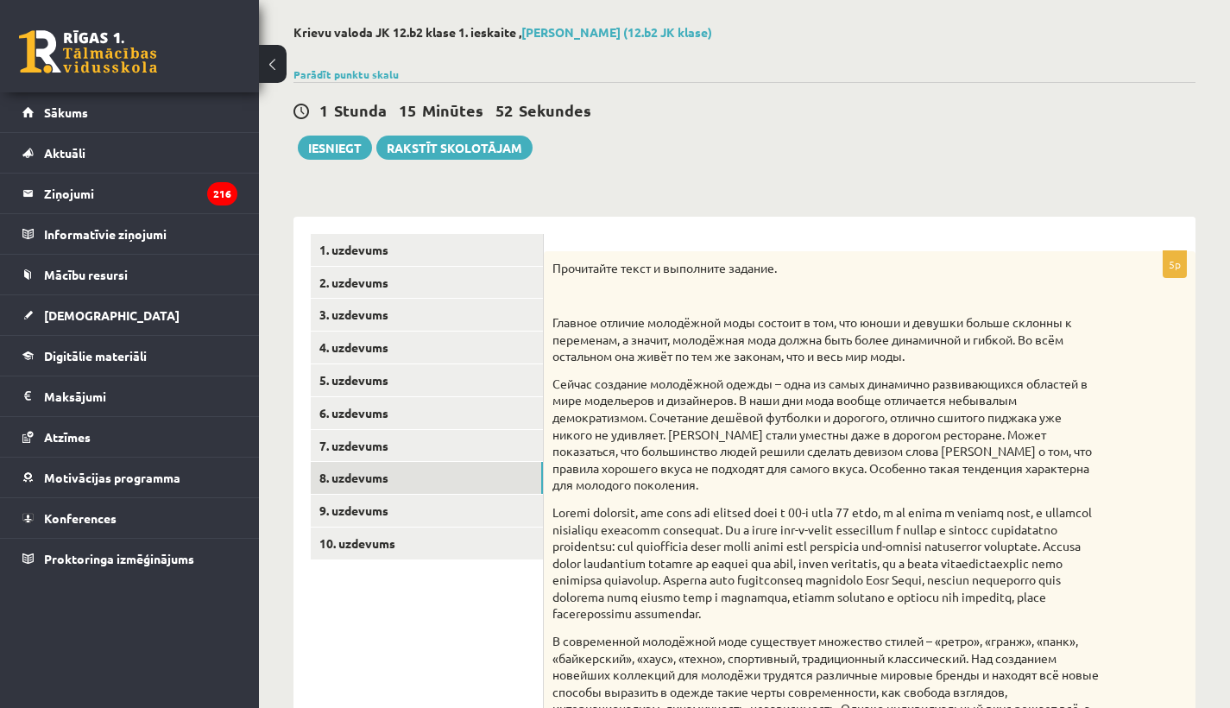
scroll to position [75, 0]
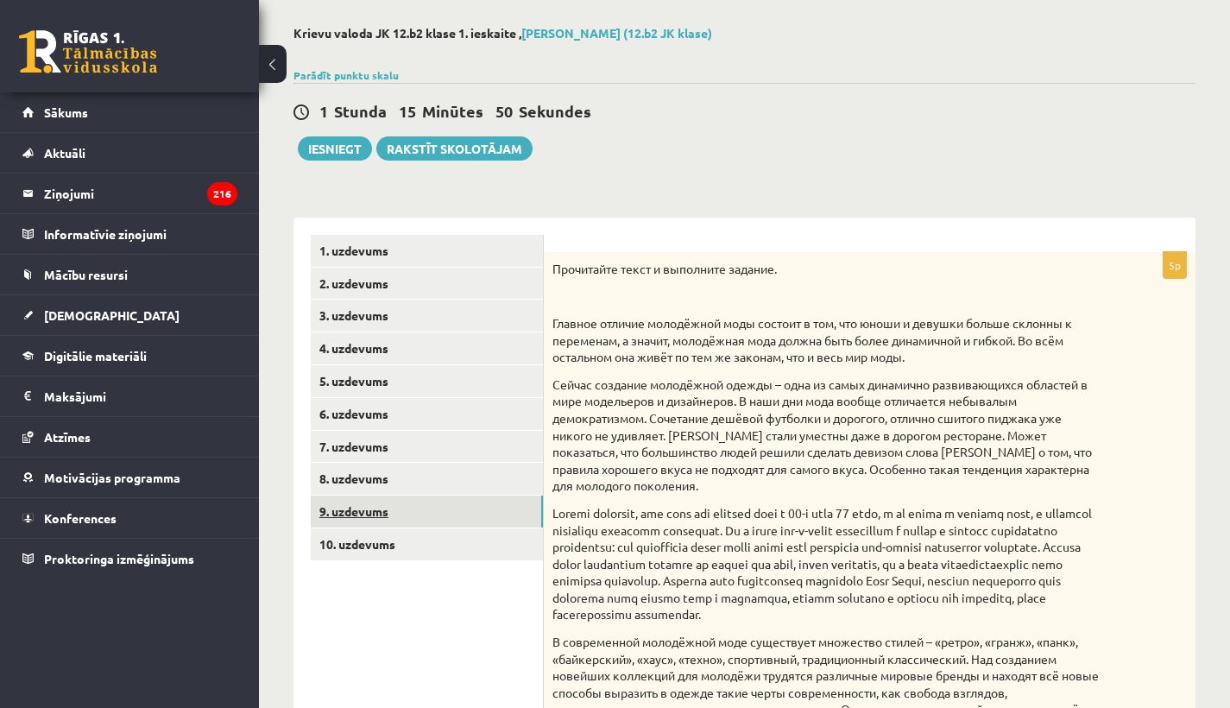
click at [358, 509] on link "9. uzdevums" at bounding box center [427, 512] width 232 height 32
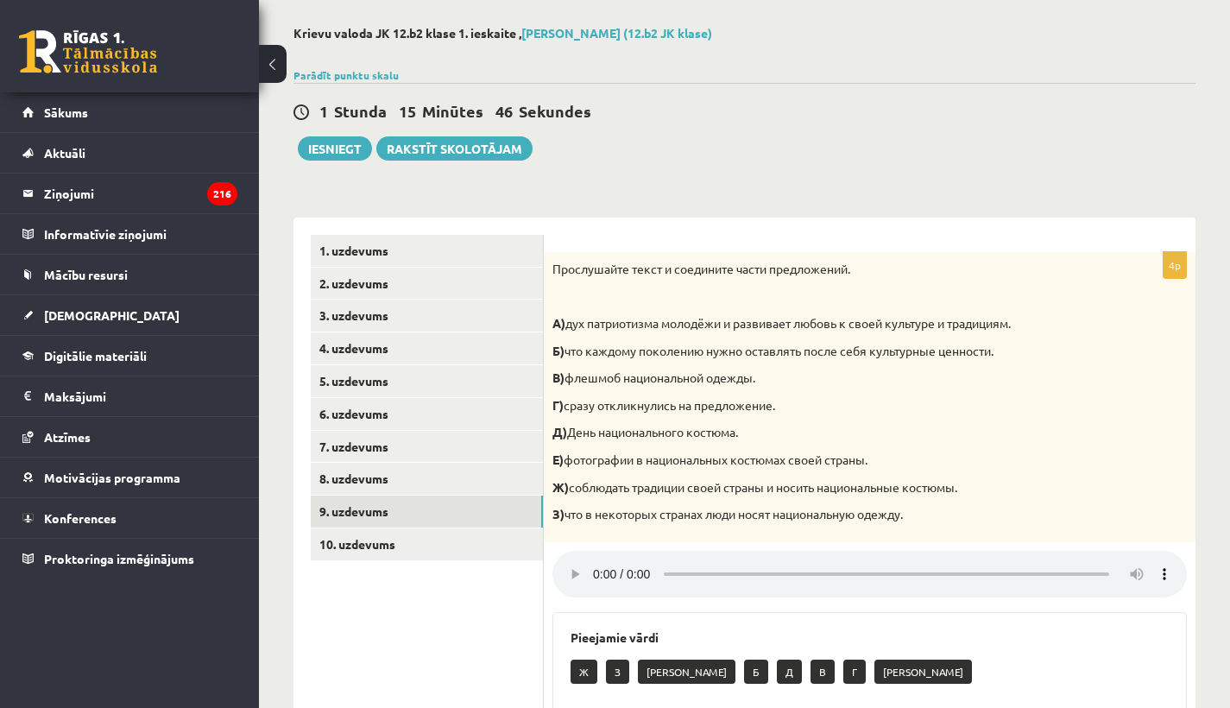
click at [588, 563] on audio at bounding box center [870, 574] width 635 height 47
click at [597, 560] on audio at bounding box center [870, 574] width 635 height 47
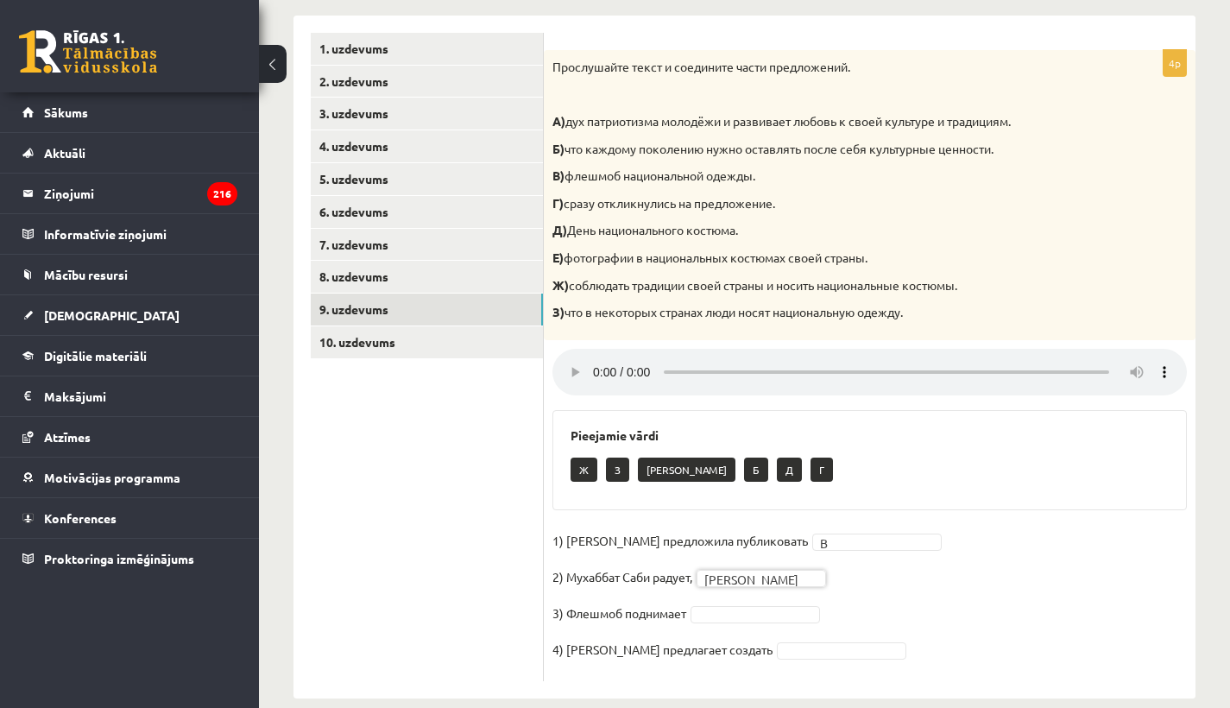
scroll to position [0, 0]
drag, startPoint x: 1071, startPoint y: 363, endPoint x: 995, endPoint y: 364, distance: 76.0
click at [591, 360] on audio at bounding box center [870, 372] width 635 height 47
click at [600, 356] on audio at bounding box center [870, 372] width 635 height 47
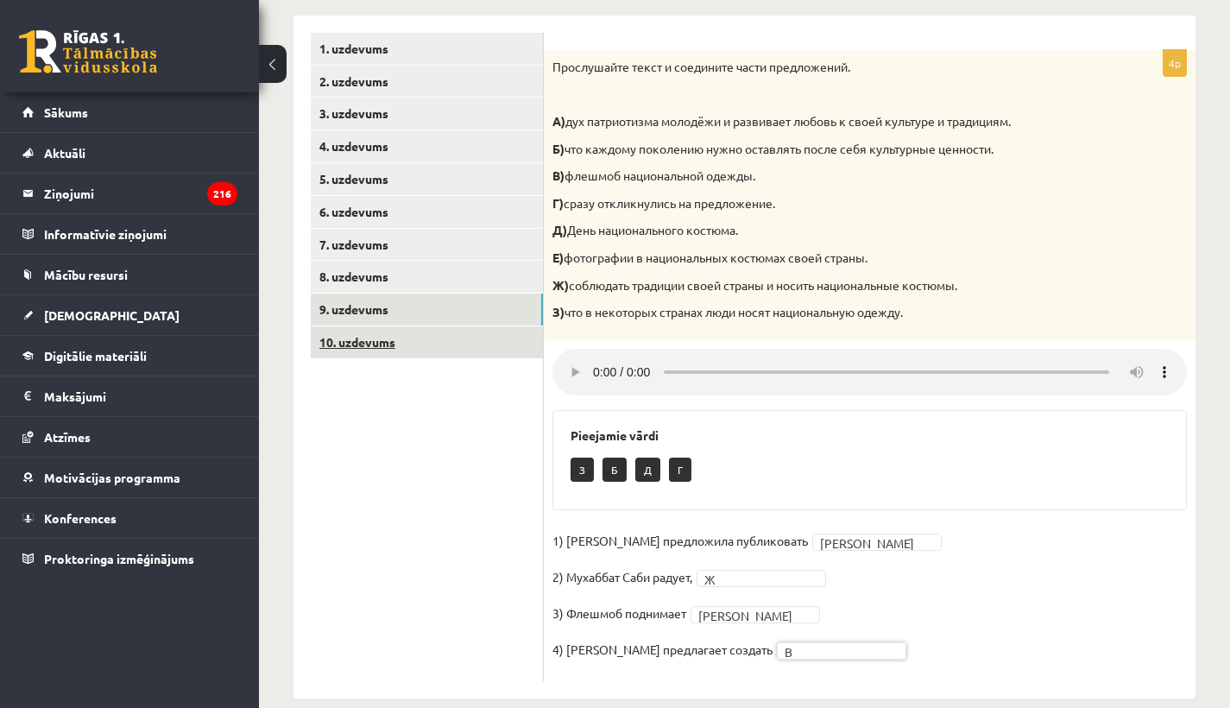
click at [358, 341] on link "10. uzdevums" at bounding box center [427, 342] width 232 height 32
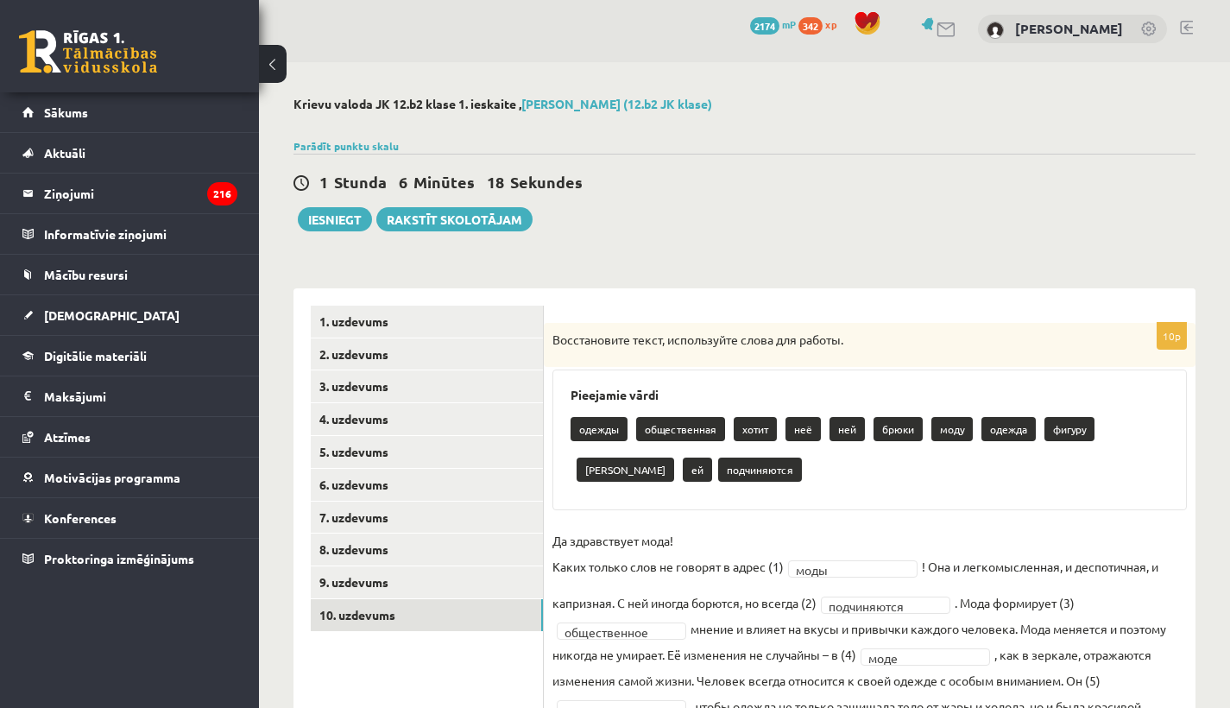
scroll to position [2, 0]
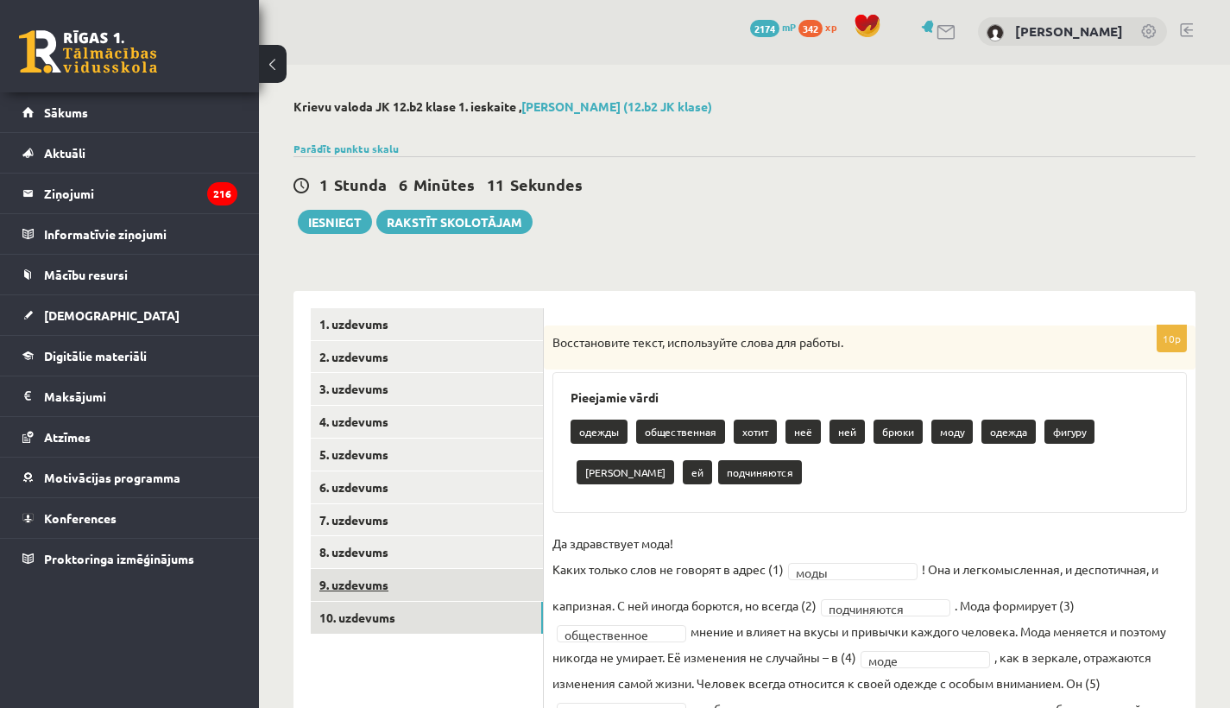
click at [358, 579] on link "9. uzdevums" at bounding box center [427, 585] width 232 height 32
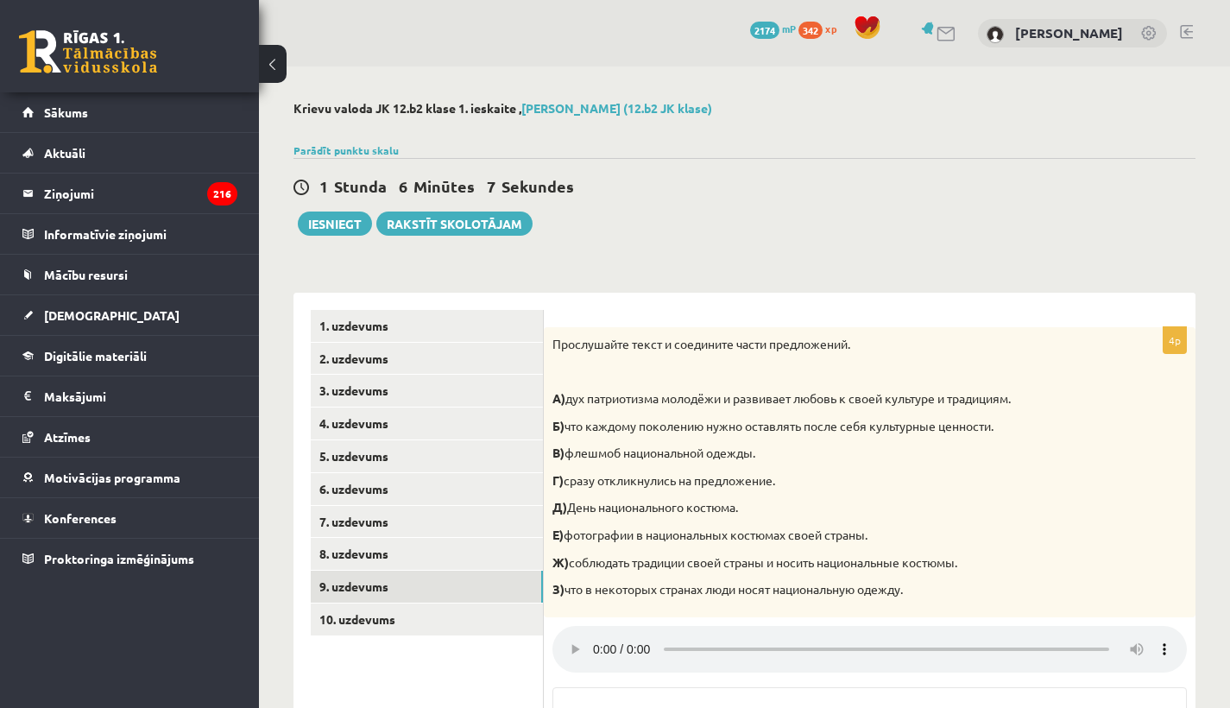
scroll to position [0, 0]
click at [356, 547] on link "8. uzdevums" at bounding box center [427, 554] width 232 height 32
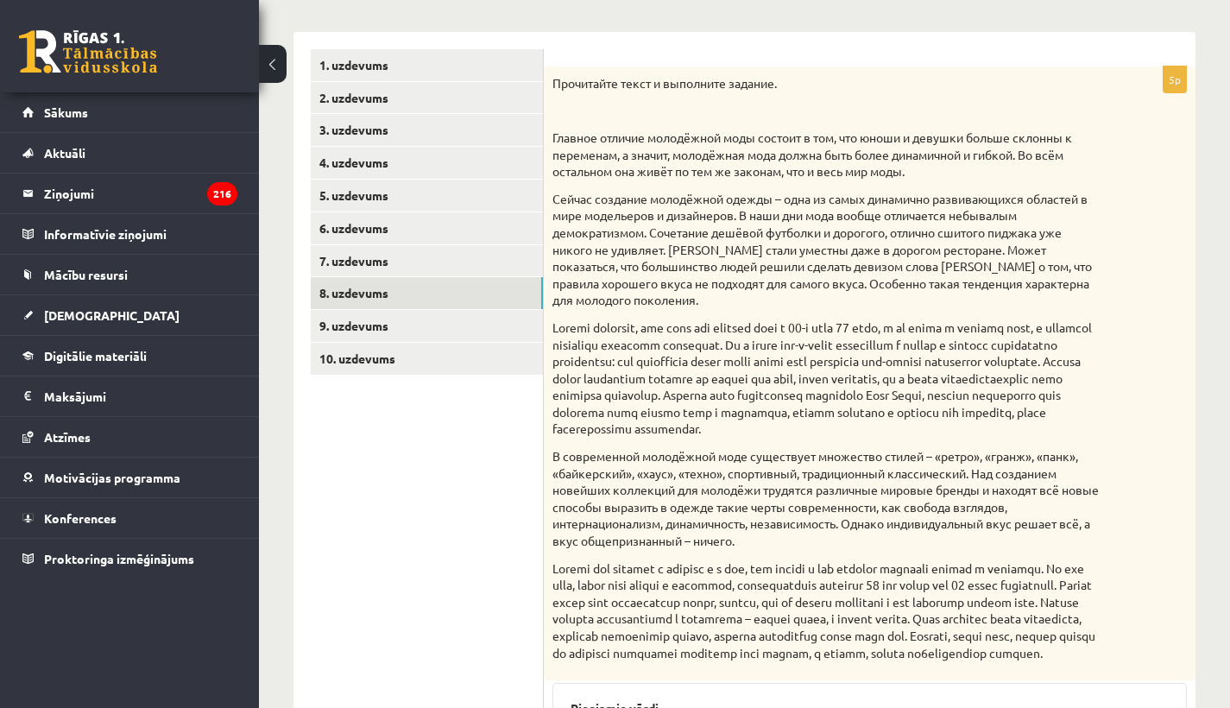
scroll to position [260, 0]
click at [349, 261] on link "7. uzdevums" at bounding box center [427, 262] width 232 height 32
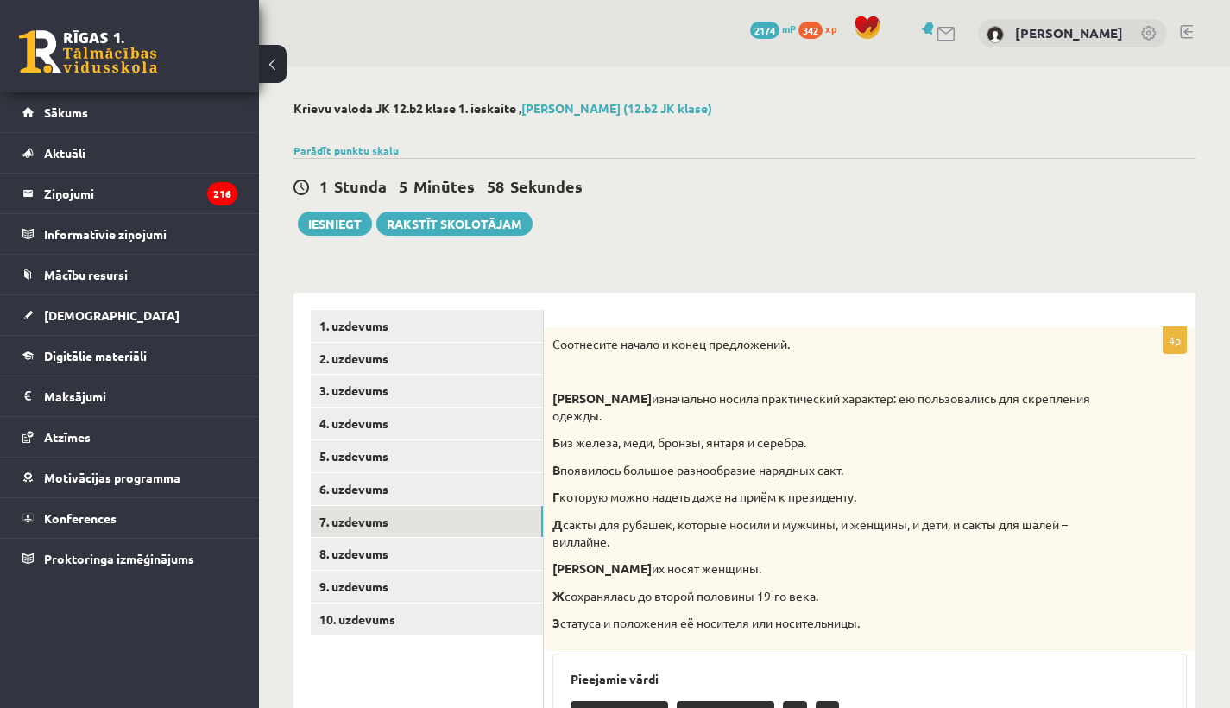
scroll to position [0, 0]
click at [346, 478] on link "6. uzdevums" at bounding box center [427, 489] width 232 height 32
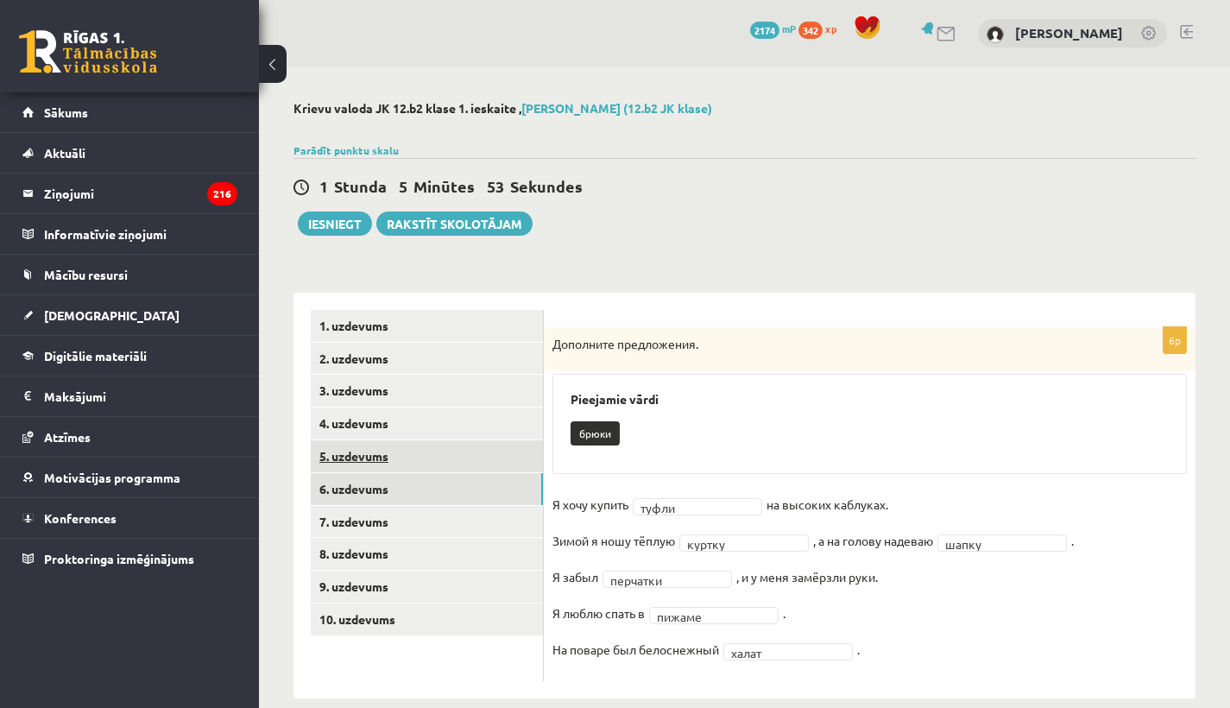
click at [345, 455] on link "5. uzdevums" at bounding box center [427, 456] width 232 height 32
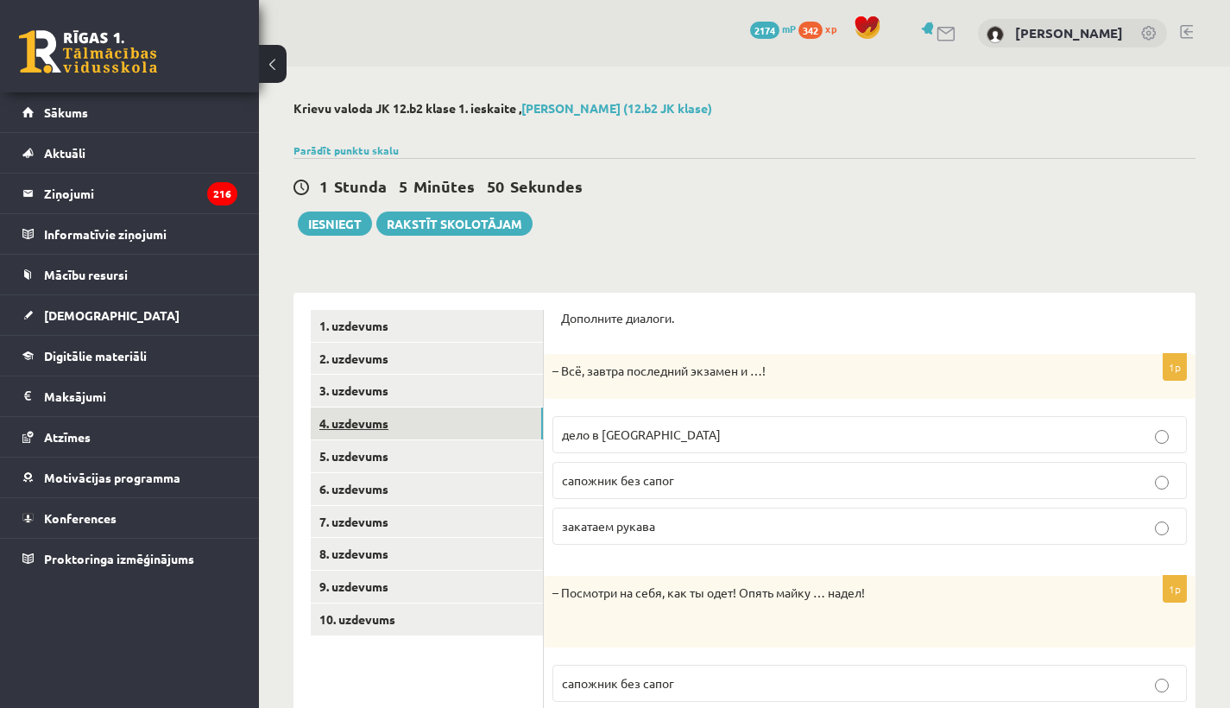
click at [348, 414] on link "4. uzdevums" at bounding box center [427, 424] width 232 height 32
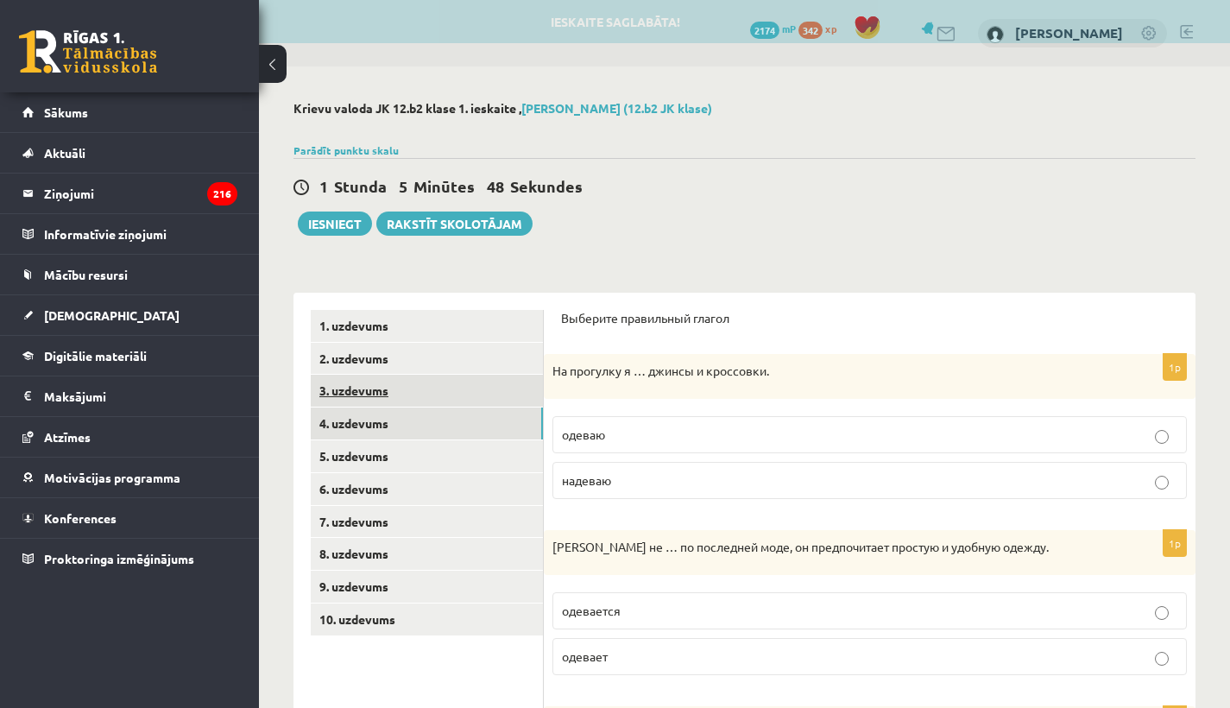
click at [348, 382] on link "3. uzdevums" at bounding box center [427, 391] width 232 height 32
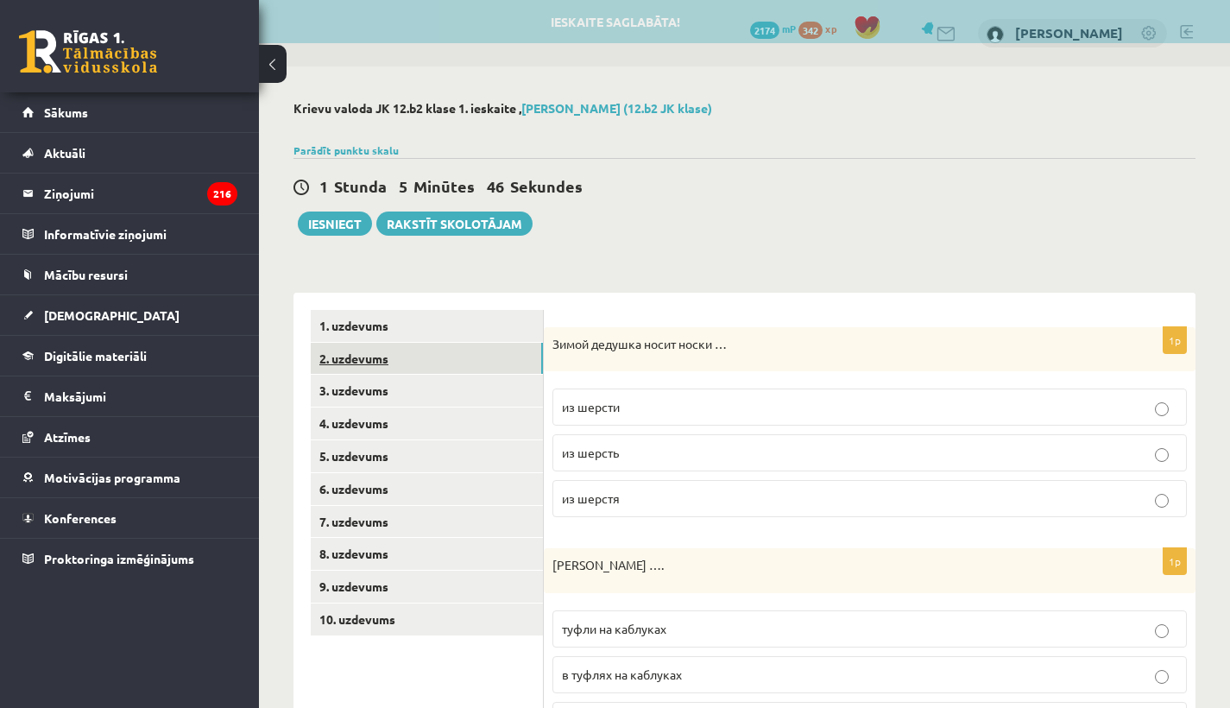
click at [346, 358] on link "2. uzdevums" at bounding box center [427, 359] width 232 height 32
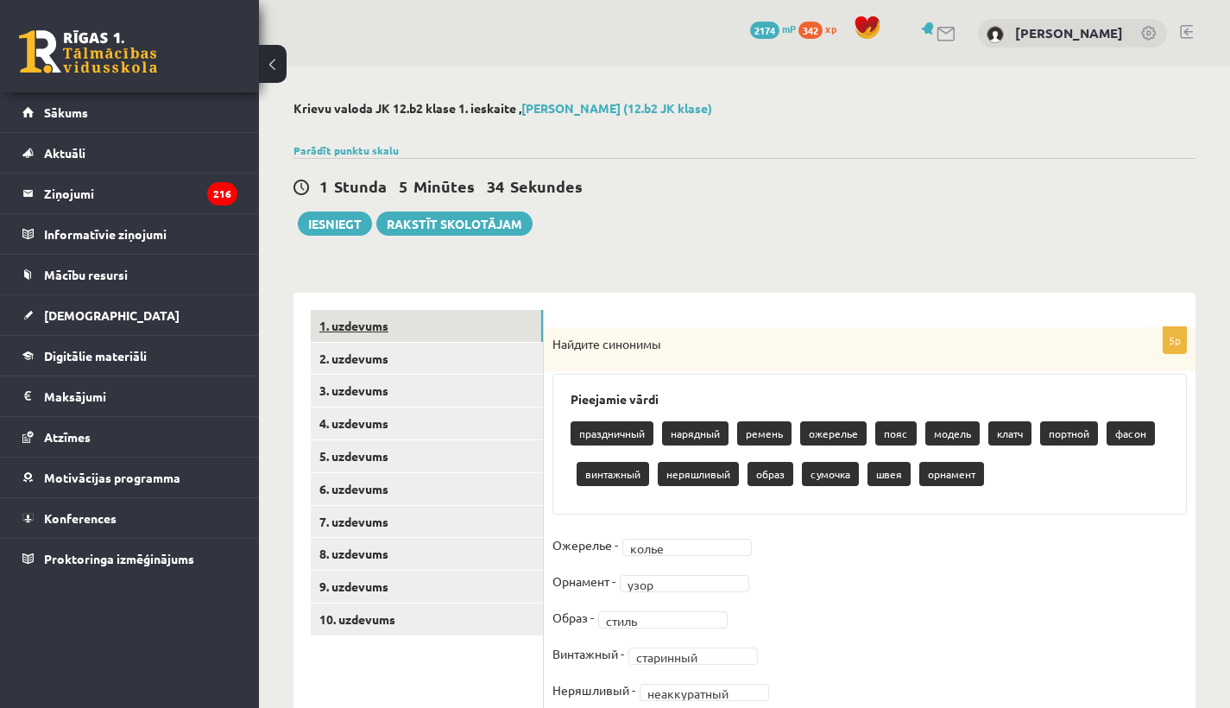
click at [350, 332] on link "1. uzdevums" at bounding box center [427, 326] width 232 height 32
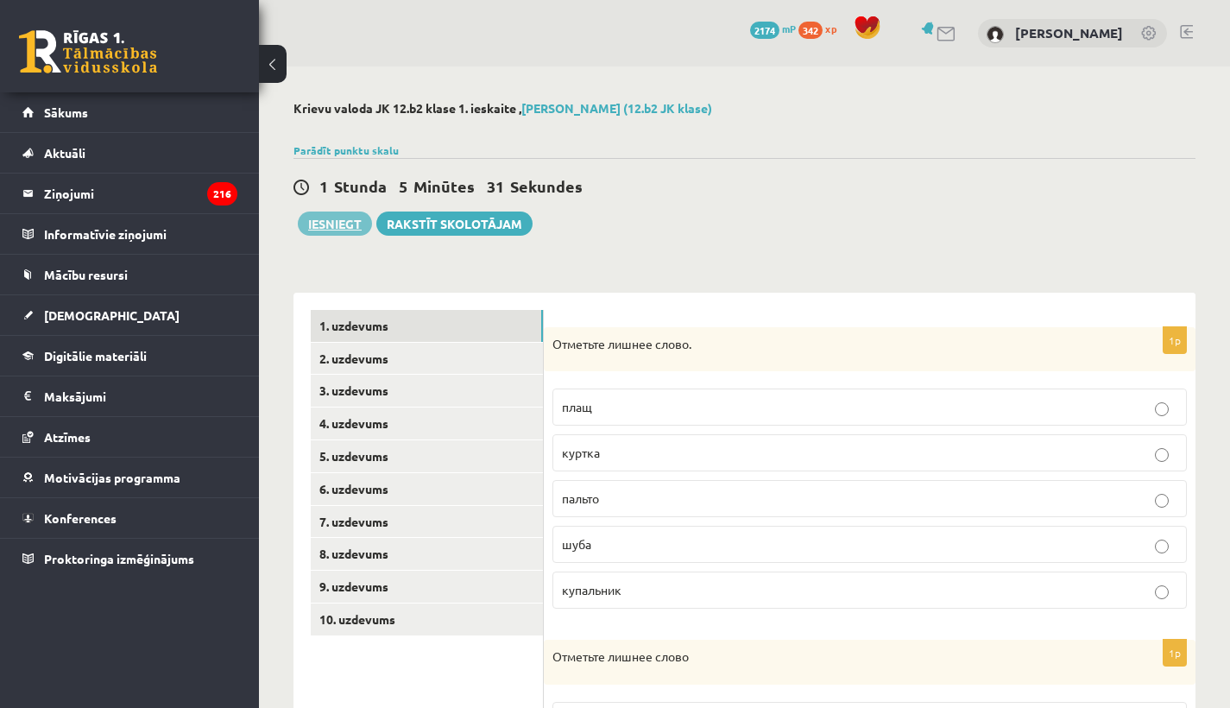
click at [330, 222] on button "Iesniegt" at bounding box center [335, 224] width 74 height 24
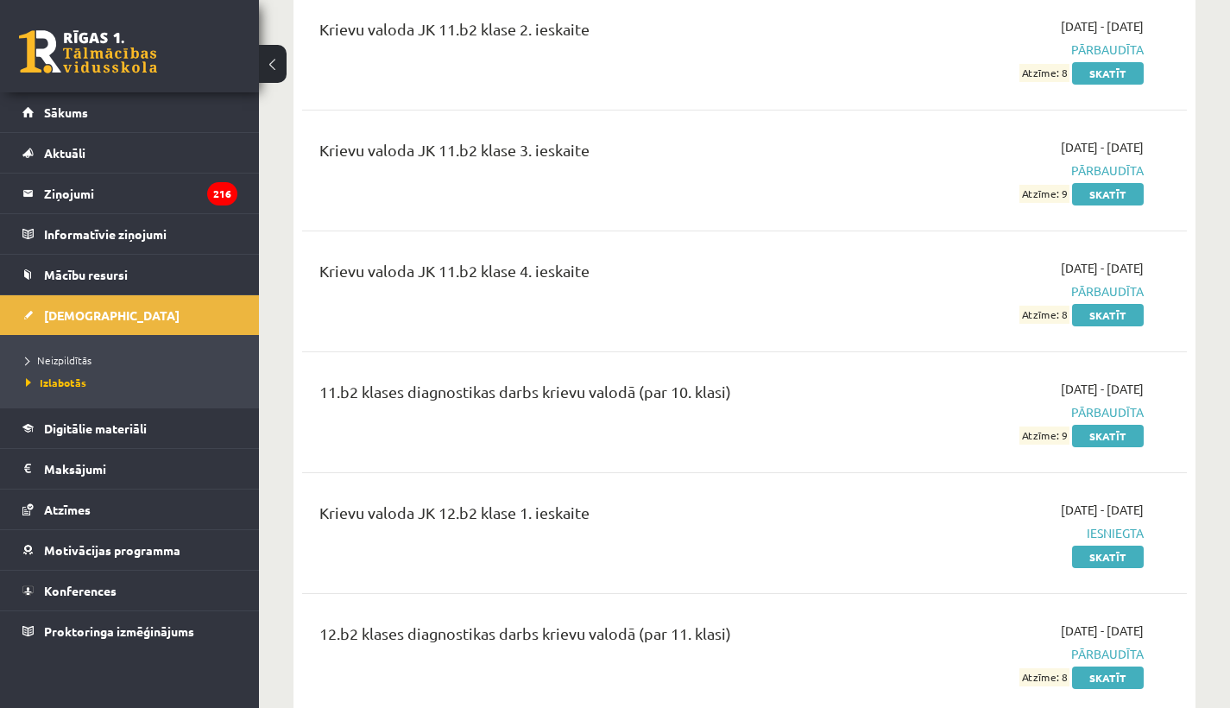
scroll to position [3163, 0]
